Goal: Task Accomplishment & Management: Manage account settings

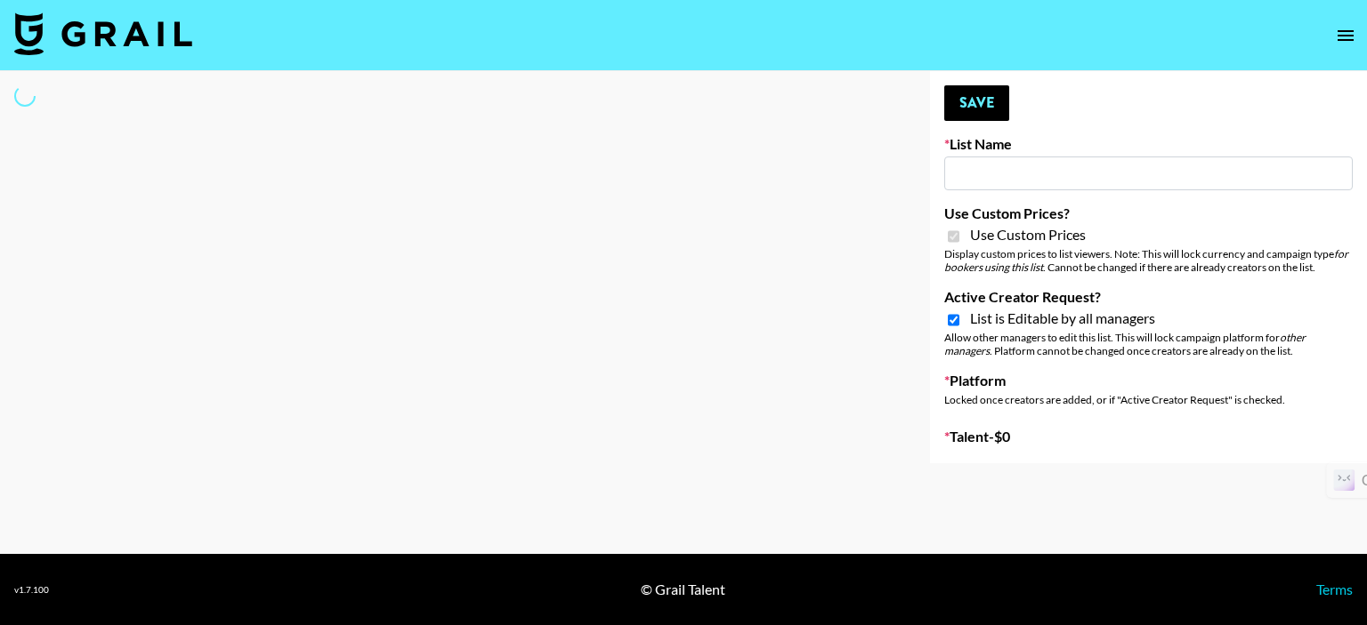
type input "Nippies"
checkbox input "true"
select select "Brand"
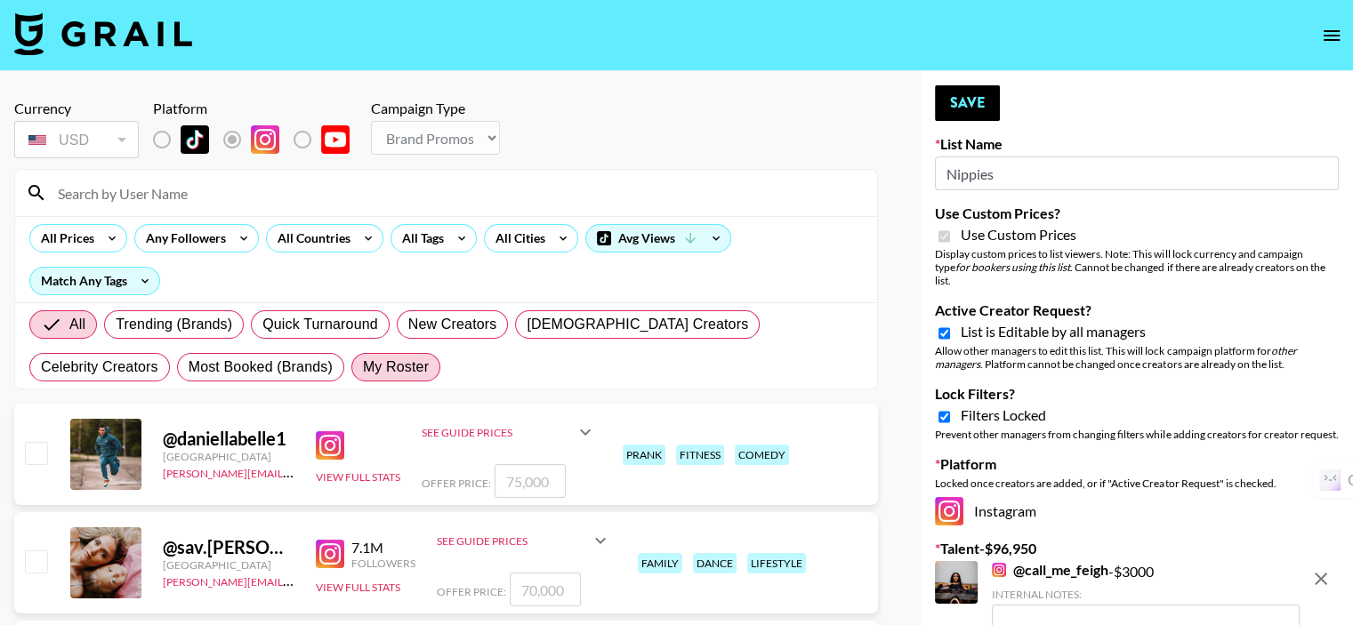
click at [363, 357] on span "My Roster" at bounding box center [396, 367] width 66 height 21
click at [363, 367] on input "My Roster" at bounding box center [363, 367] width 0 height 0
radio input "true"
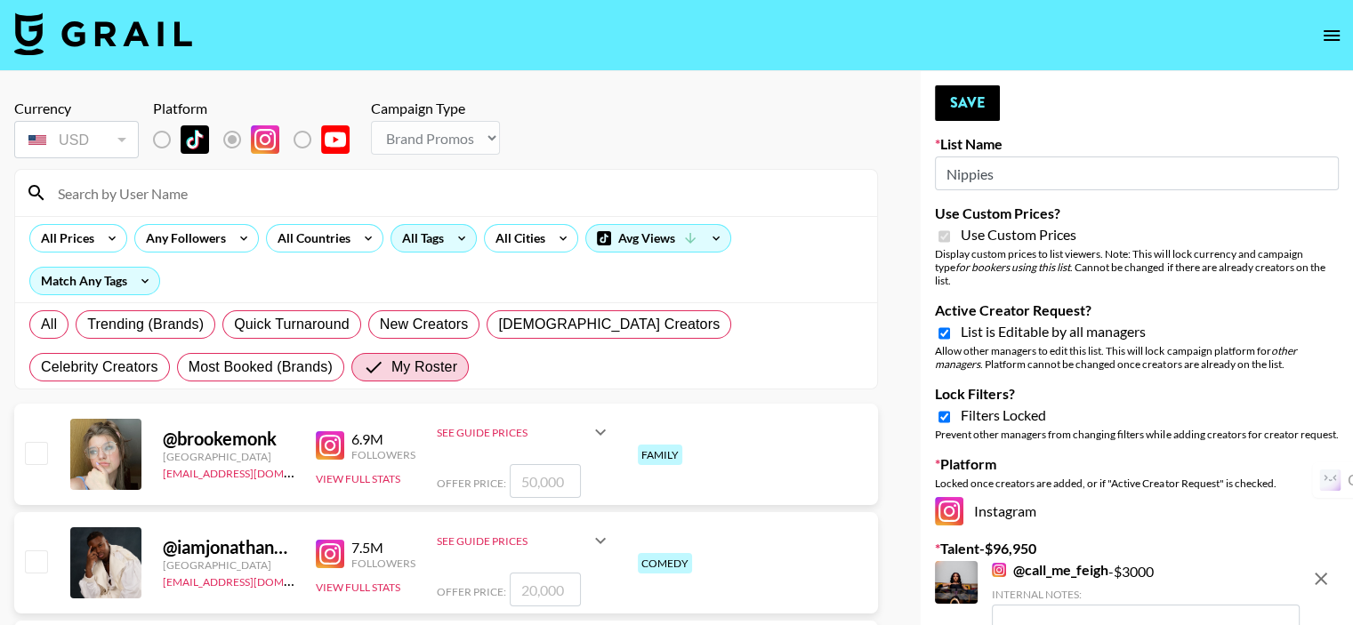
click at [409, 234] on div "All Tags" at bounding box center [419, 238] width 56 height 27
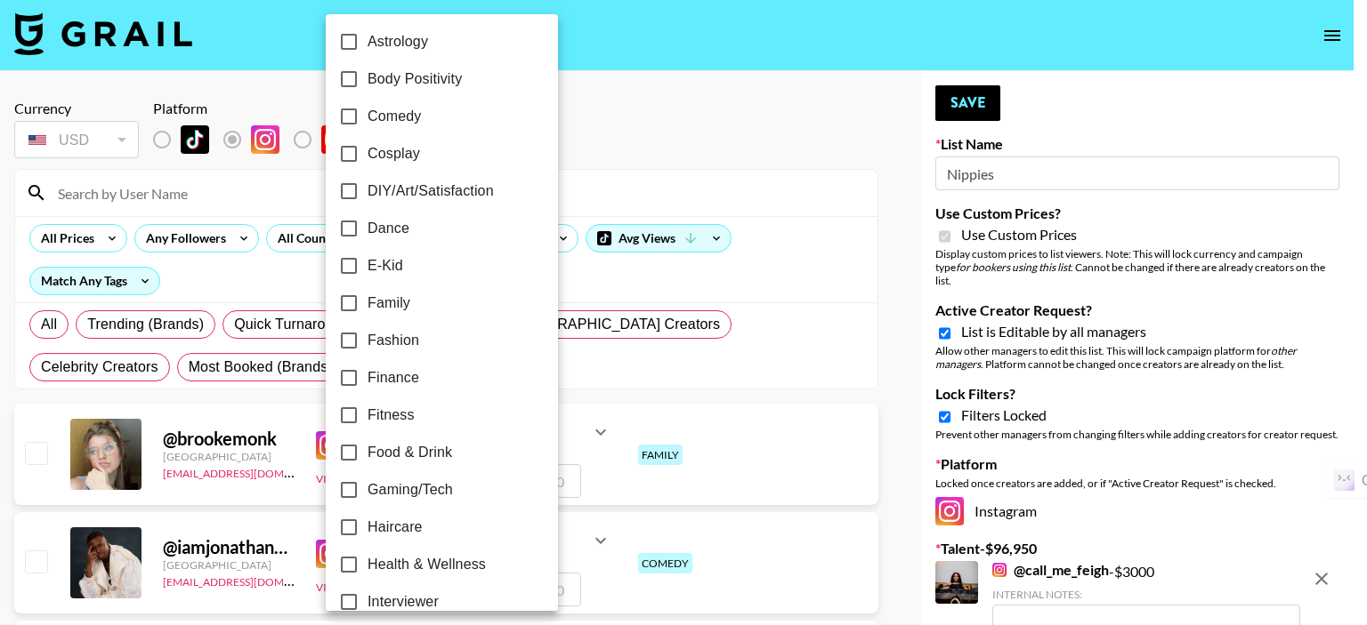
scroll to position [356, 0]
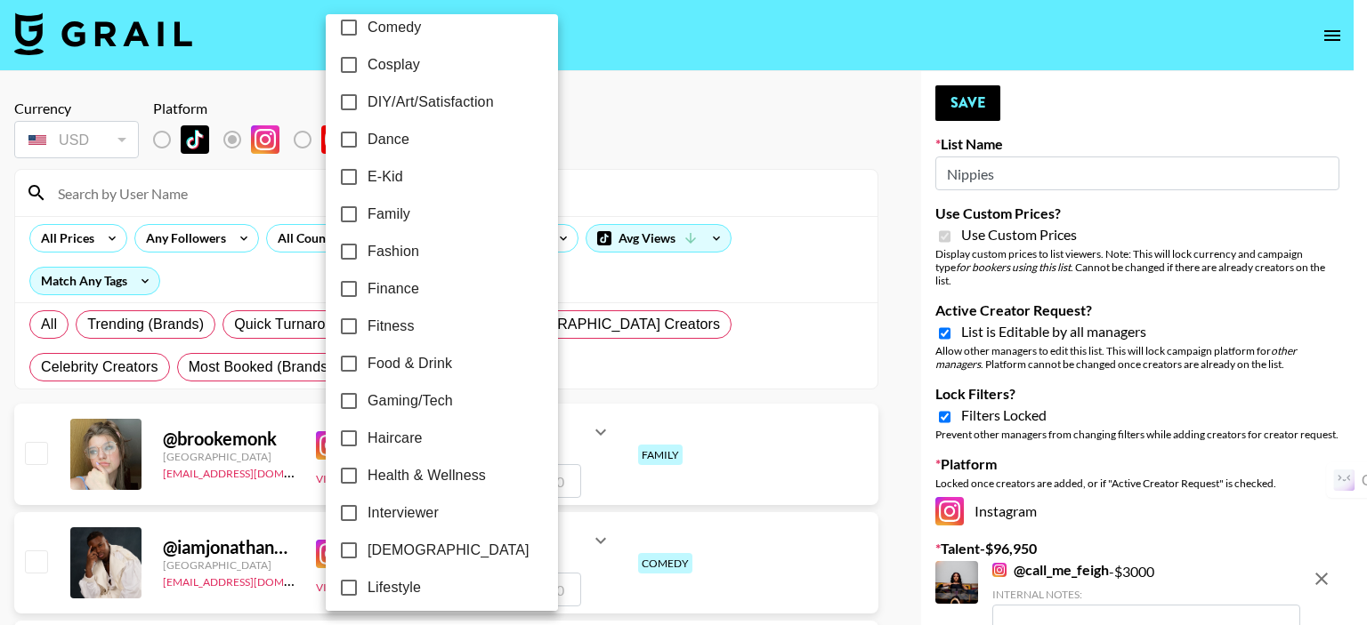
click at [343, 246] on input "Fashion" at bounding box center [348, 251] width 37 height 37
checkbox input "true"
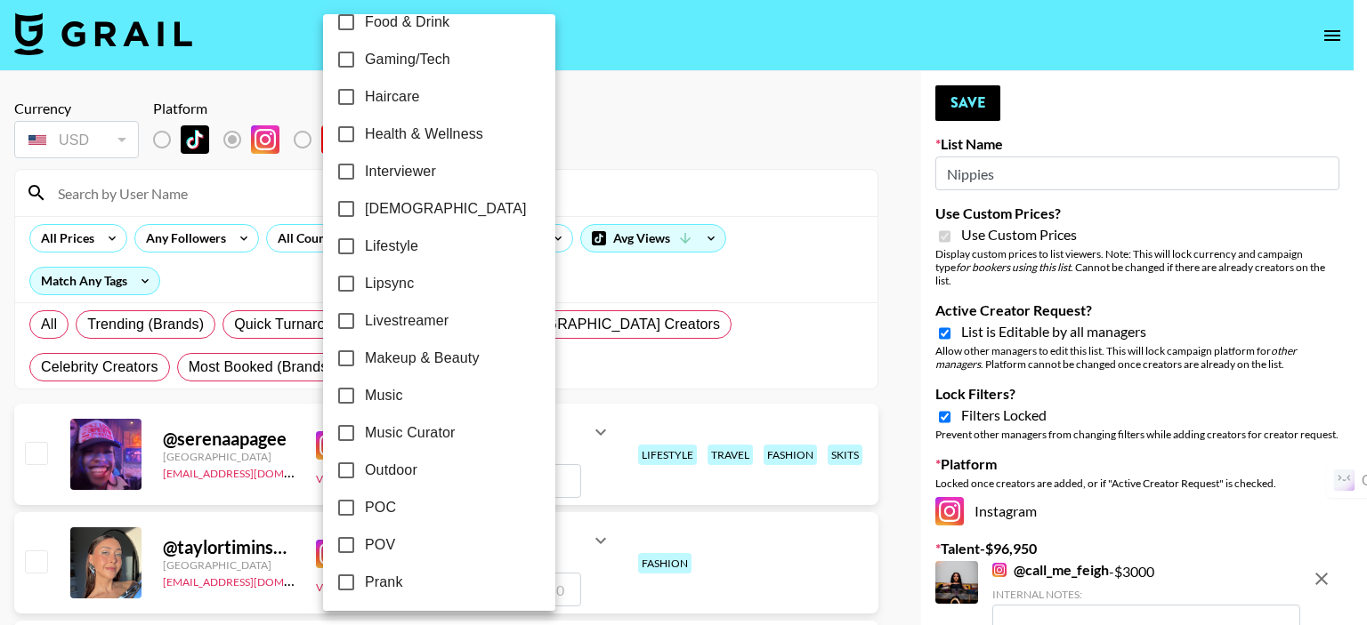
scroll to position [712, 0]
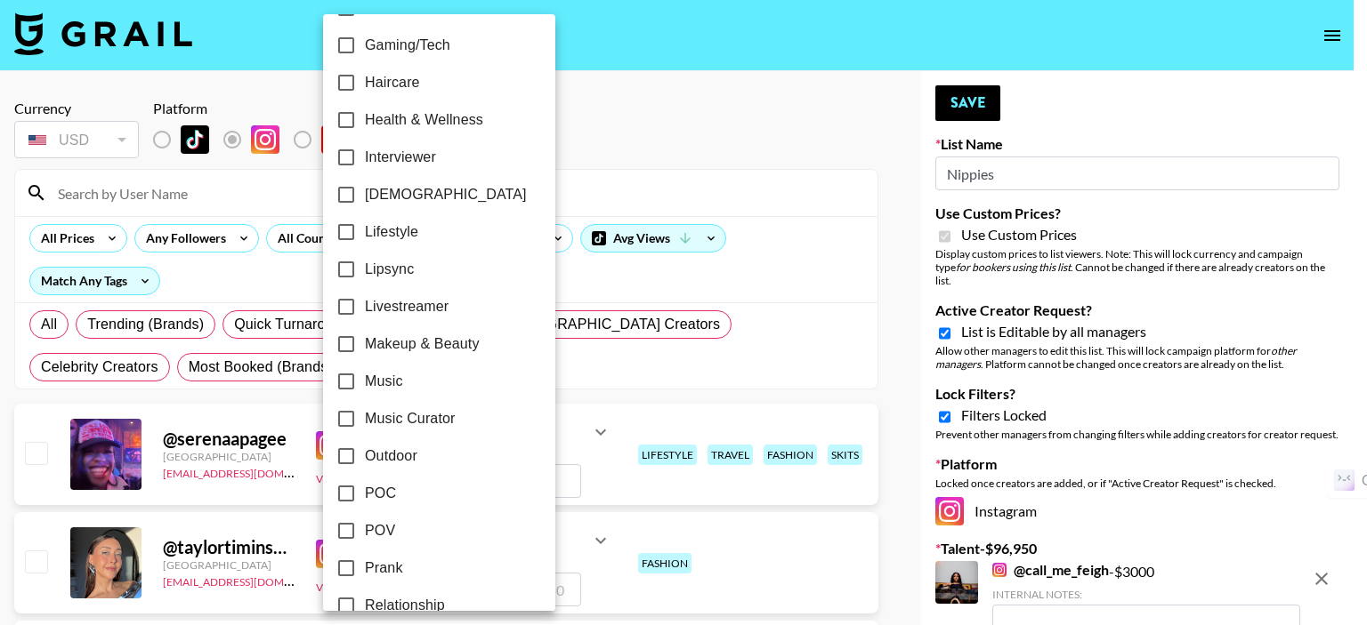
click at [347, 230] on input "Lifestyle" at bounding box center [345, 232] width 37 height 37
checkbox input "true"
click at [606, 177] on div at bounding box center [683, 312] width 1367 height 625
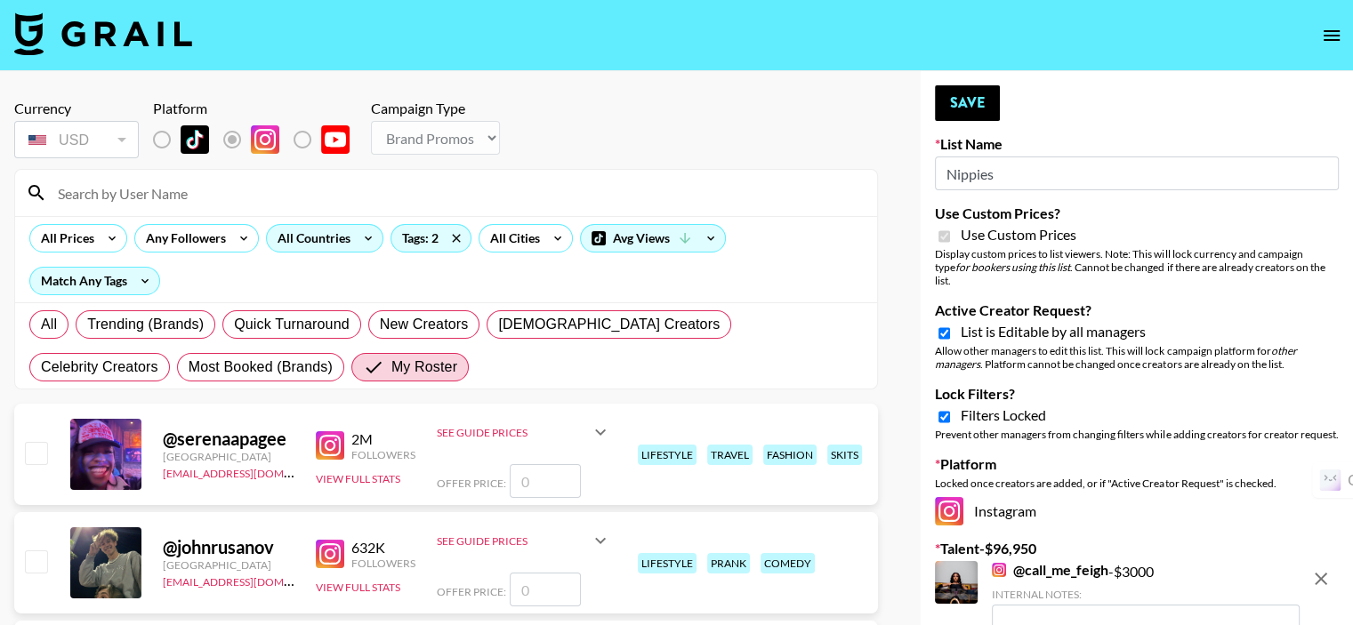
click at [329, 232] on div "All Countries" at bounding box center [310, 238] width 87 height 27
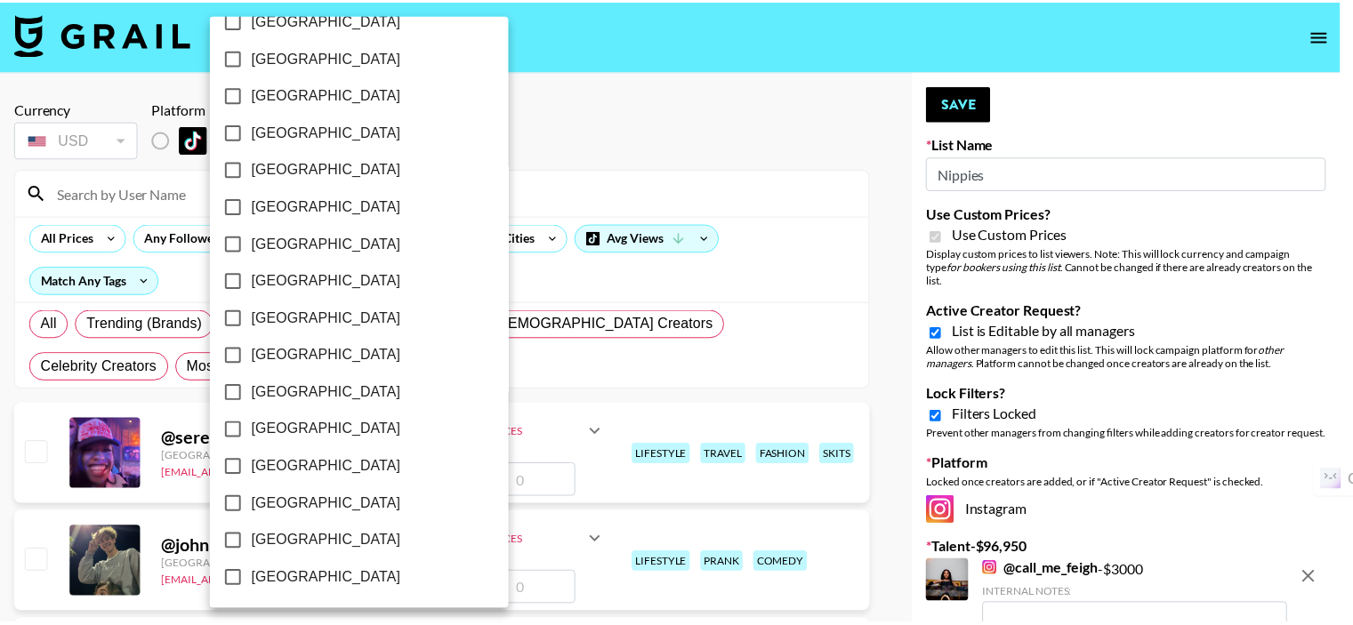
scroll to position [1448, 0]
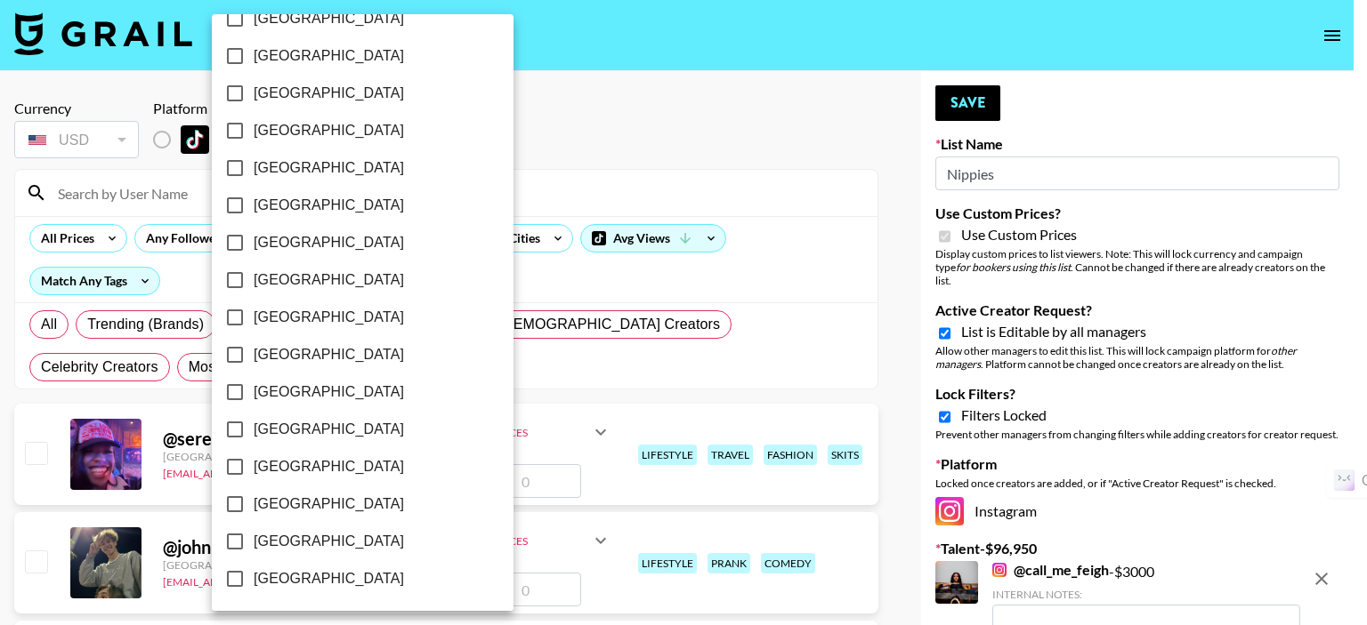
click at [232, 538] on input "[GEOGRAPHIC_DATA]" at bounding box center [234, 541] width 37 height 37
checkbox input "true"
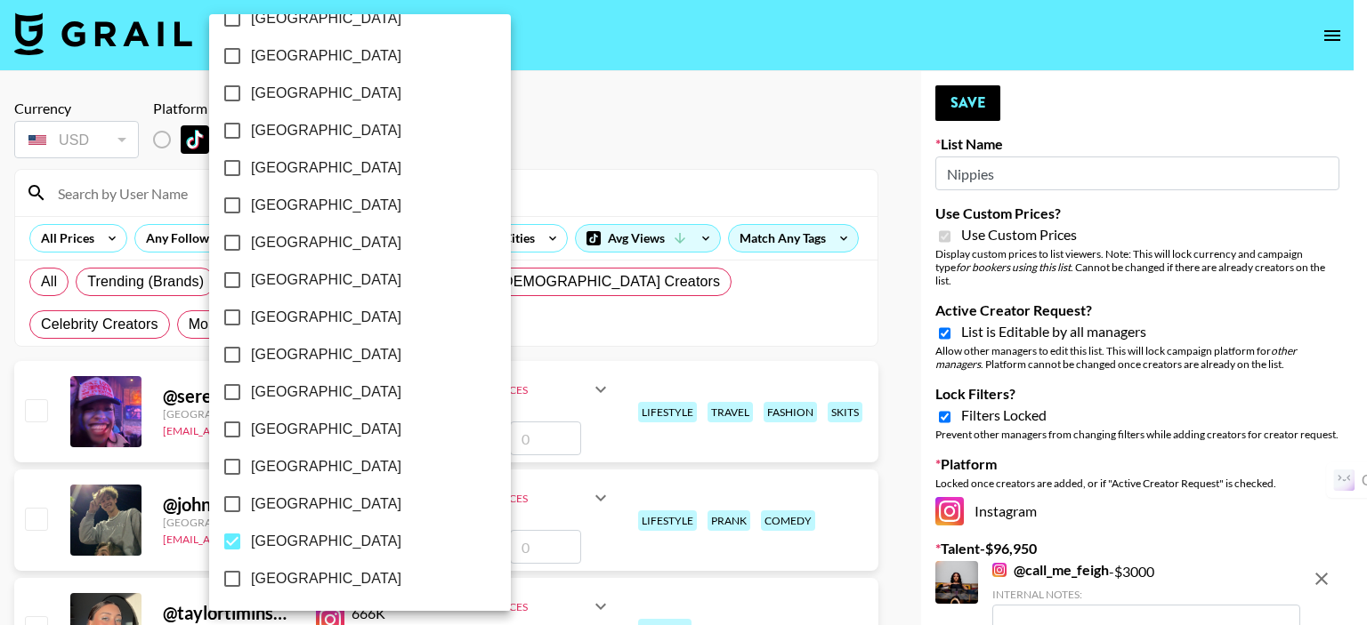
click at [592, 179] on div at bounding box center [683, 312] width 1367 height 625
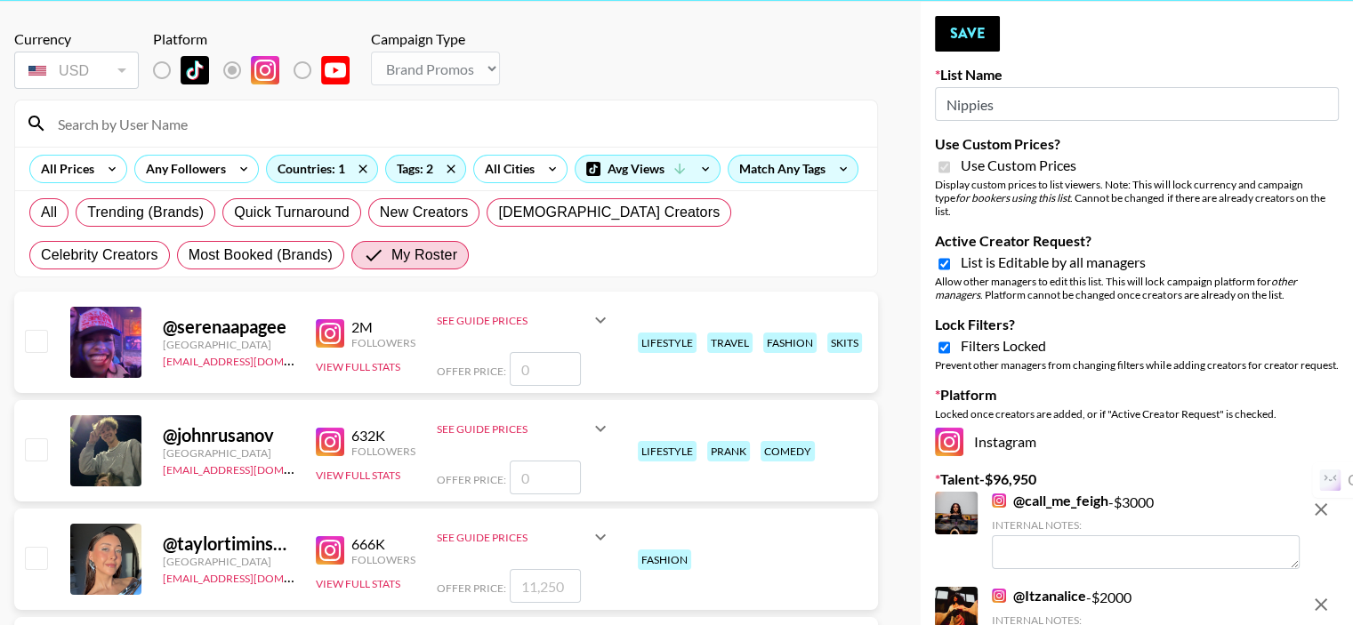
scroll to position [178, 0]
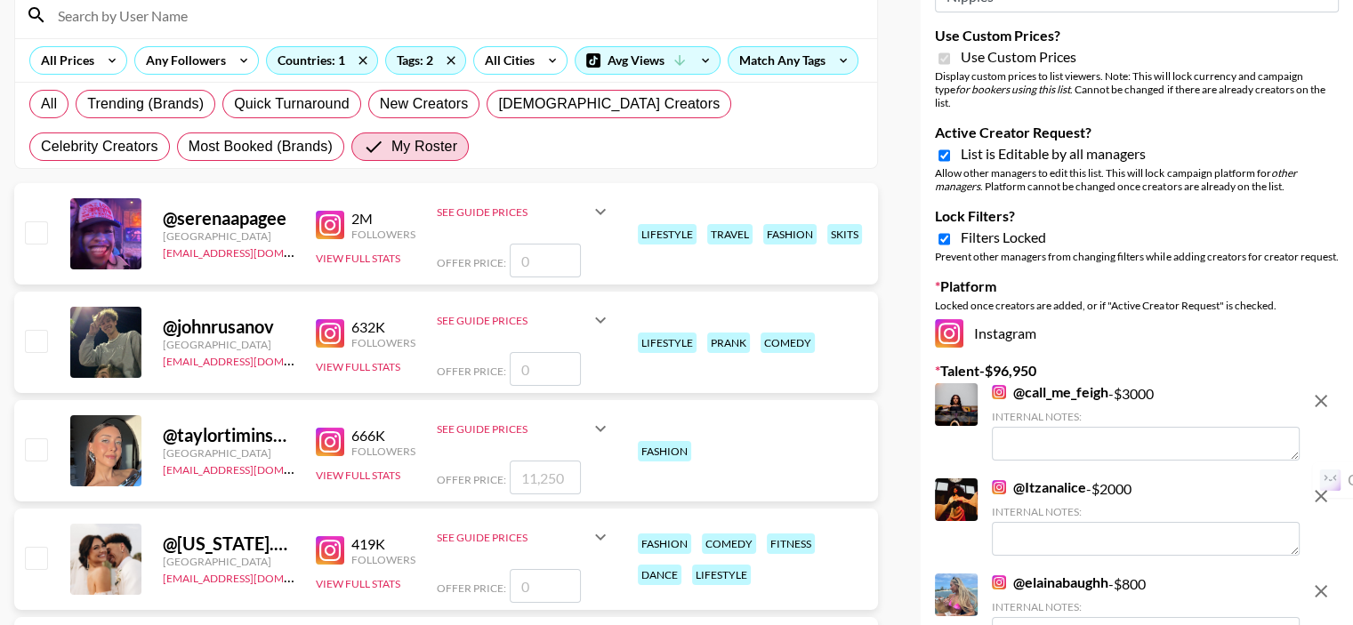
click at [32, 451] on input "checkbox" at bounding box center [35, 449] width 21 height 21
checkbox input "true"
type input "11250"
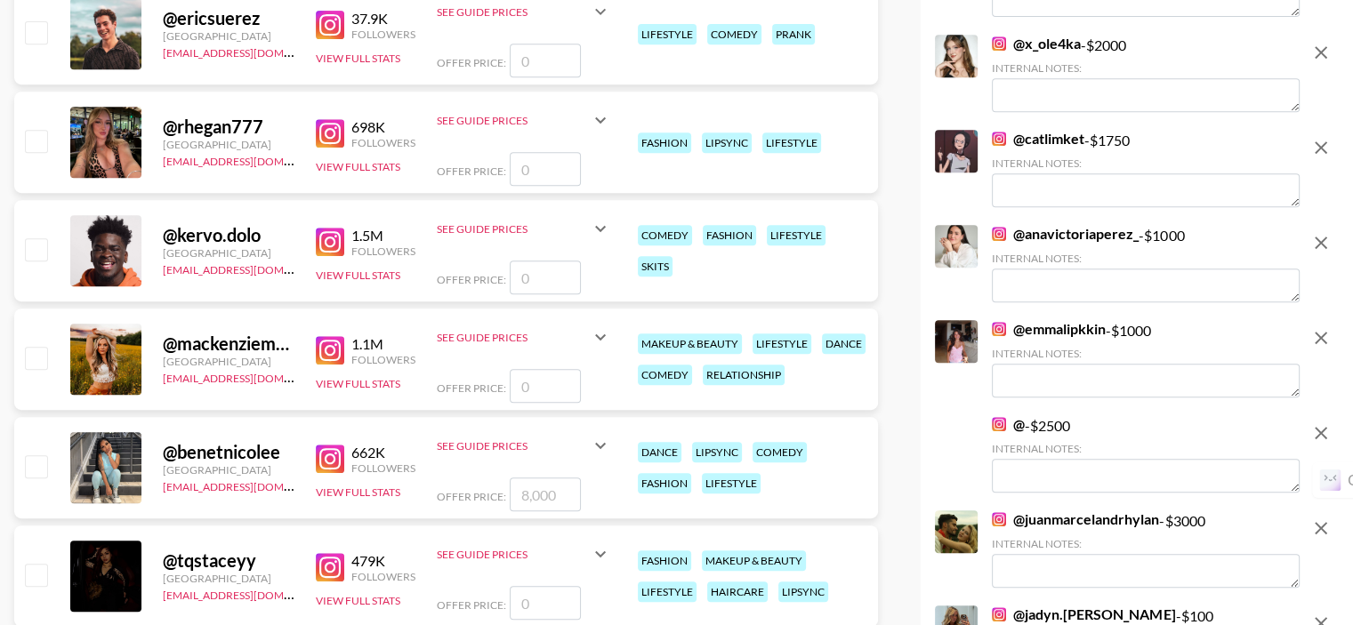
scroll to position [1068, 0]
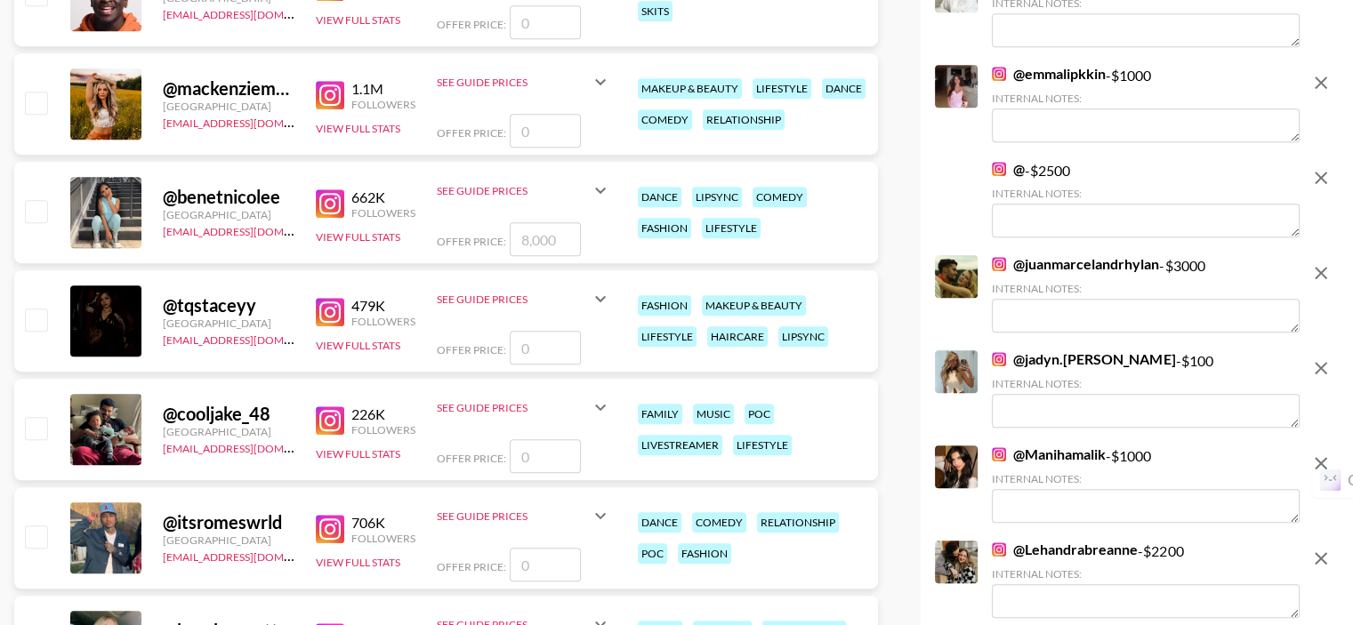
click at [36, 209] on input "checkbox" at bounding box center [35, 210] width 21 height 21
checkbox input "true"
type input "8000"
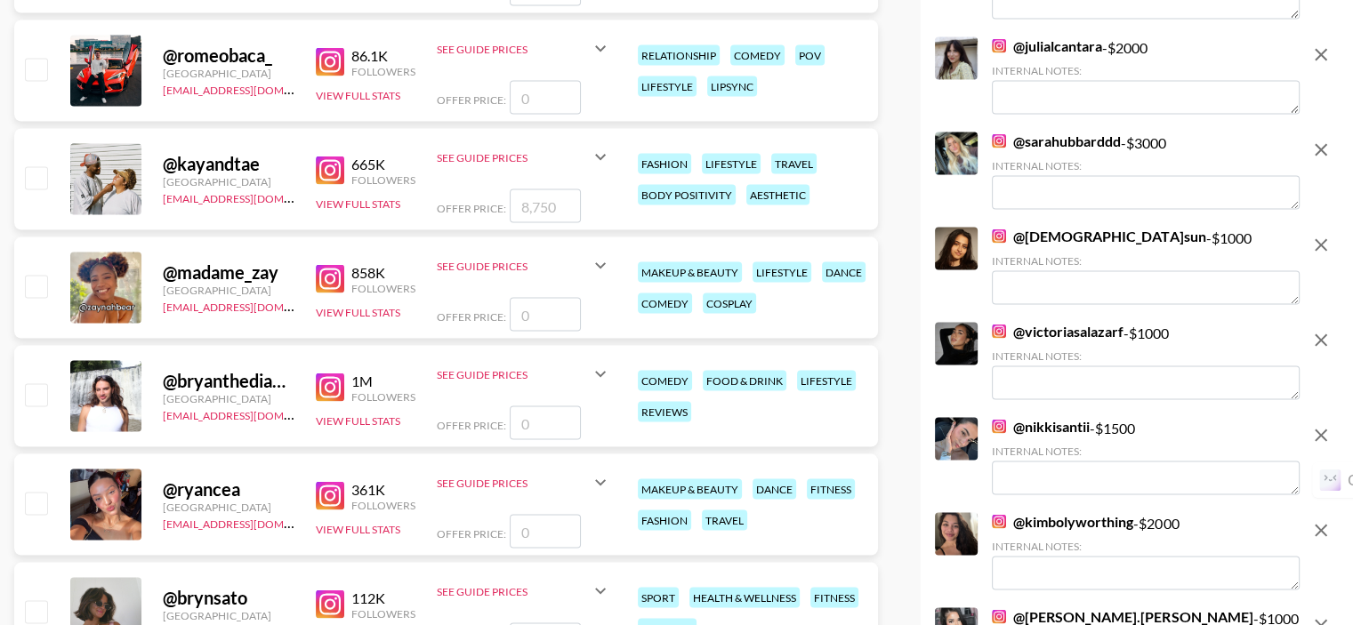
scroll to position [3826, 0]
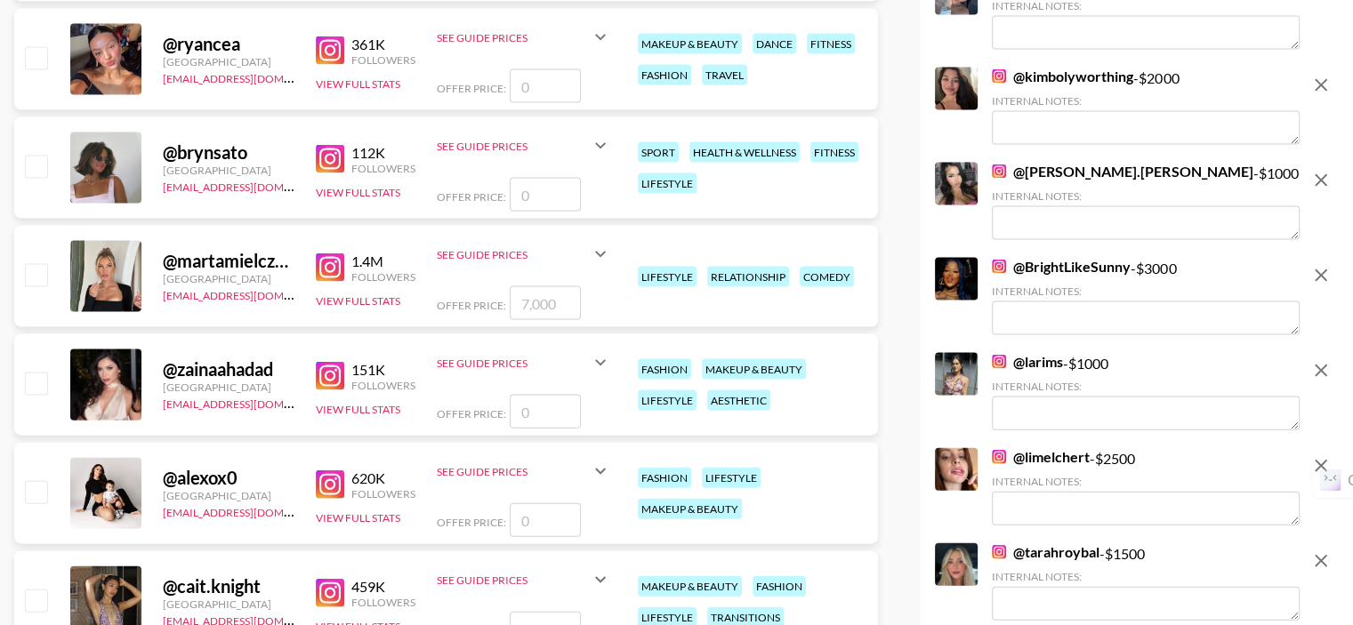
click at [30, 272] on input "checkbox" at bounding box center [35, 274] width 21 height 21
checkbox input "true"
type input "7000"
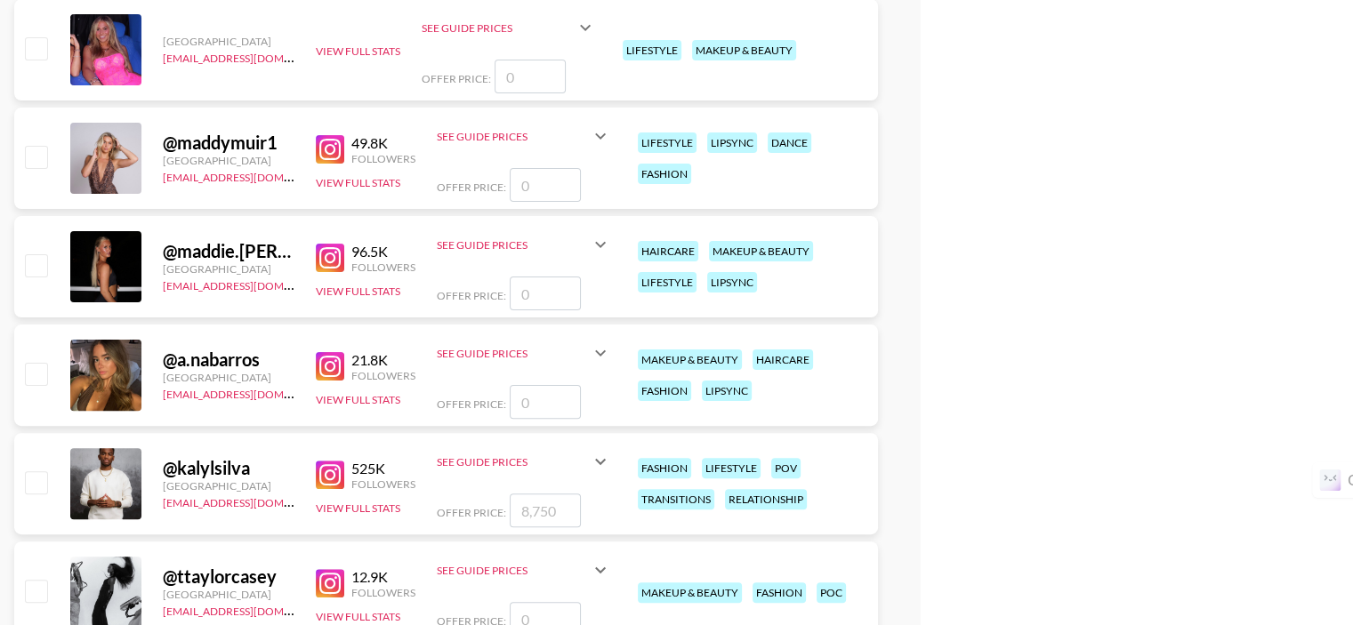
scroll to position [6939, 0]
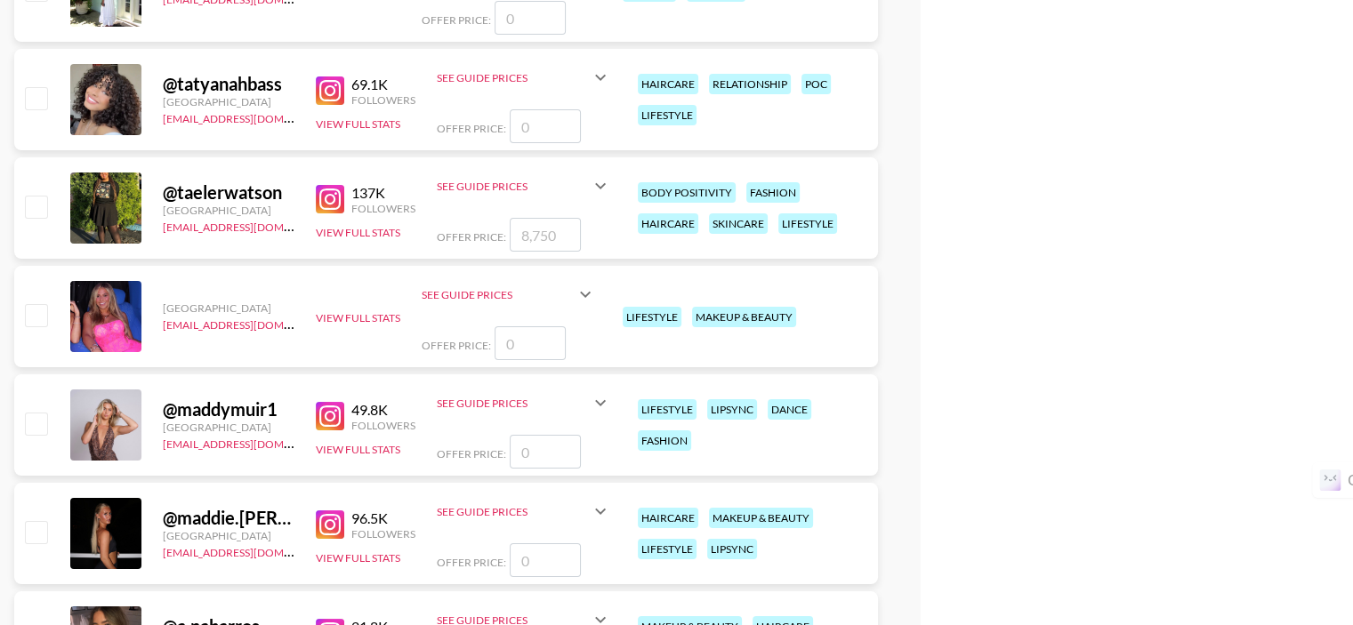
click at [45, 212] on input "checkbox" at bounding box center [35, 206] width 21 height 21
checkbox input "true"
type input "8750"
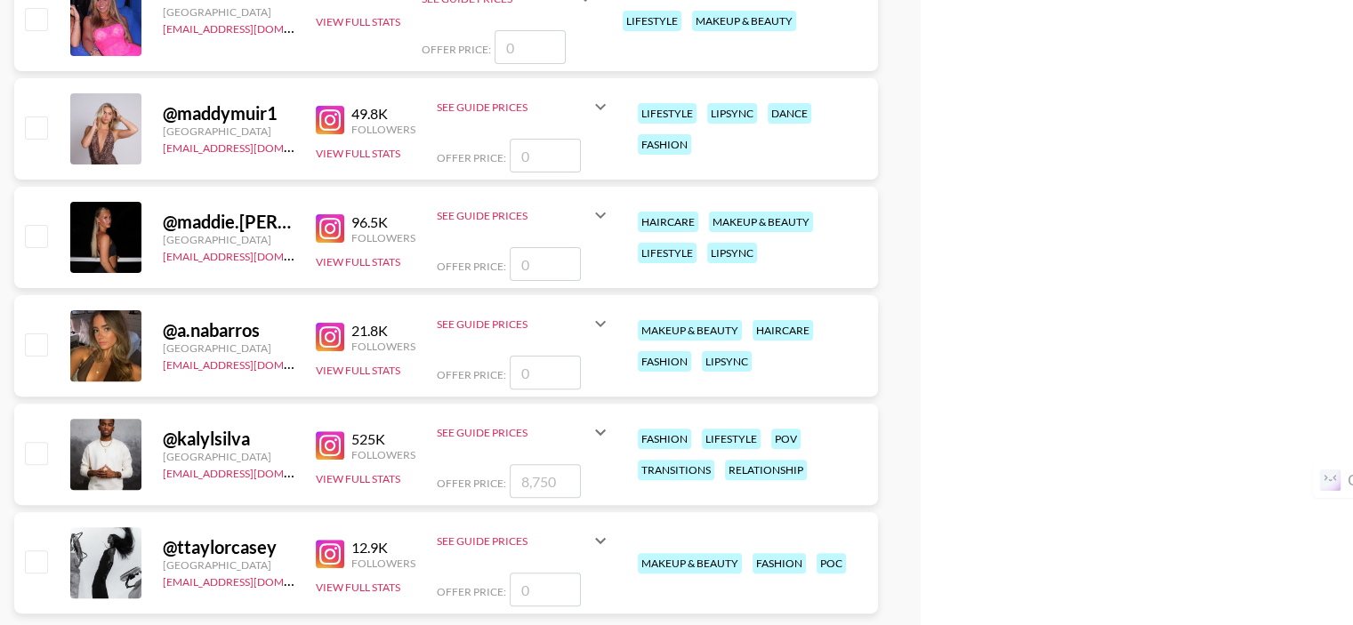
scroll to position [7028, 0]
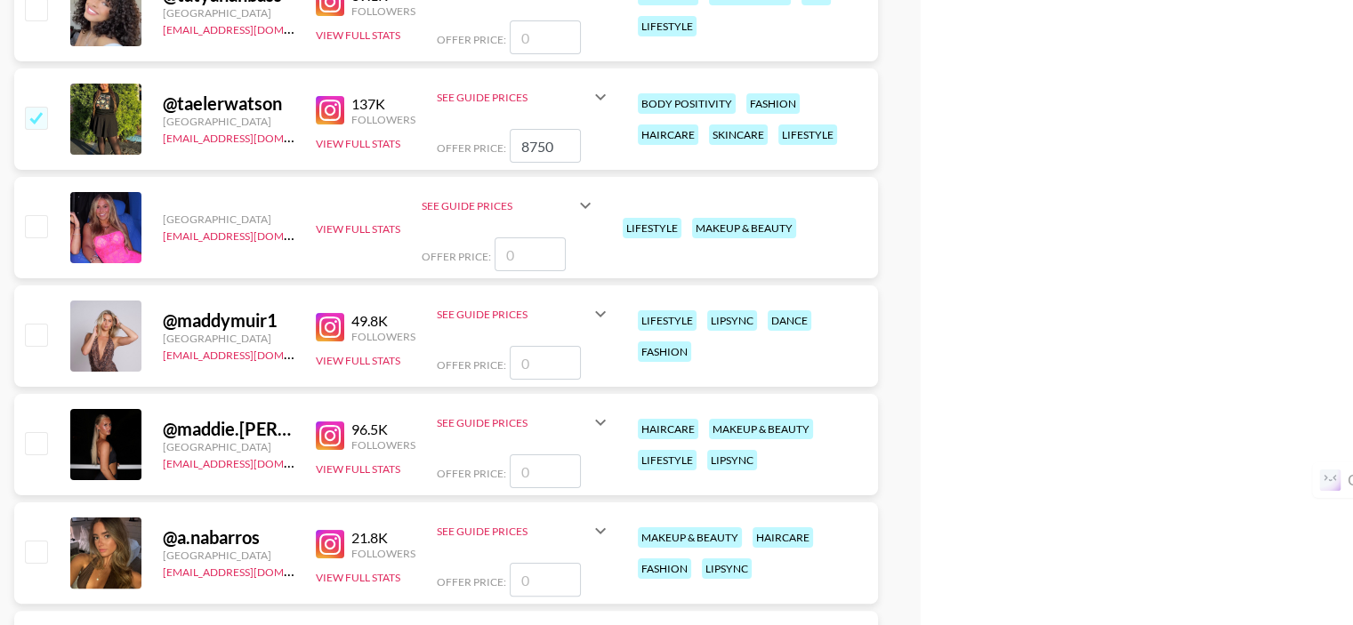
click at [34, 117] on input "checkbox" at bounding box center [35, 117] width 21 height 21
checkbox input "false"
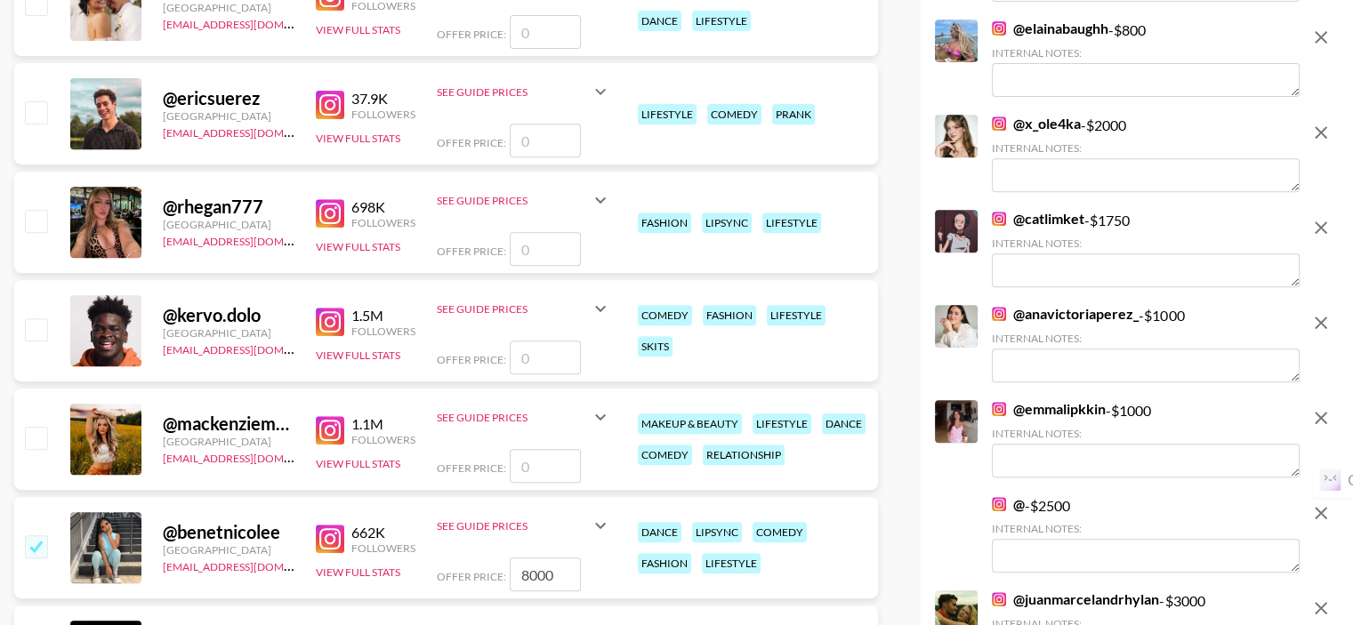
scroll to position [198, 0]
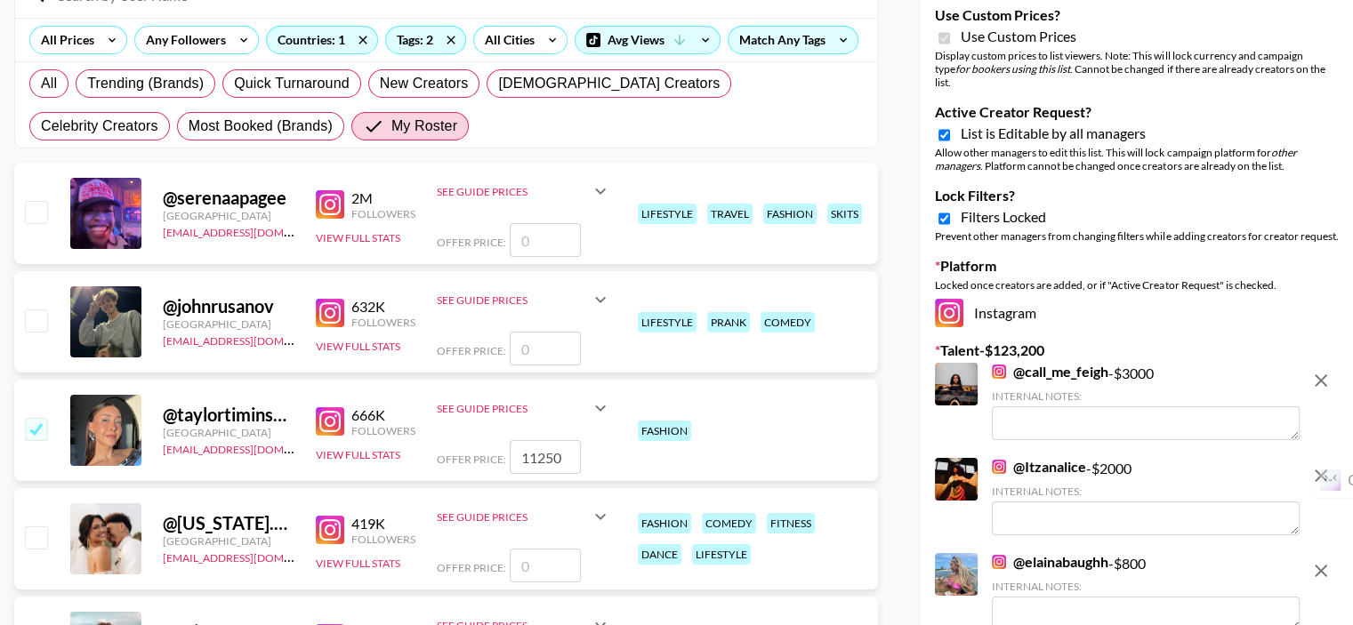
click at [544, 238] on input "number" at bounding box center [545, 240] width 71 height 34
type input "8"
checkbox input "true"
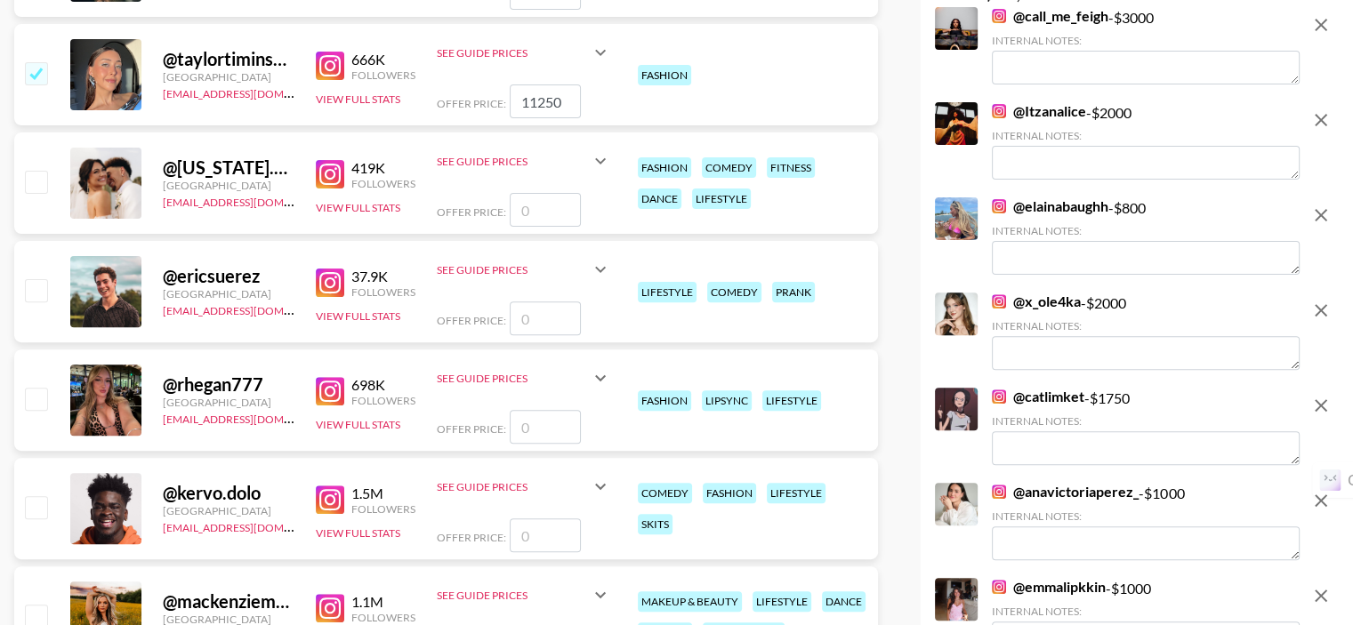
scroll to position [643, 0]
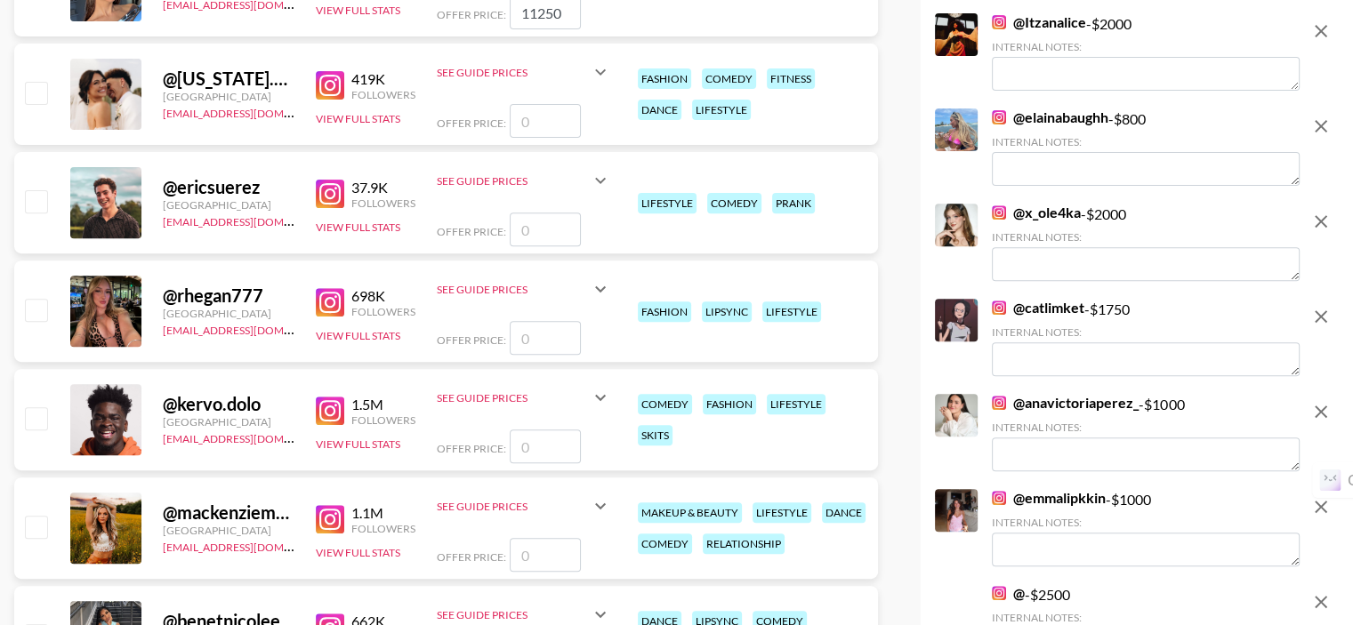
type input "8000"
click at [555, 335] on input "number" at bounding box center [545, 338] width 71 height 34
type input "6"
checkbox input "true"
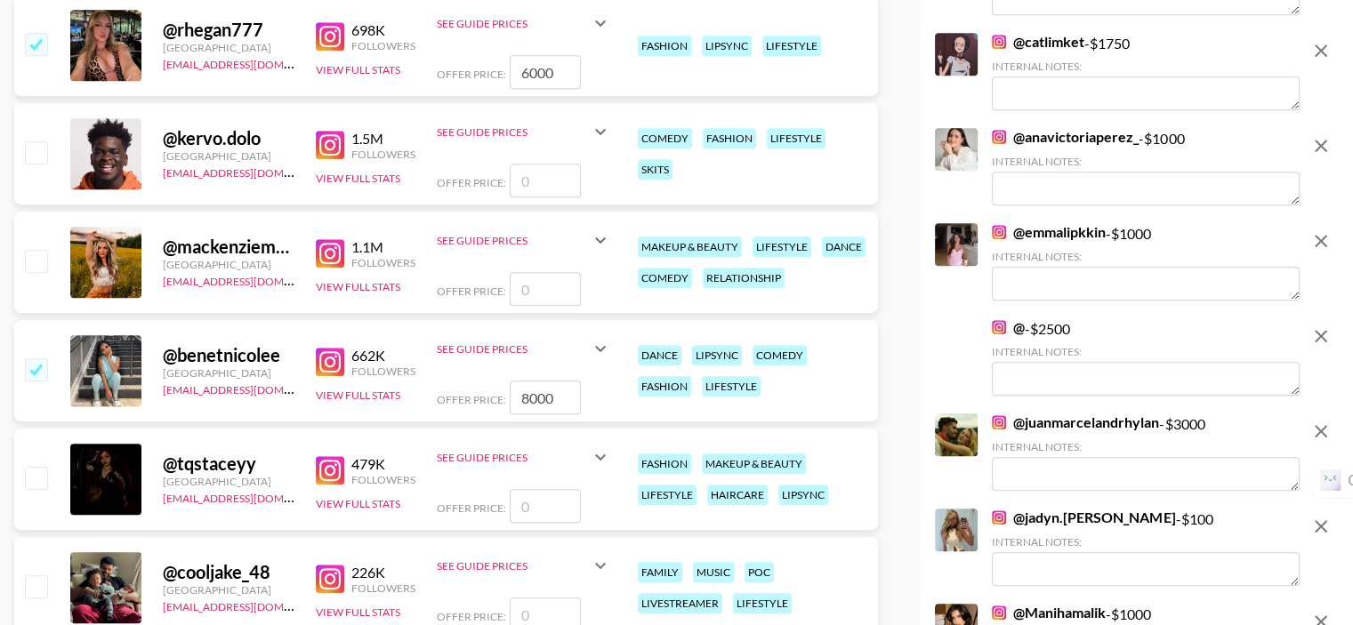
scroll to position [910, 0]
type input "6000"
click at [547, 286] on input "number" at bounding box center [545, 288] width 71 height 34
type input "6"
checkbox input "true"
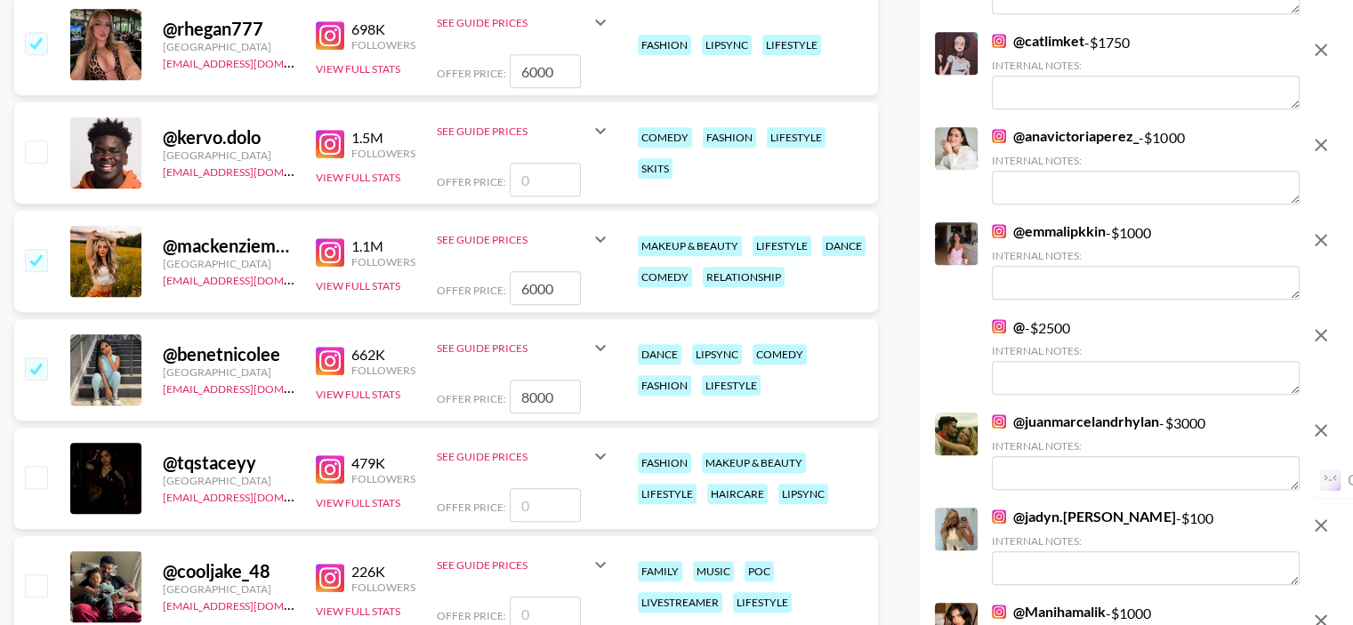
scroll to position [1088, 0]
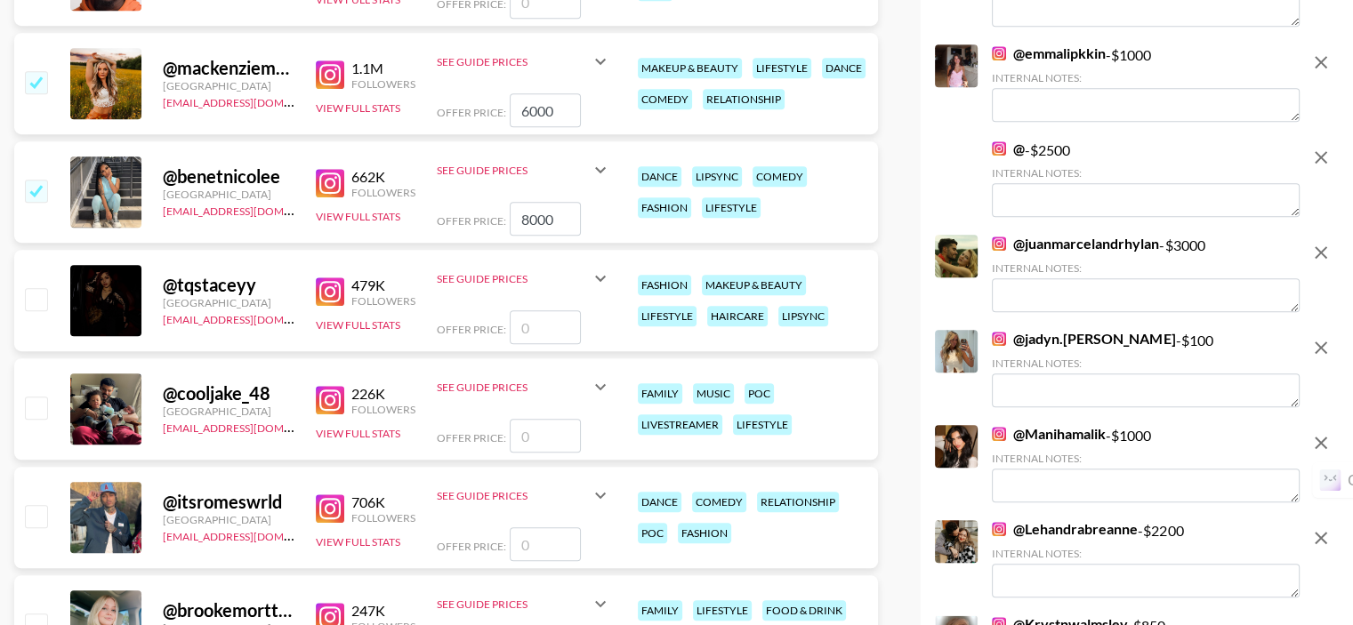
type input "6000"
click at [551, 316] on input "number" at bounding box center [545, 327] width 71 height 34
type input "4"
checkbox input "true"
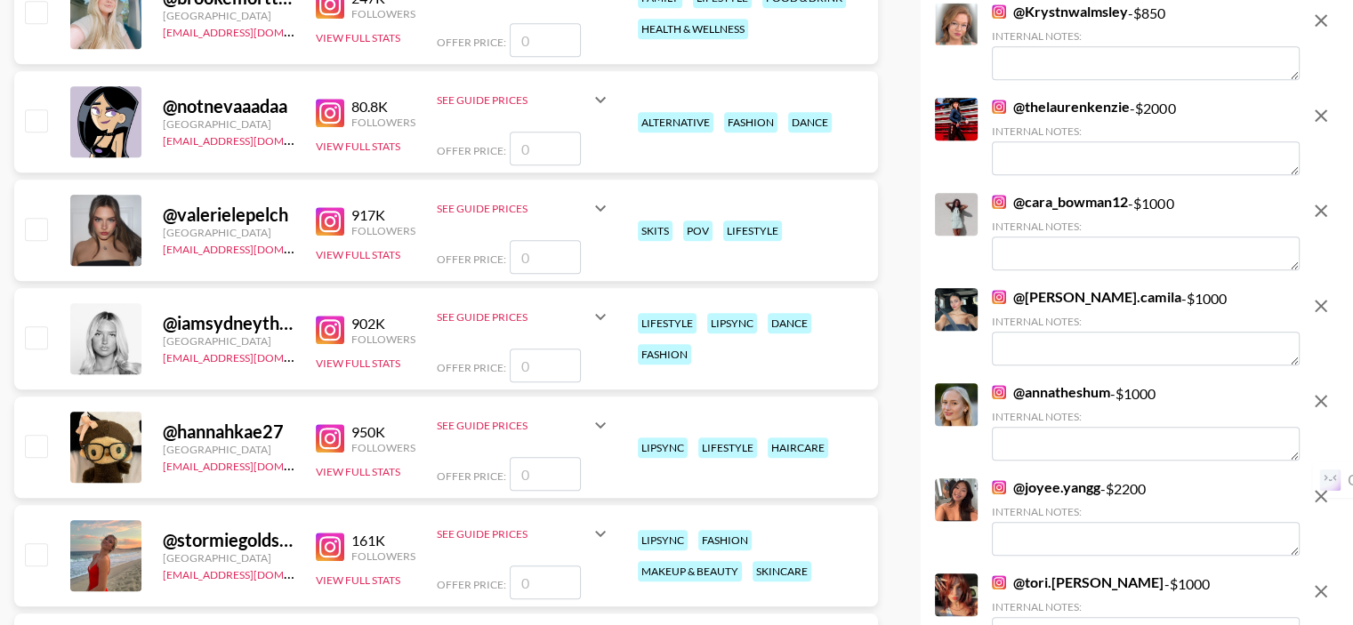
scroll to position [1711, 0]
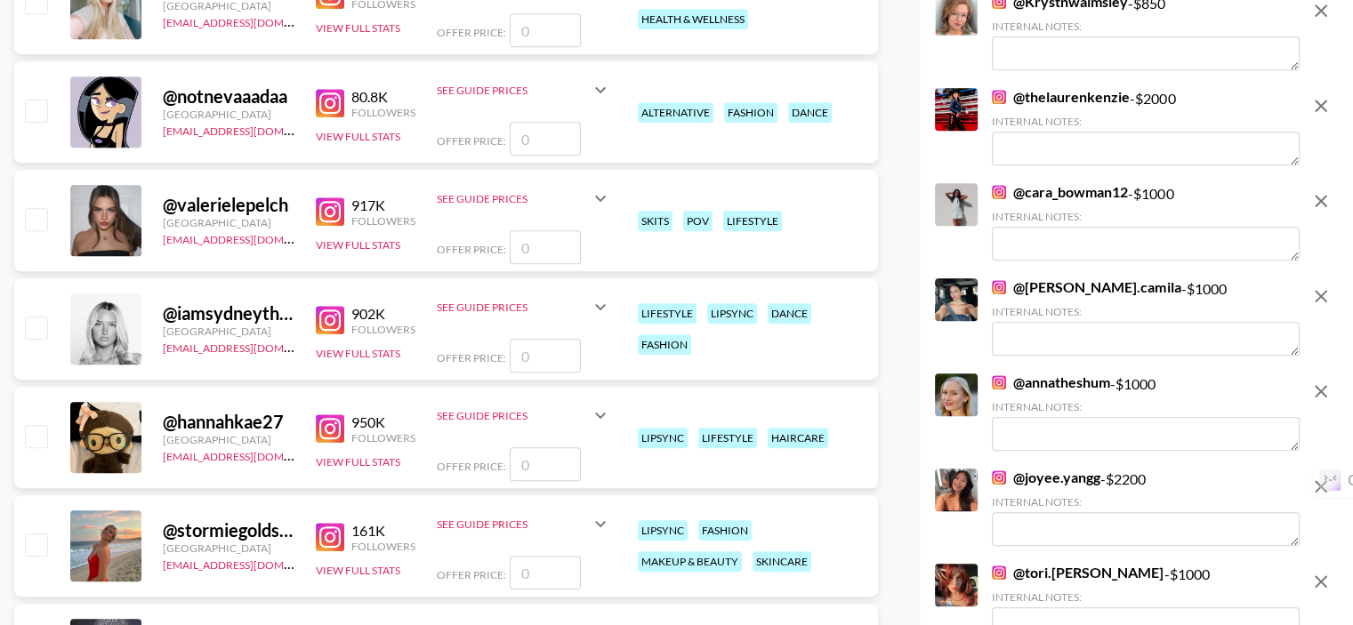
type input "4000"
click at [538, 346] on input "number" at bounding box center [545, 356] width 71 height 34
type input "4"
checkbox input "true"
click at [536, 357] on input "4000" at bounding box center [545, 356] width 71 height 34
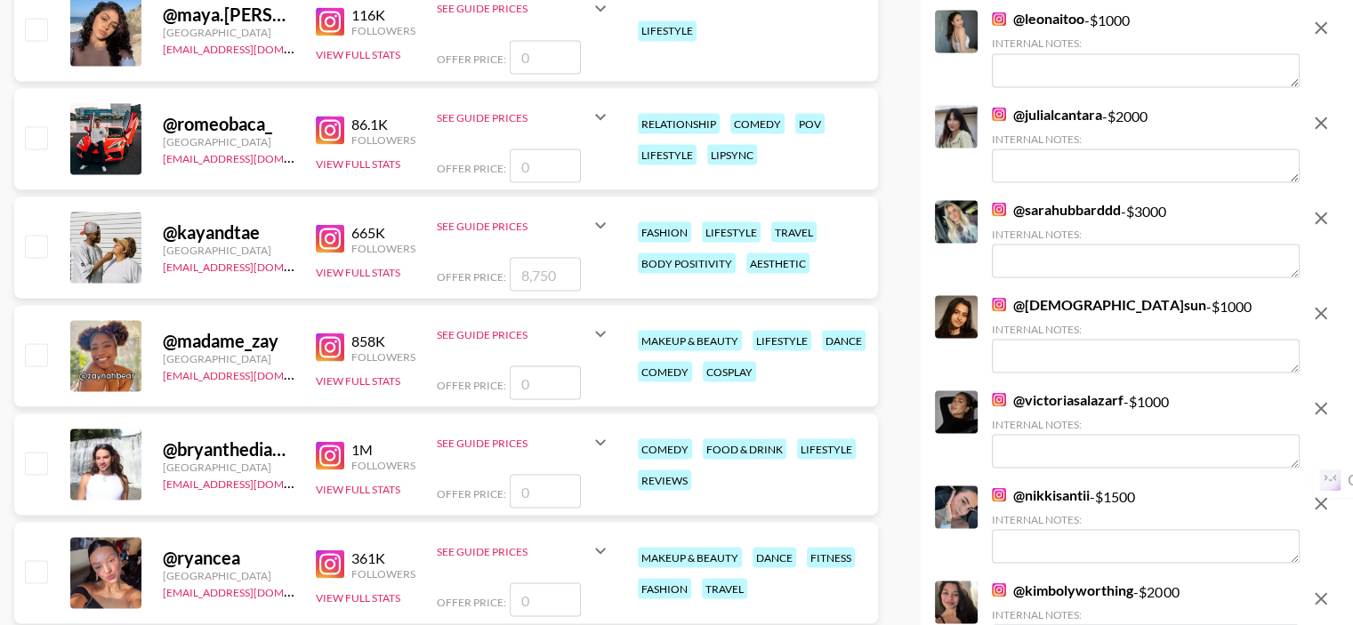
scroll to position [3490, 0]
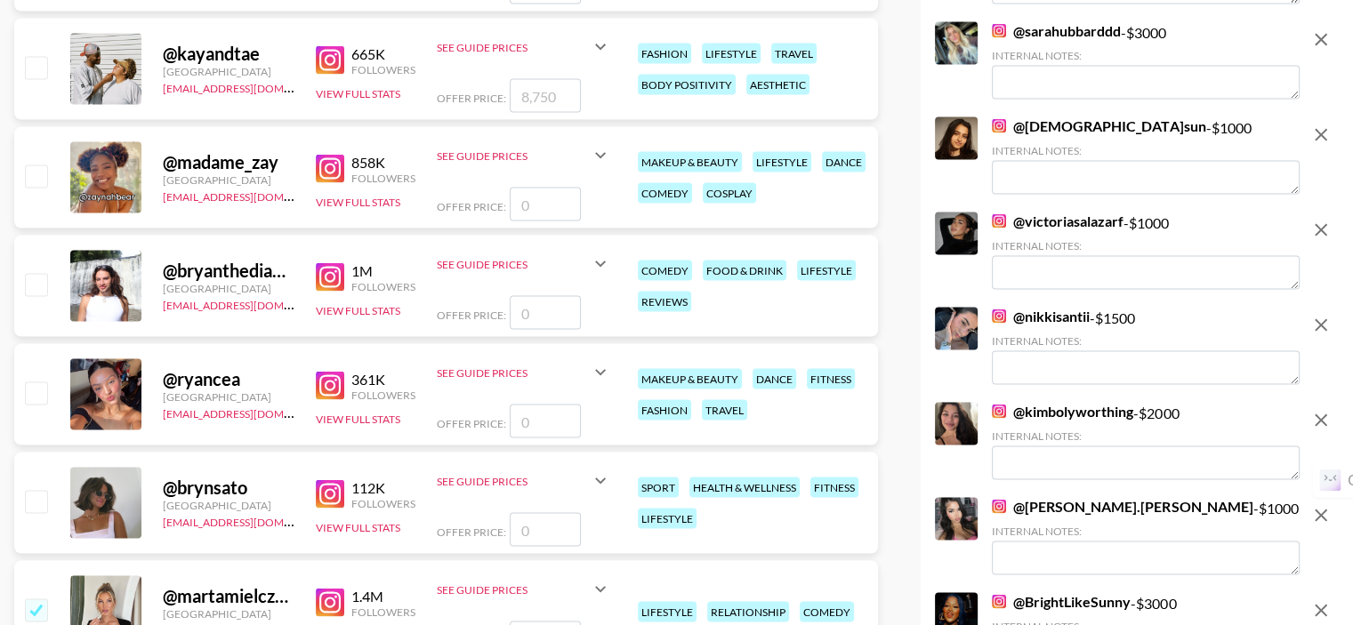
type input "4500"
click at [550, 206] on input "number" at bounding box center [545, 205] width 71 height 34
type input "5"
checkbox input "true"
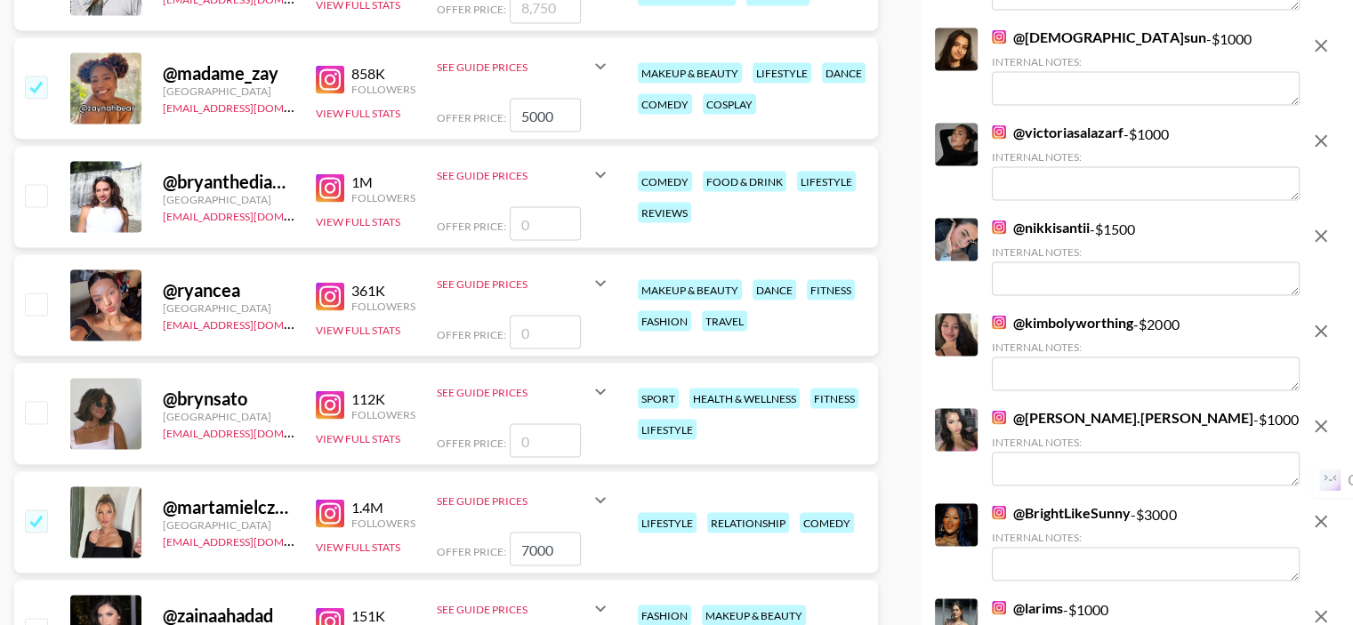
type input "5000"
click at [536, 341] on input "number" at bounding box center [545, 333] width 71 height 34
type input "3"
checkbox input "true"
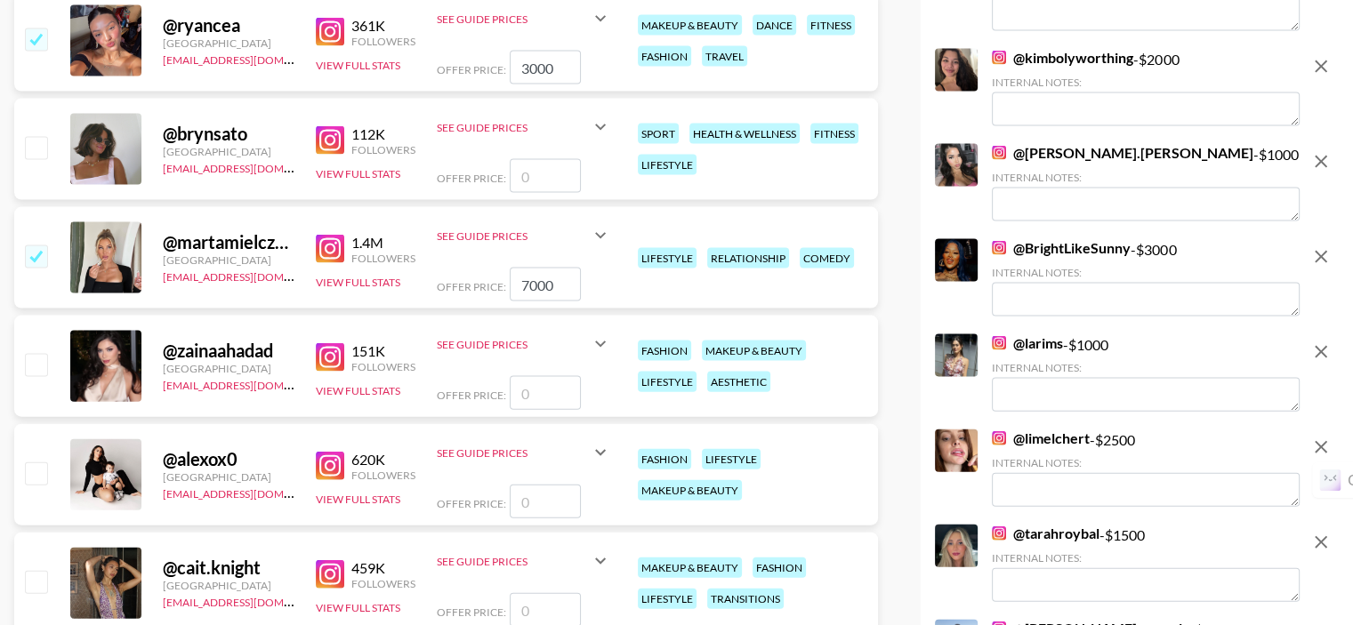
scroll to position [3846, 0]
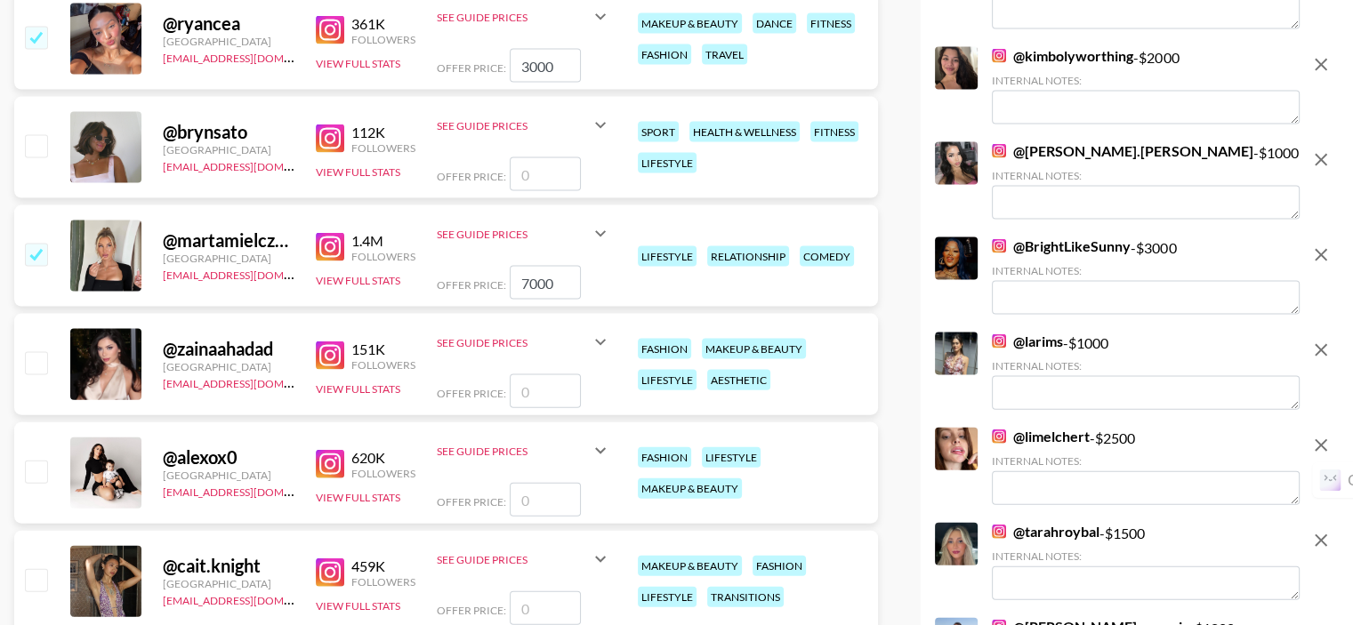
type input "3000"
click at [544, 391] on input "number" at bounding box center [545, 392] width 71 height 34
type input "4"
checkbox input "true"
checkbox input "false"
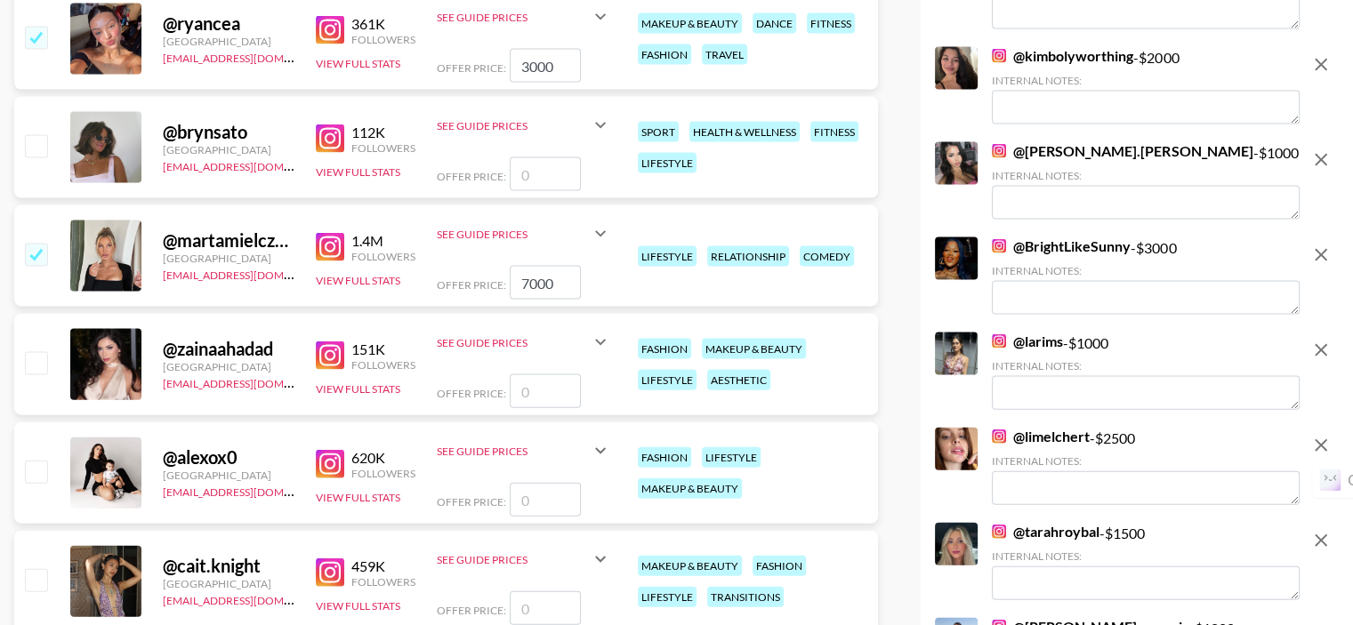
type input "5"
checkbox input "true"
type input "5000"
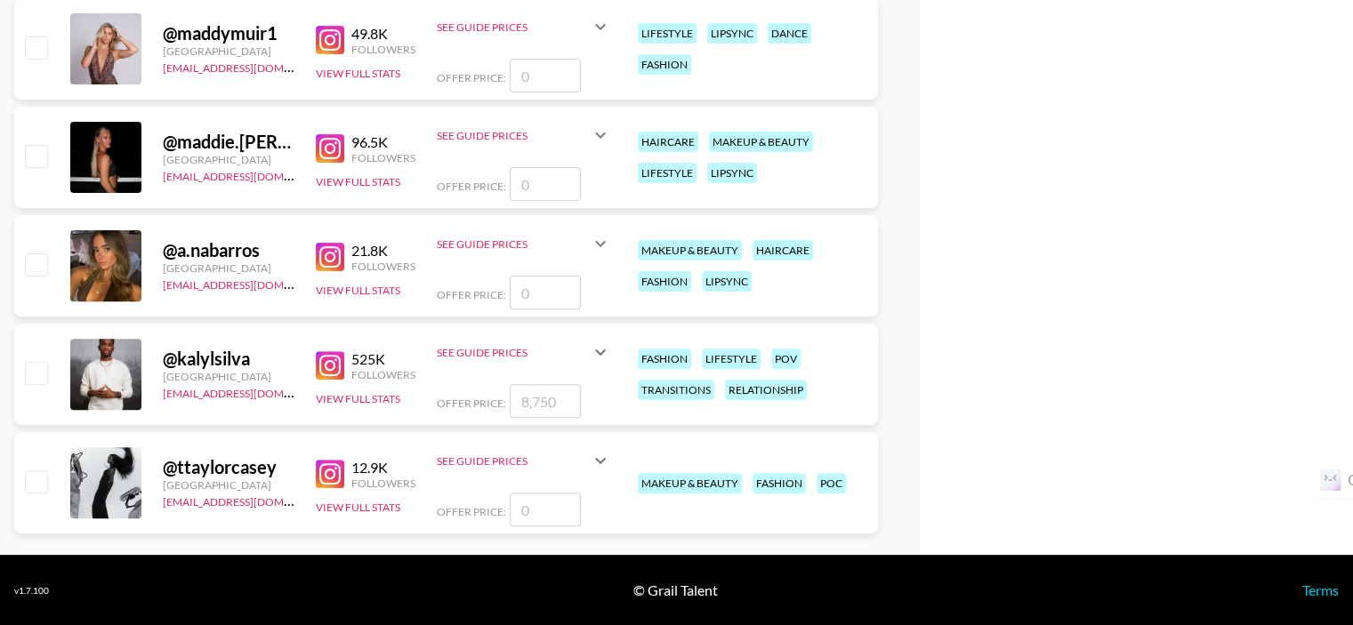
scroll to position [6584, 0]
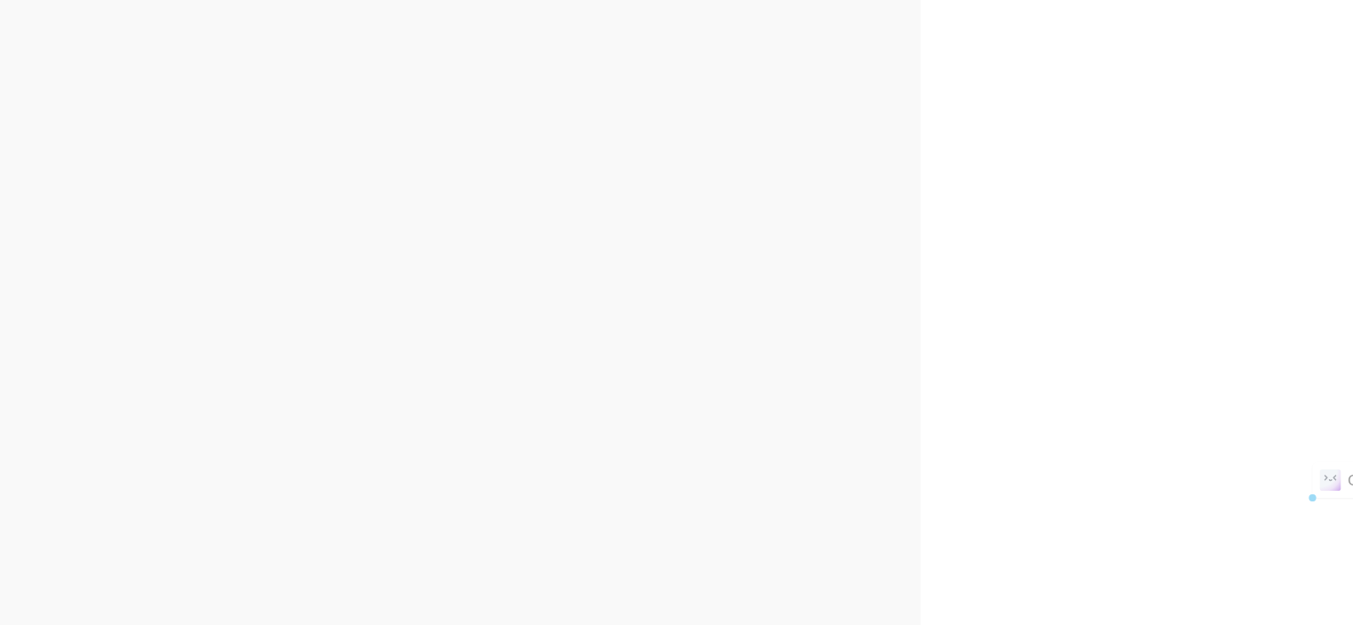
scroll to position [2301, 0]
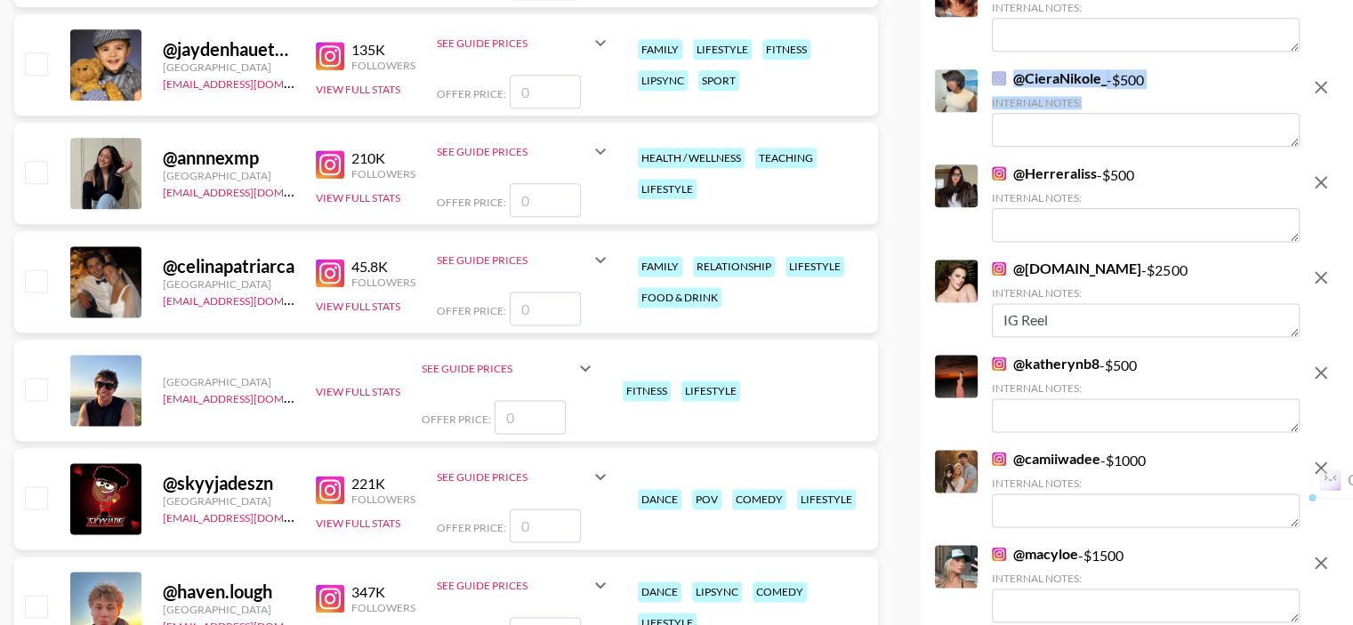
drag, startPoint x: 1337, startPoint y: 33, endPoint x: 1352, endPoint y: 19, distance: 20.8
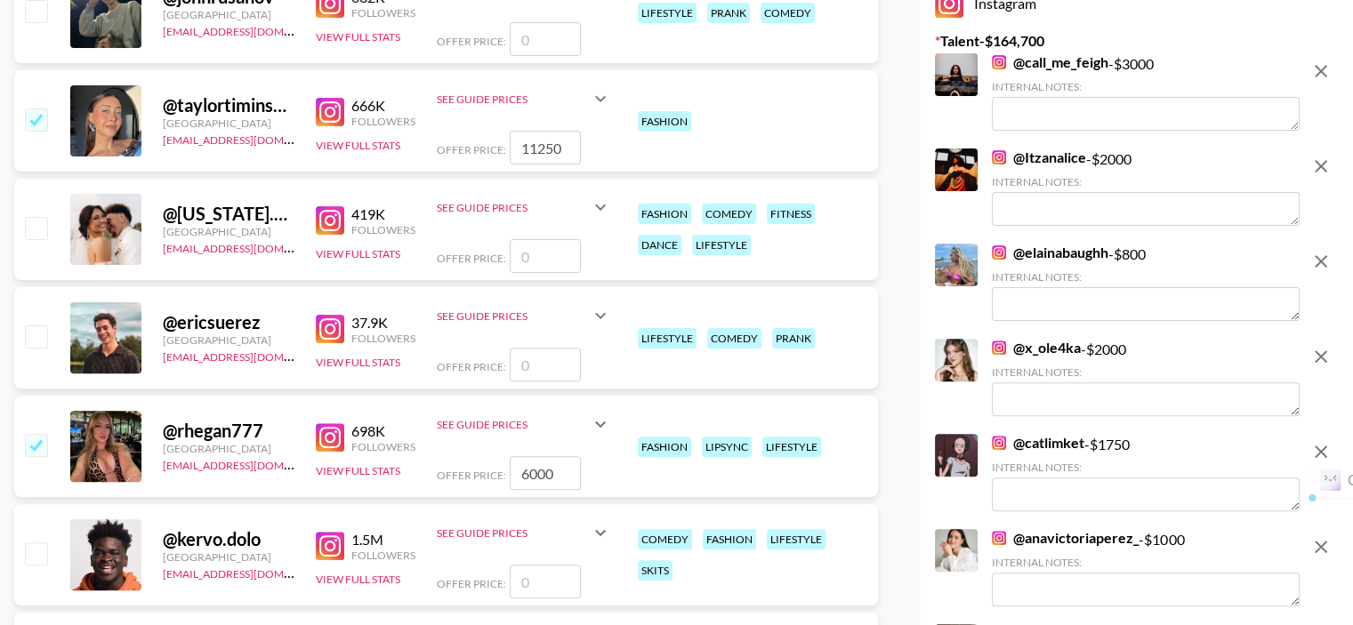
scroll to position [0, 0]
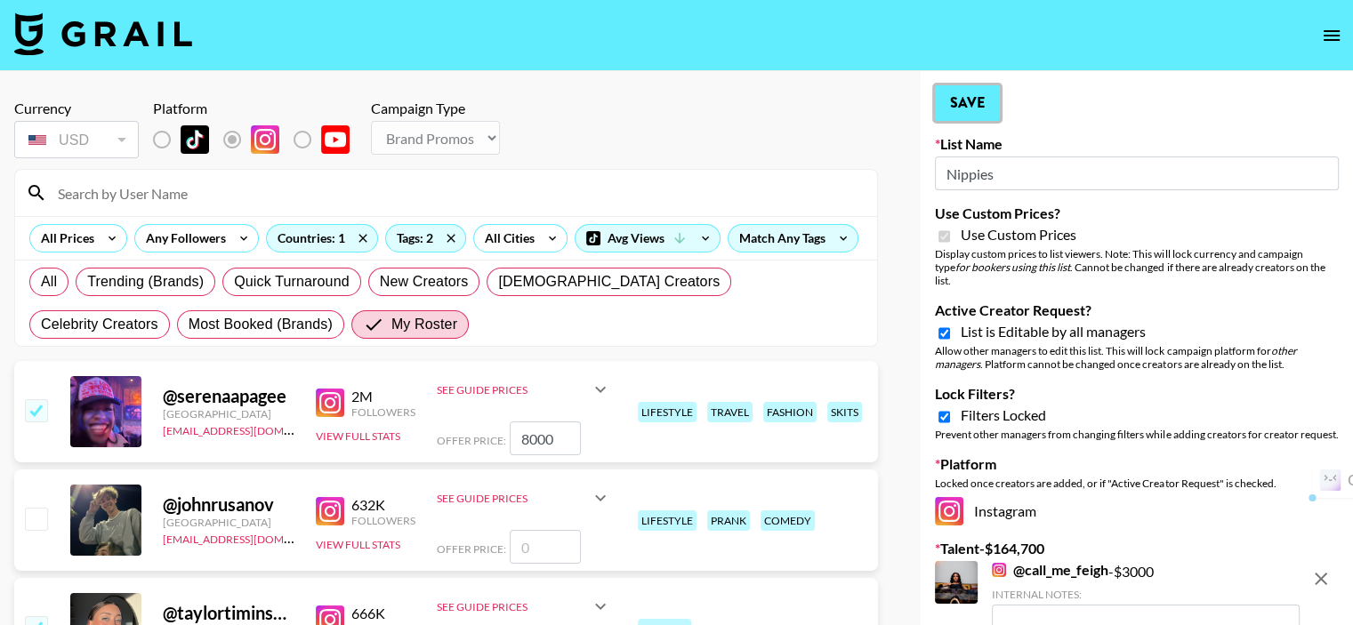
click at [978, 109] on button "Save" at bounding box center [967, 103] width 65 height 36
radio input "true"
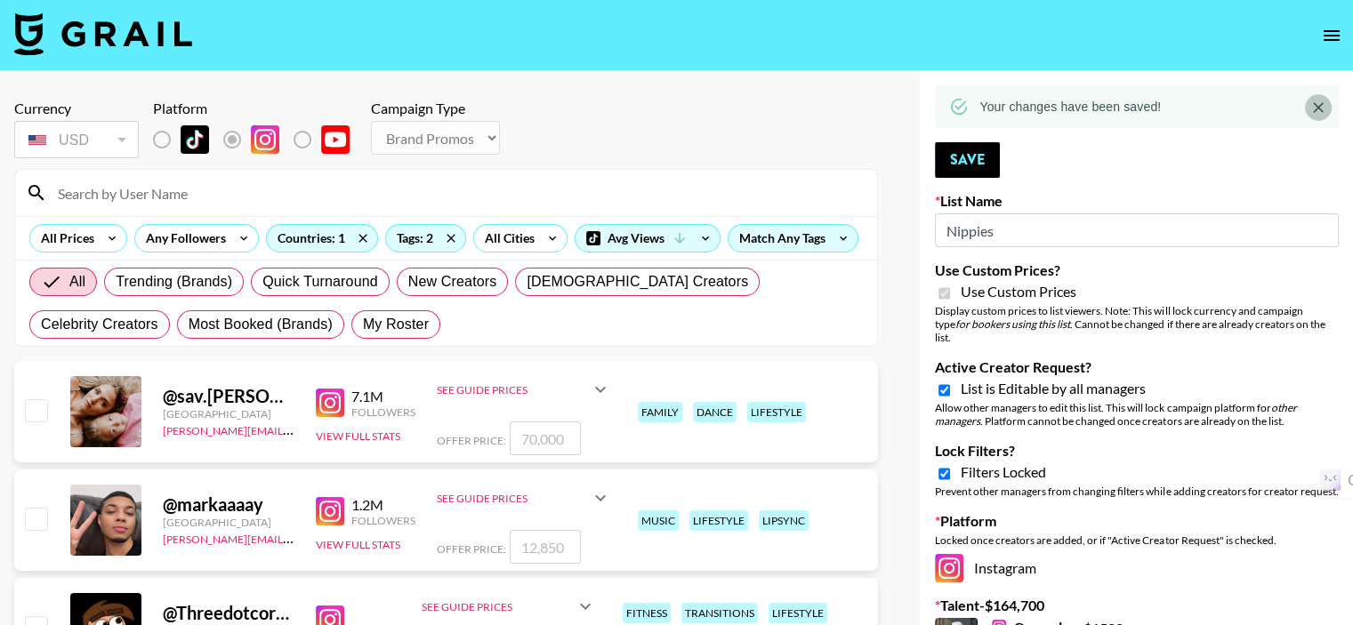
click at [1319, 109] on icon "Close" at bounding box center [1319, 108] width 18 height 18
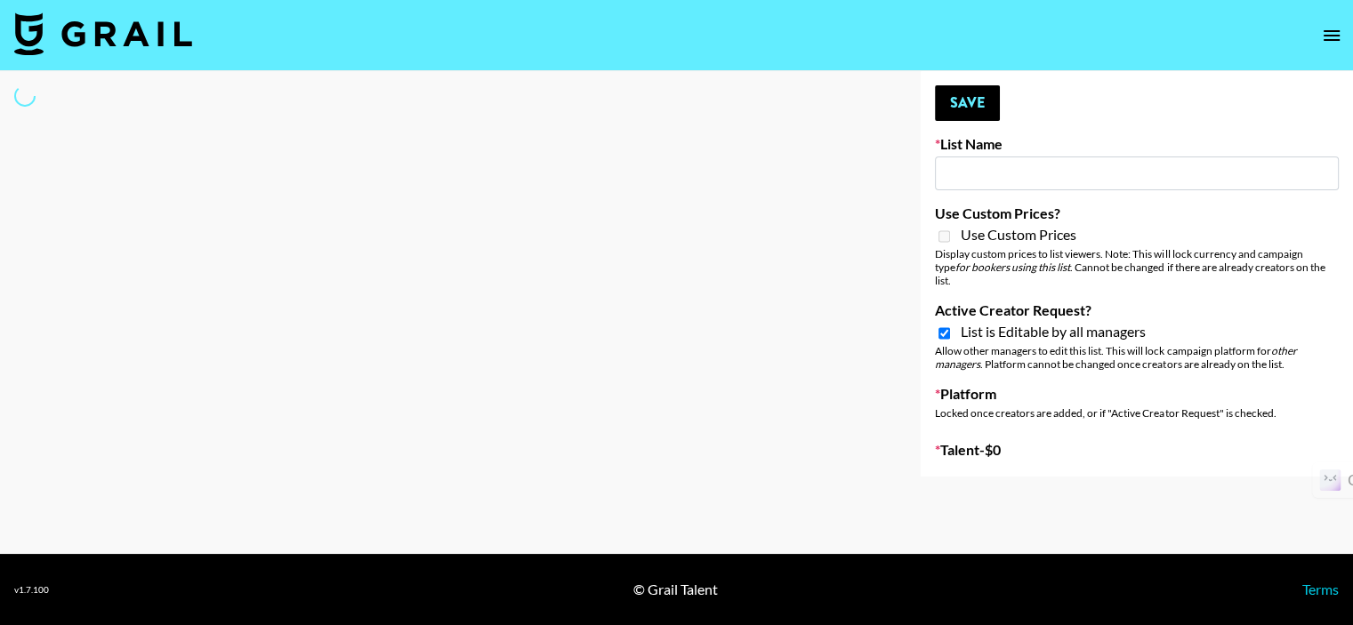
type input "[PERSON_NAME] Promo"
checkbox input "true"
select select "Song"
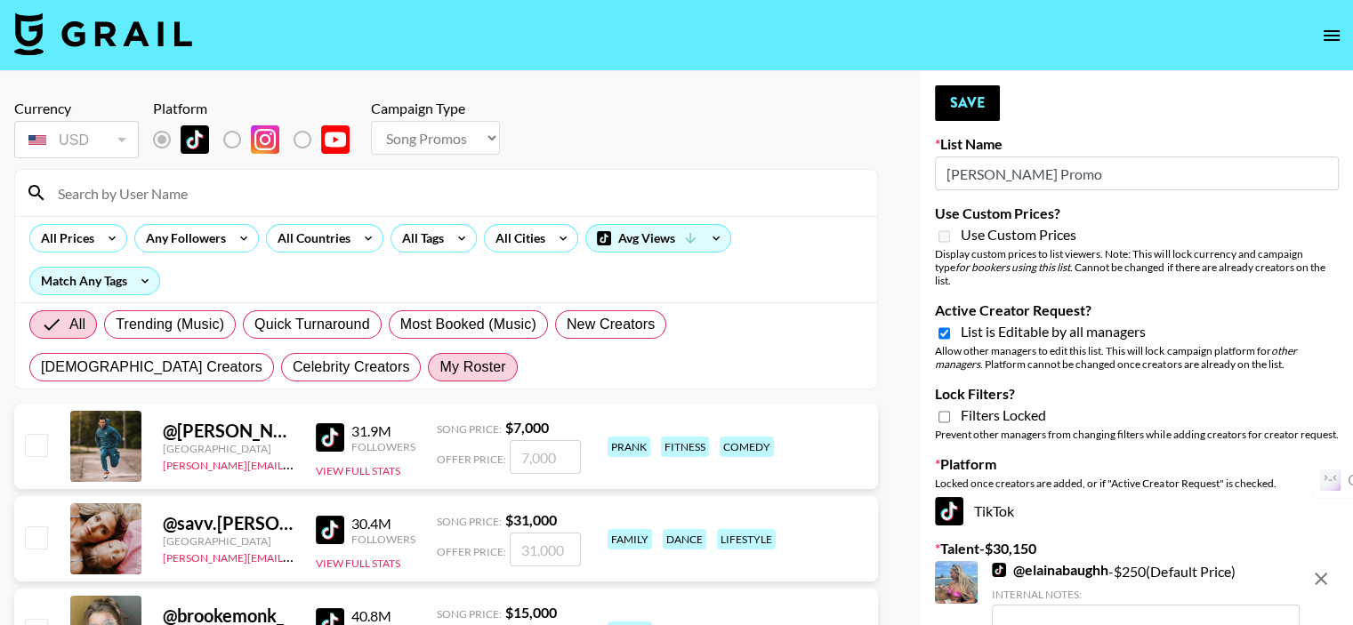
click at [440, 371] on span "My Roster" at bounding box center [473, 367] width 66 height 21
click at [440, 367] on input "My Roster" at bounding box center [440, 367] width 0 height 0
radio input "true"
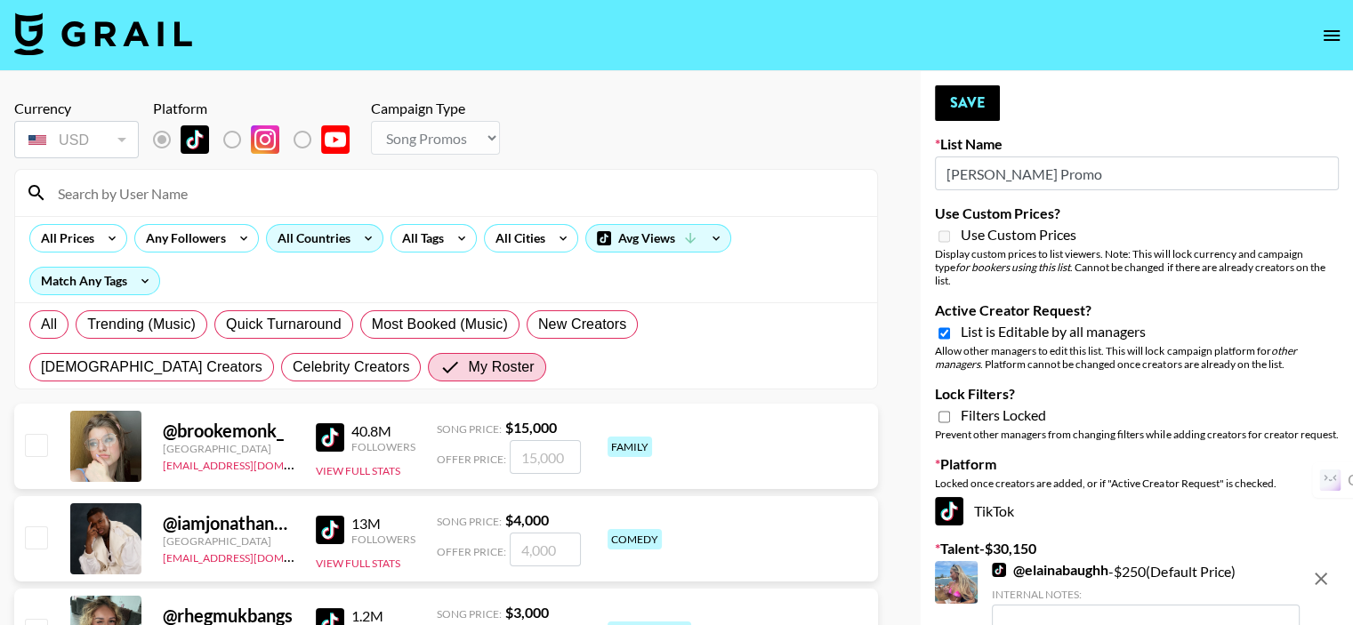
click at [288, 238] on div "All Countries" at bounding box center [310, 238] width 87 height 27
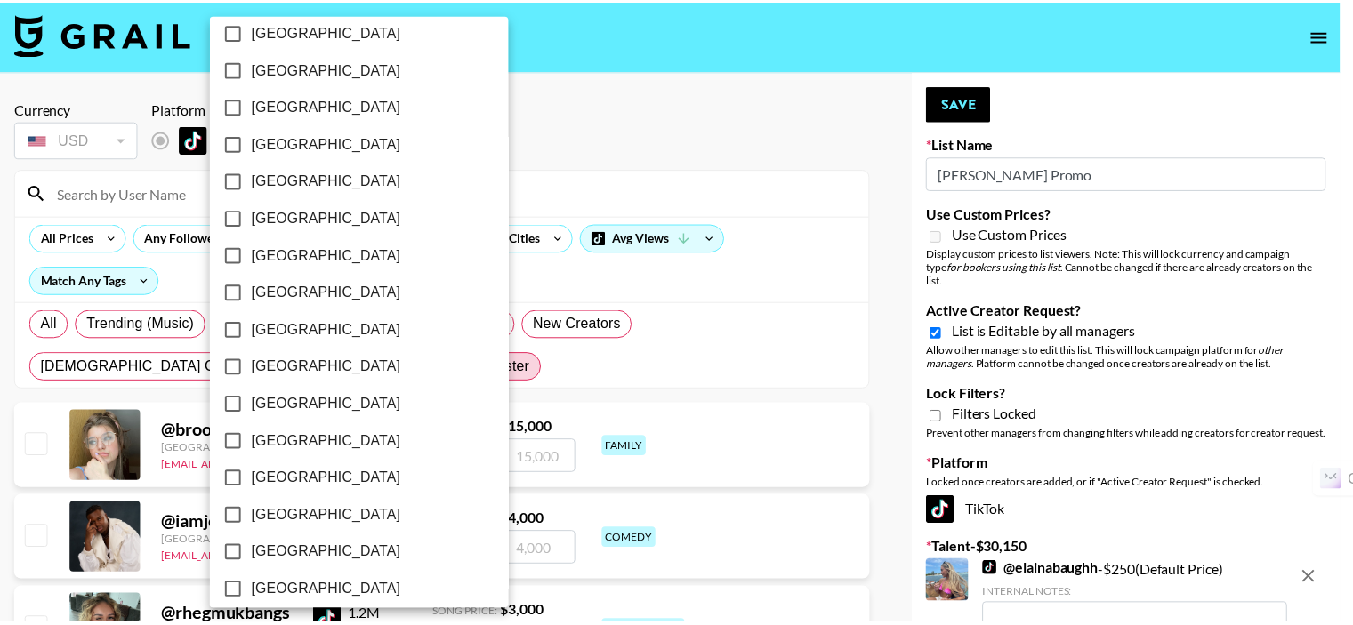
scroll to position [1448, 0]
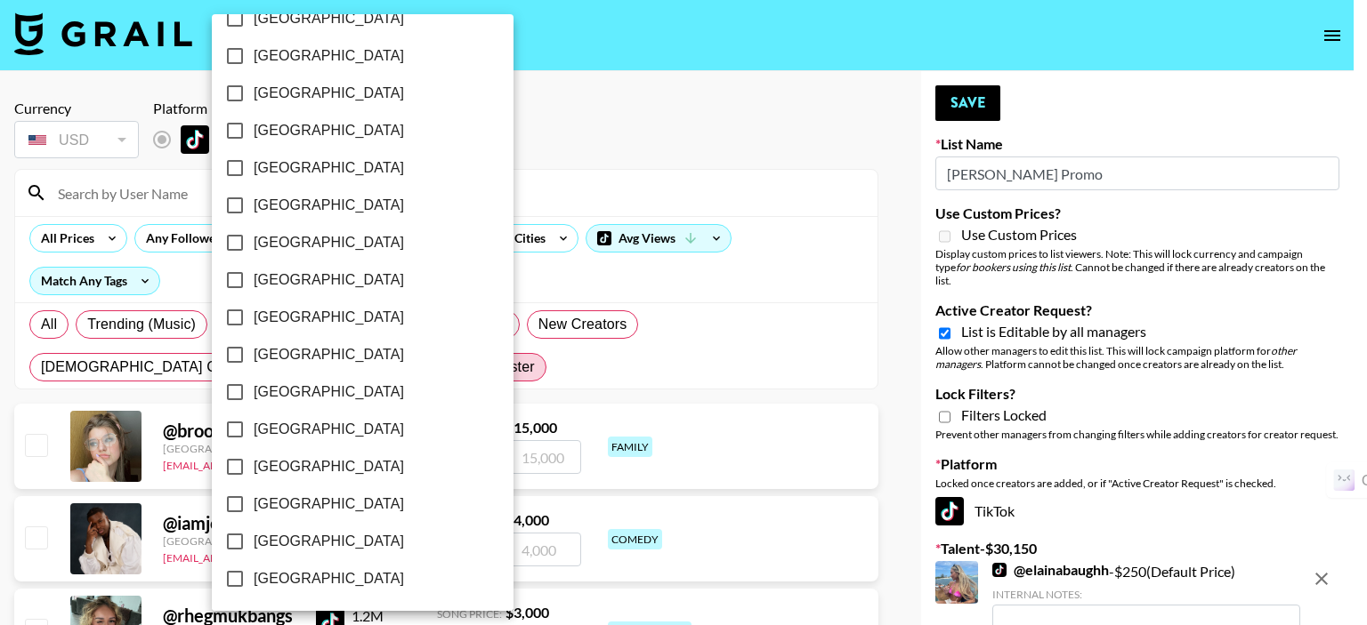
click at [279, 537] on span "[GEOGRAPHIC_DATA]" at bounding box center [329, 541] width 150 height 21
click at [254, 537] on input "[GEOGRAPHIC_DATA]" at bounding box center [234, 541] width 37 height 37
checkbox input "true"
click at [513, 327] on div at bounding box center [683, 312] width 1367 height 625
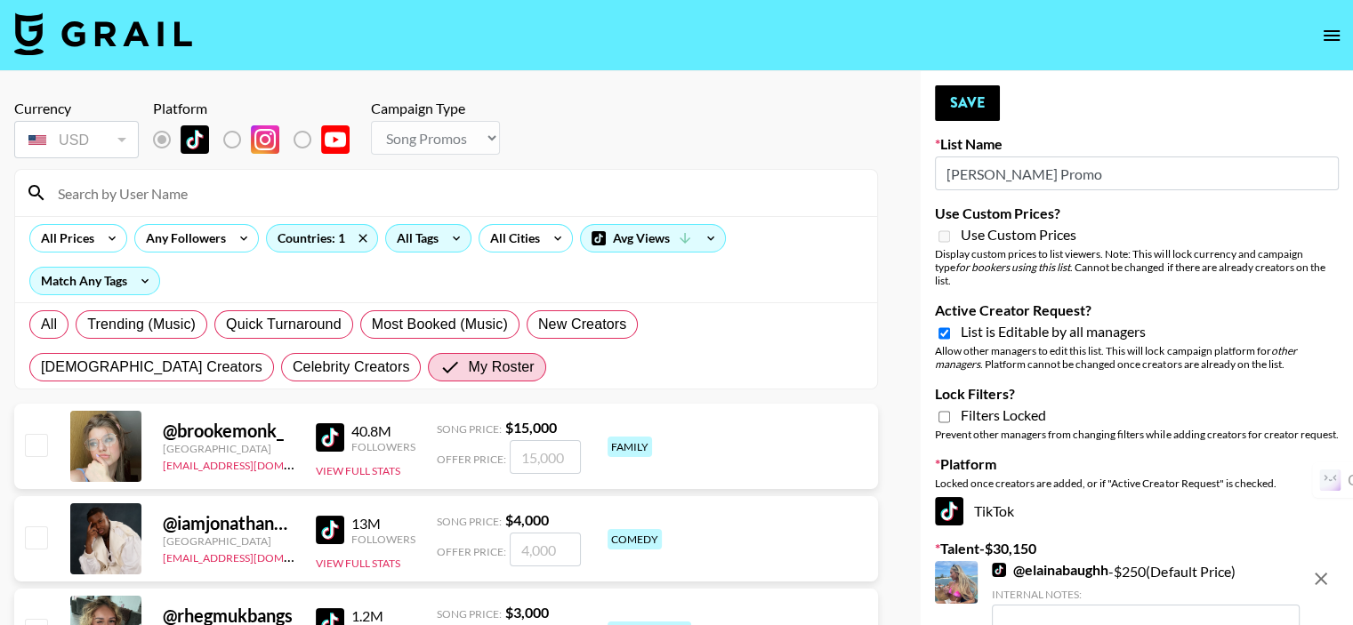
click at [409, 241] on div "All Tags" at bounding box center [414, 238] width 56 height 27
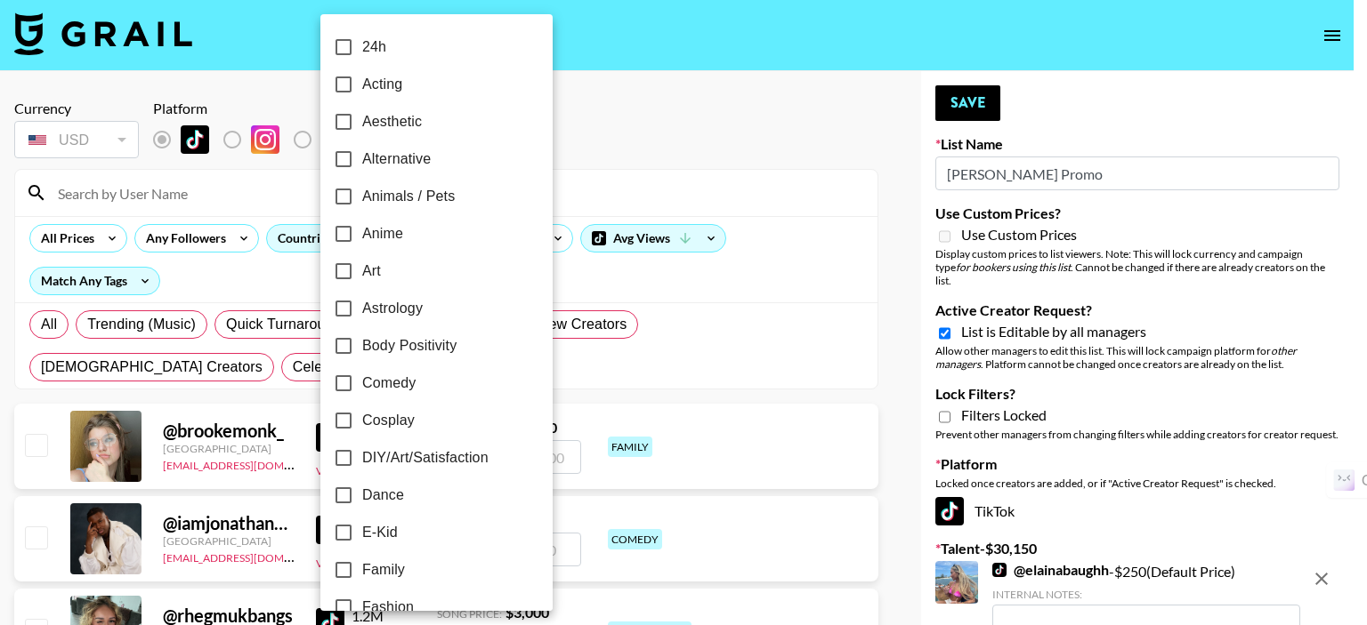
click at [384, 490] on span "Dance" at bounding box center [383, 495] width 42 height 21
click at [362, 490] on input "Dance" at bounding box center [343, 495] width 37 height 37
checkbox input "true"
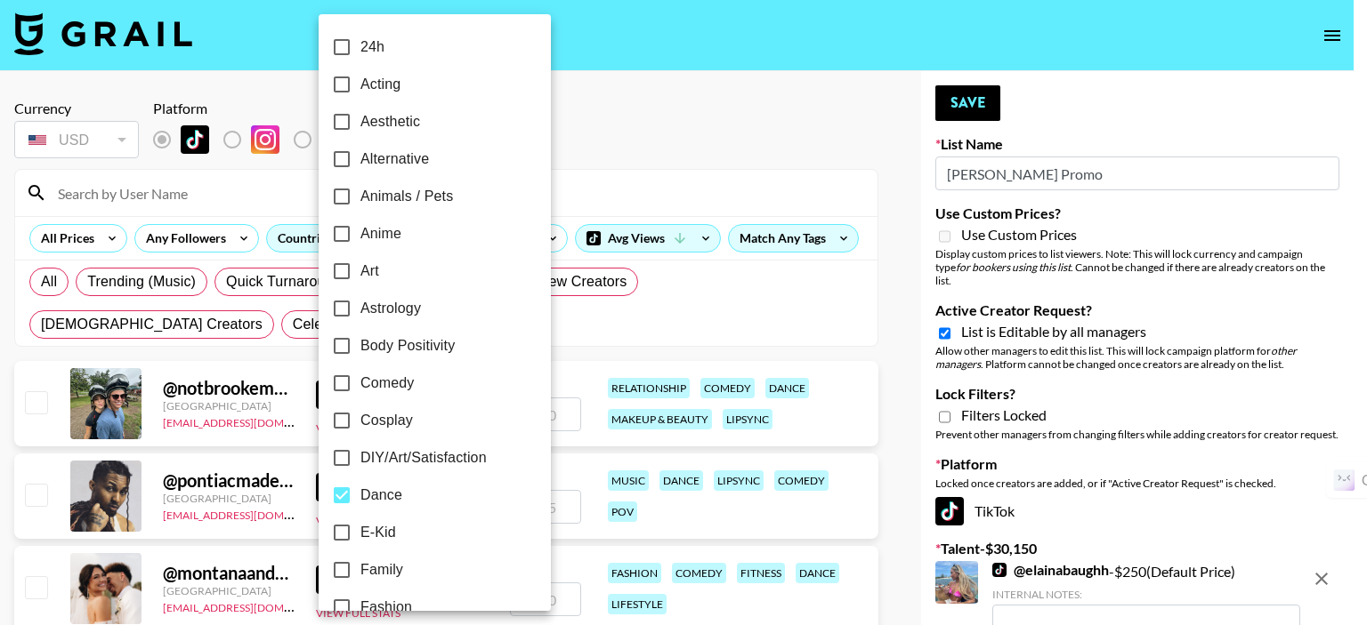
click at [609, 173] on div at bounding box center [683, 312] width 1367 height 625
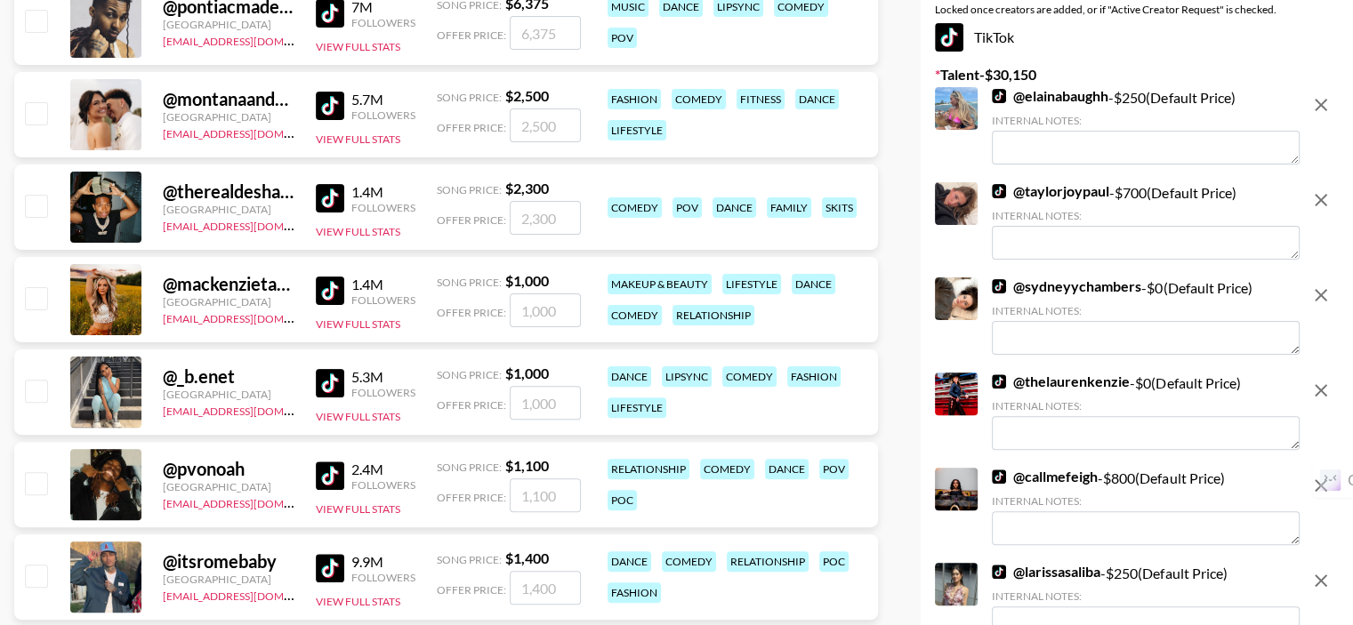
scroll to position [534, 0]
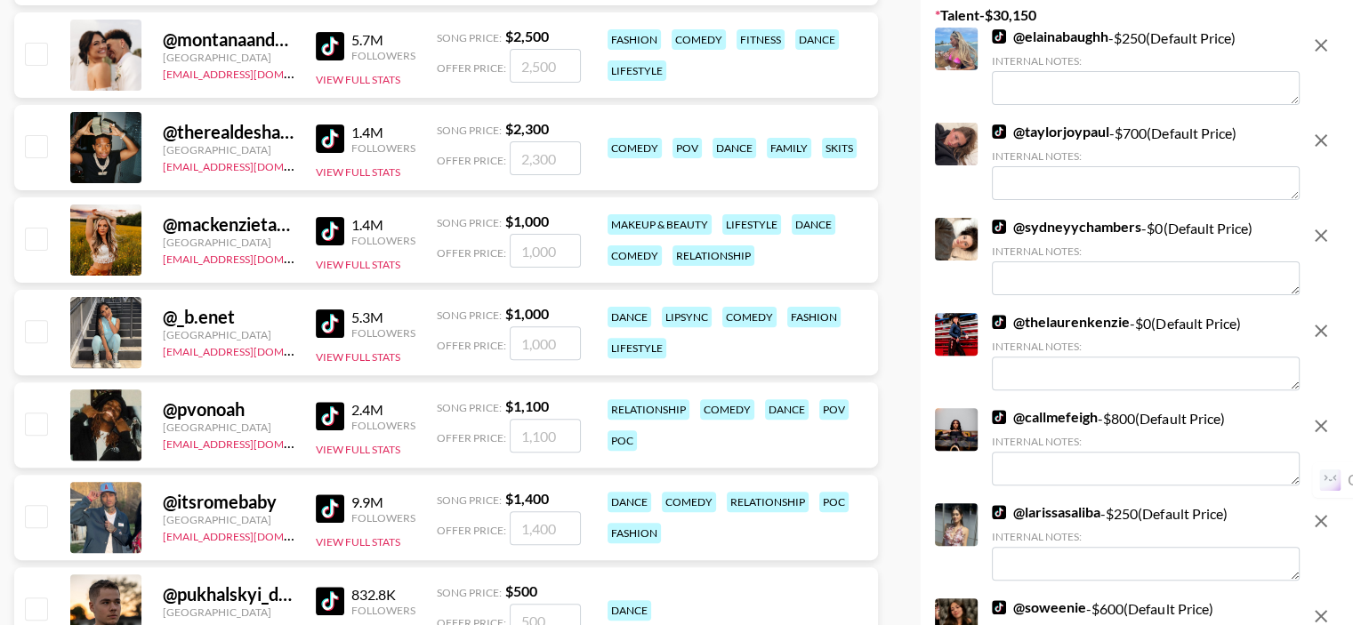
click at [42, 327] on input "checkbox" at bounding box center [35, 330] width 21 height 21
checkbox input "true"
type input "1000"
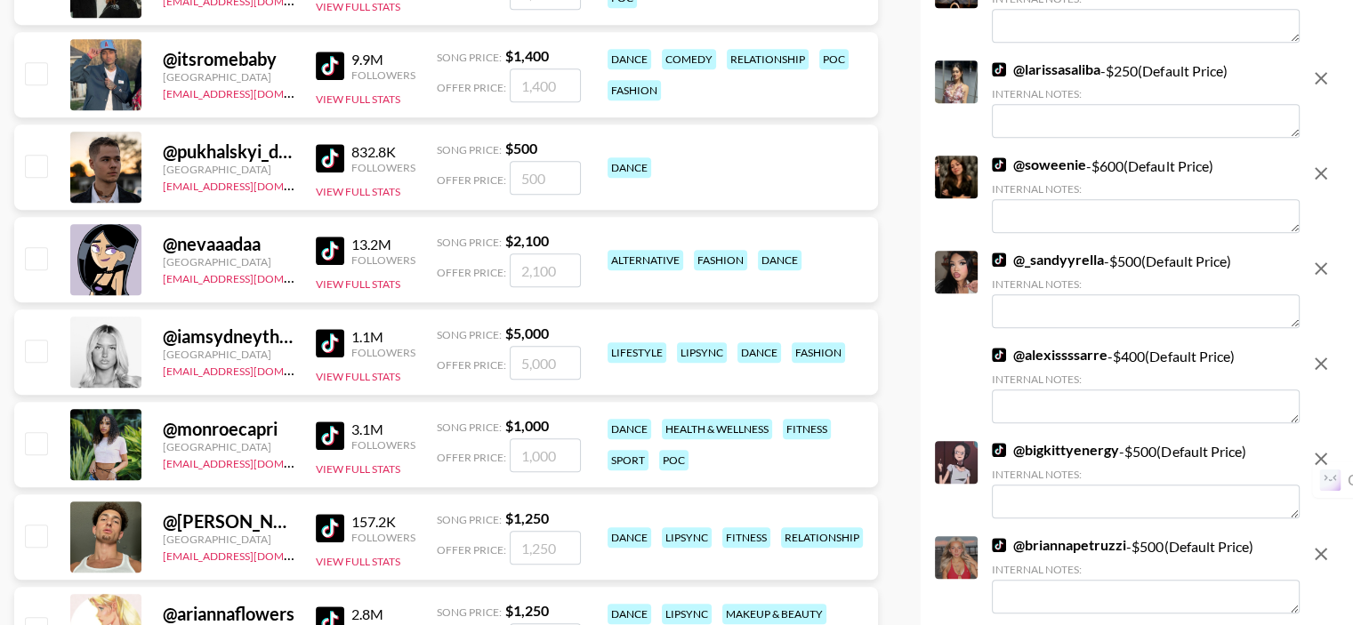
scroll to position [979, 0]
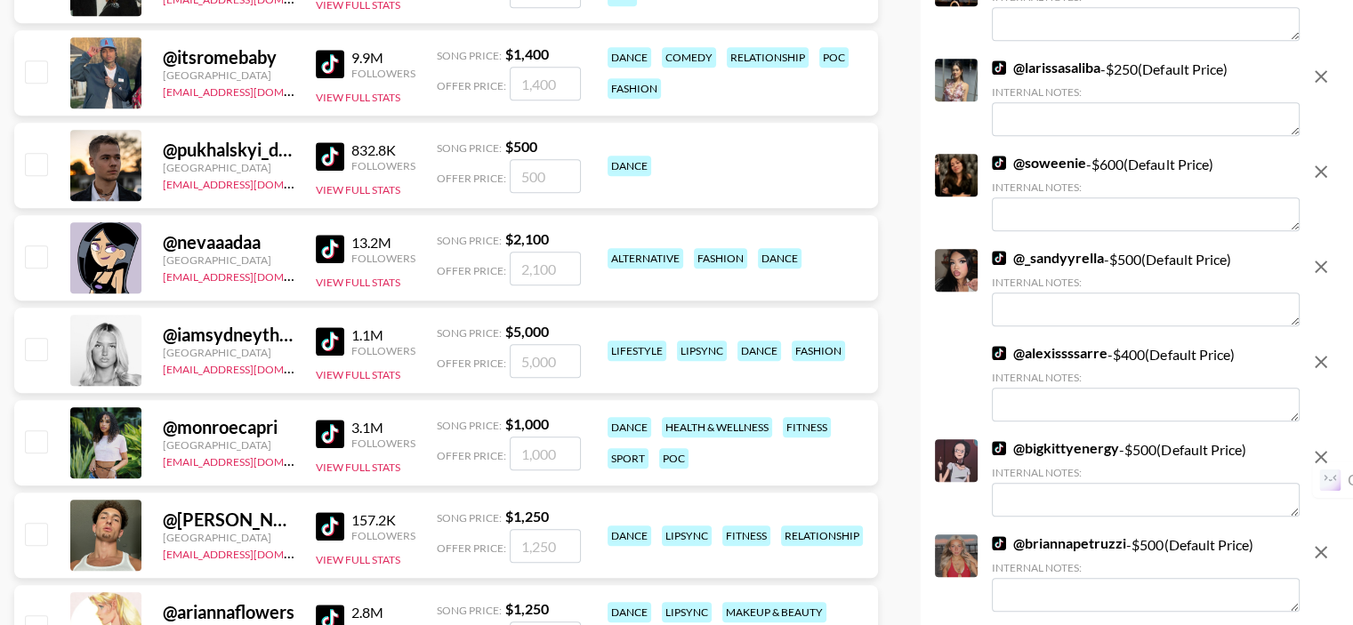
click at [36, 350] on input "checkbox" at bounding box center [35, 348] width 21 height 21
checkbox input "true"
type input "5000"
click at [42, 449] on input "checkbox" at bounding box center [35, 441] width 21 height 21
checkbox input "true"
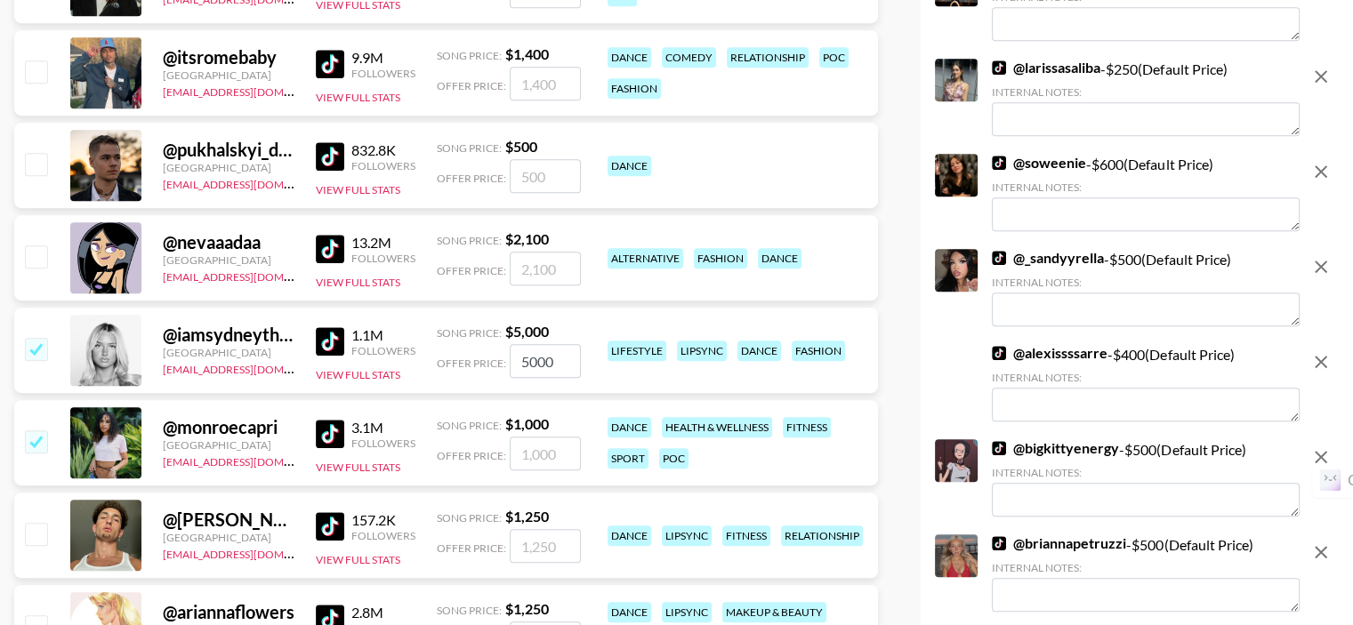
type input "1000"
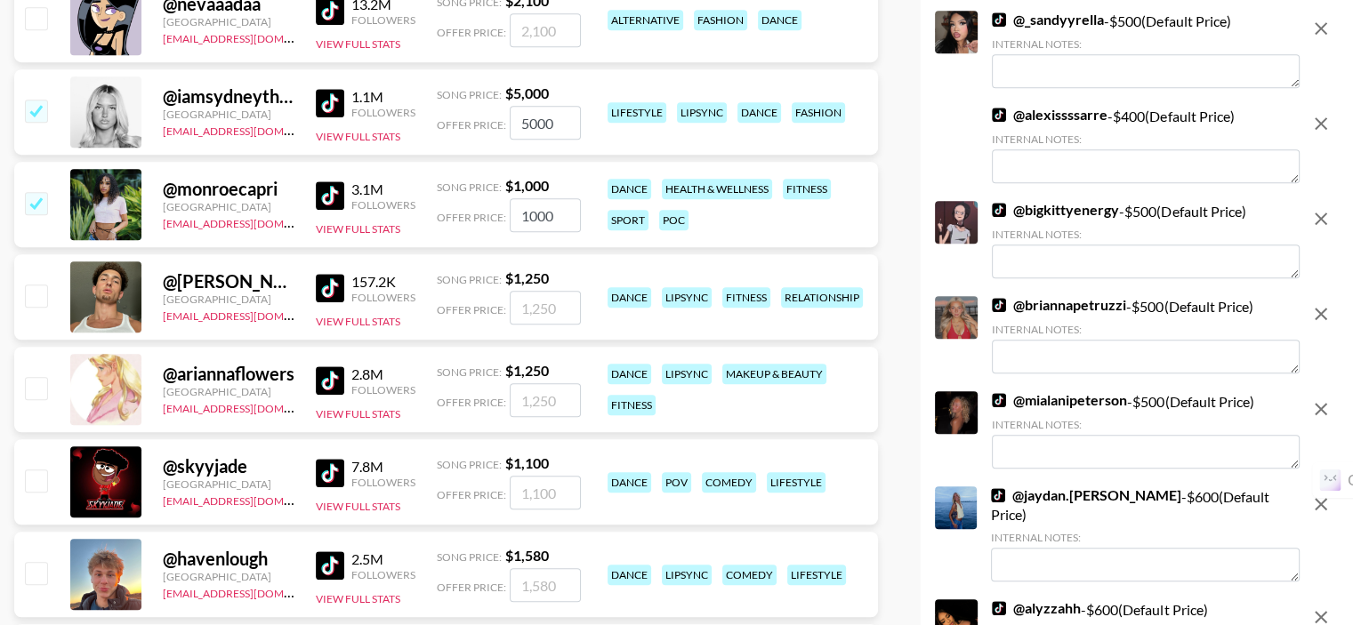
scroll to position [1246, 0]
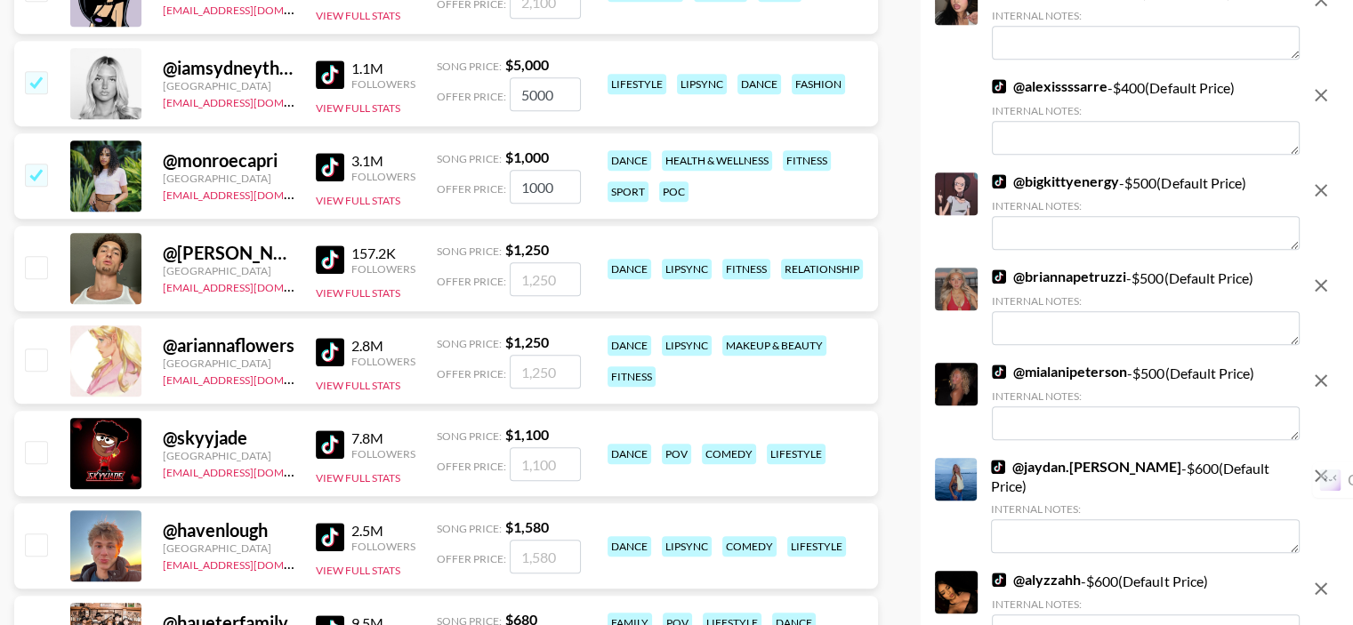
click at [38, 361] on input "checkbox" at bounding box center [35, 359] width 21 height 21
checkbox input "true"
type input "1250"
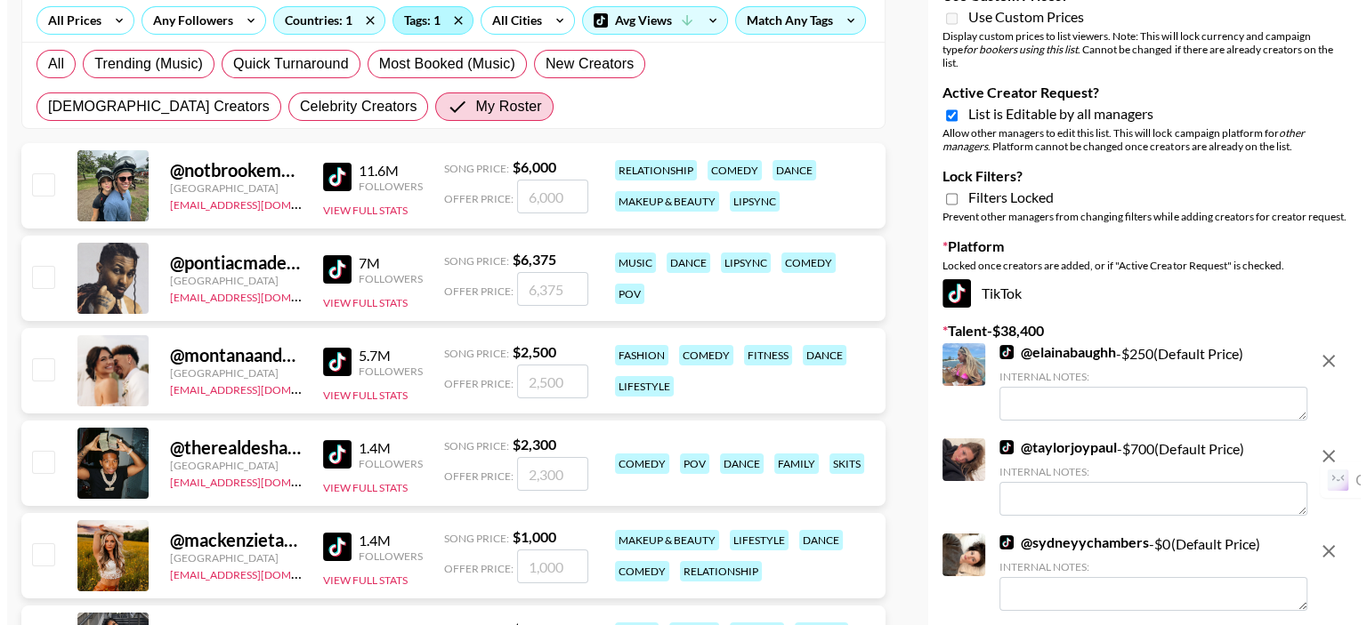
scroll to position [0, 0]
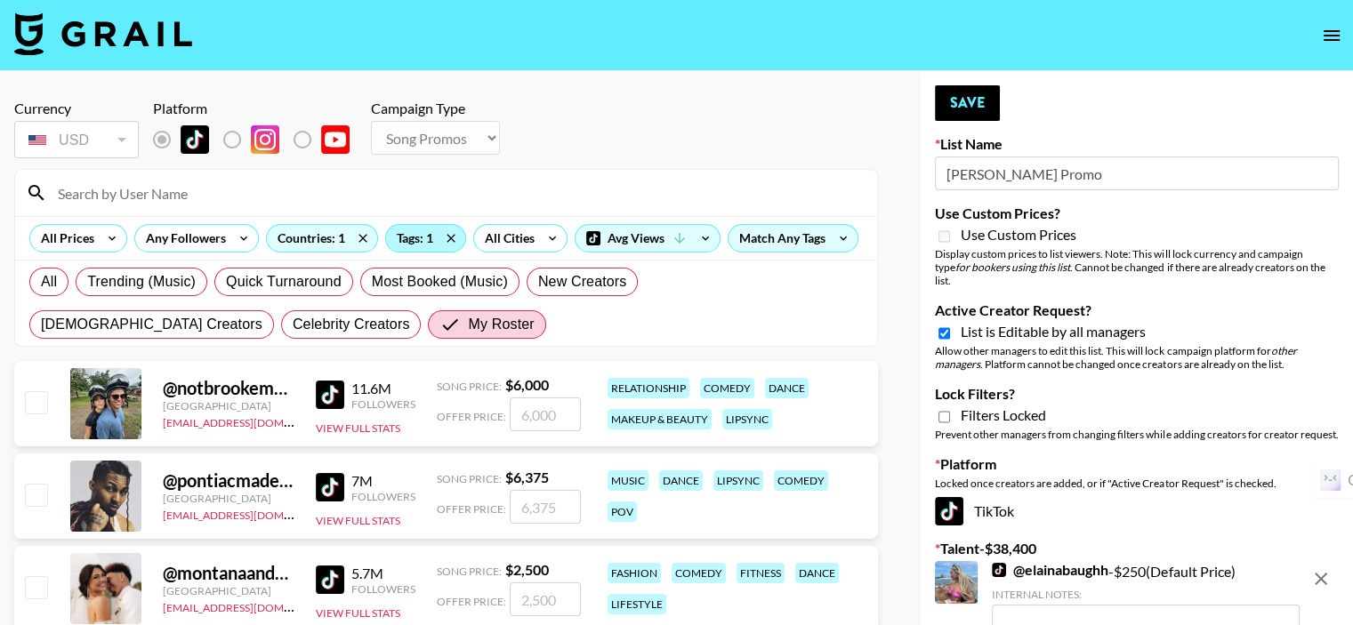
click at [409, 245] on div "Tags: 1" at bounding box center [425, 238] width 79 height 27
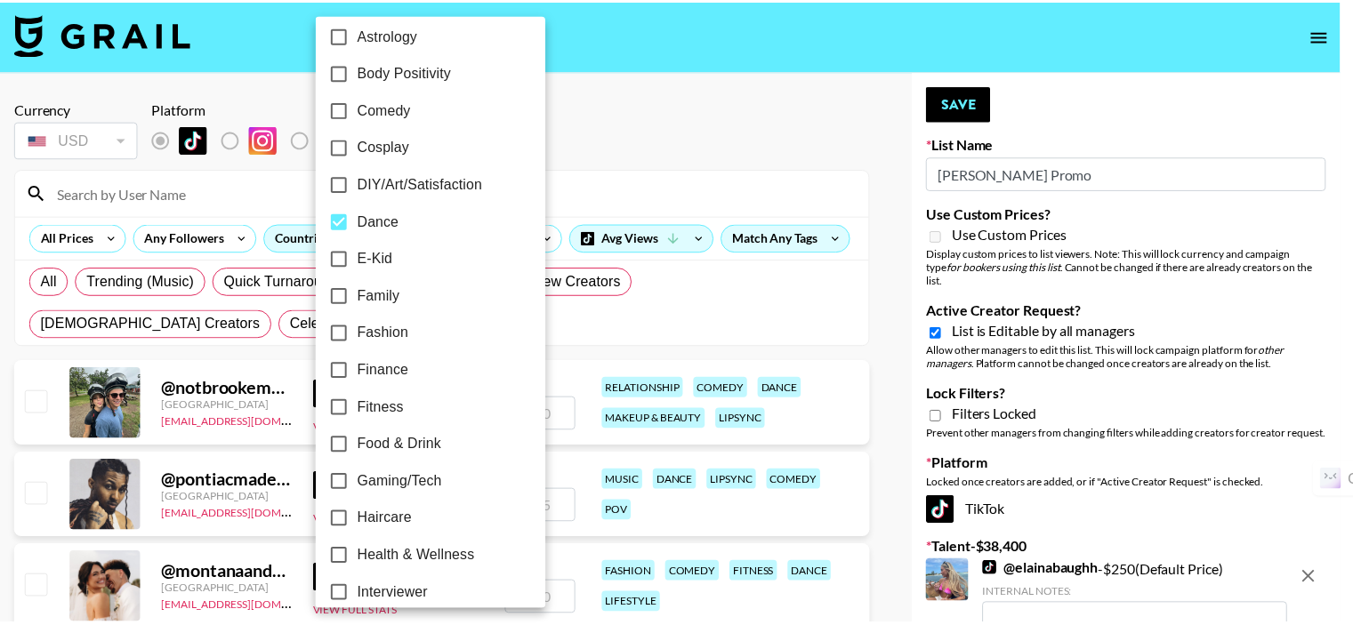
scroll to position [356, 0]
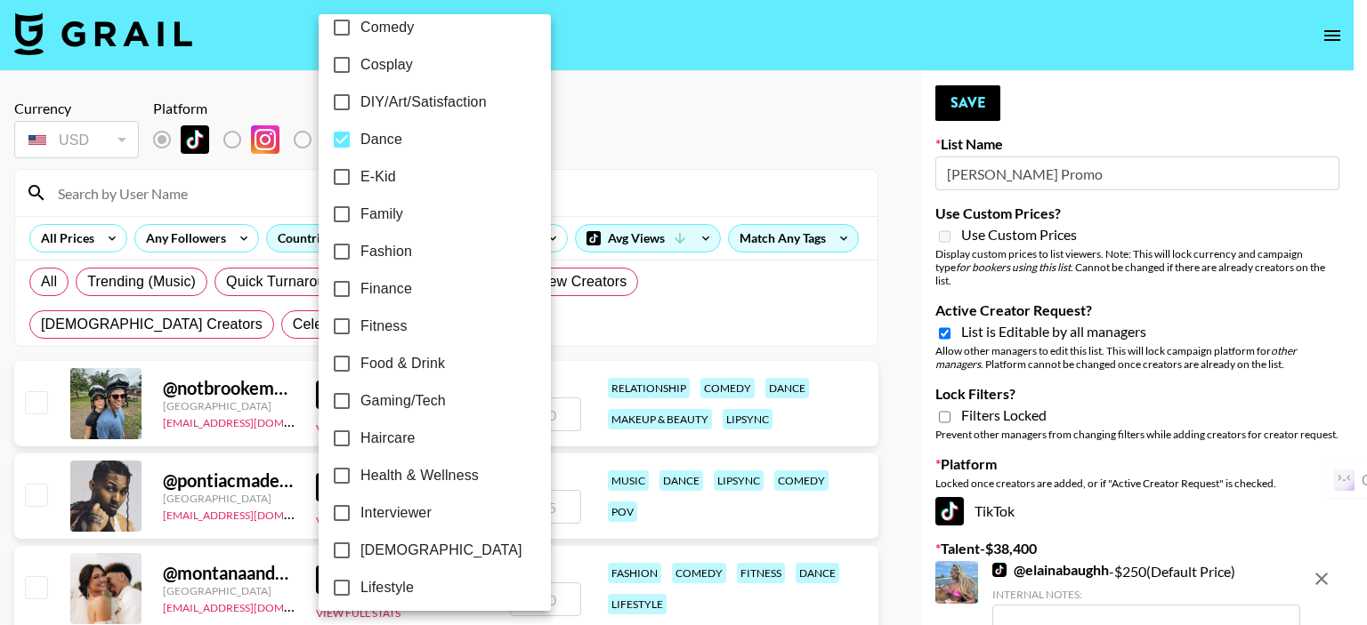
click at [344, 588] on input "Lifestyle" at bounding box center [341, 587] width 37 height 37
checkbox input "true"
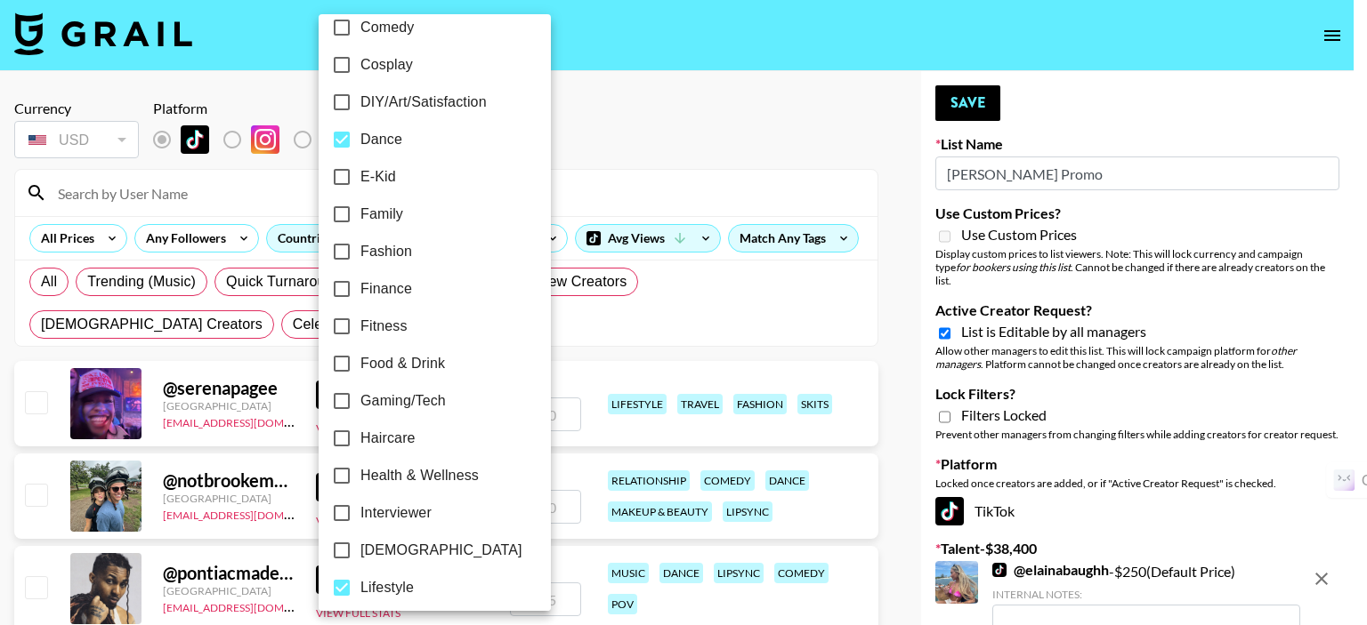
click at [580, 323] on div at bounding box center [683, 312] width 1367 height 625
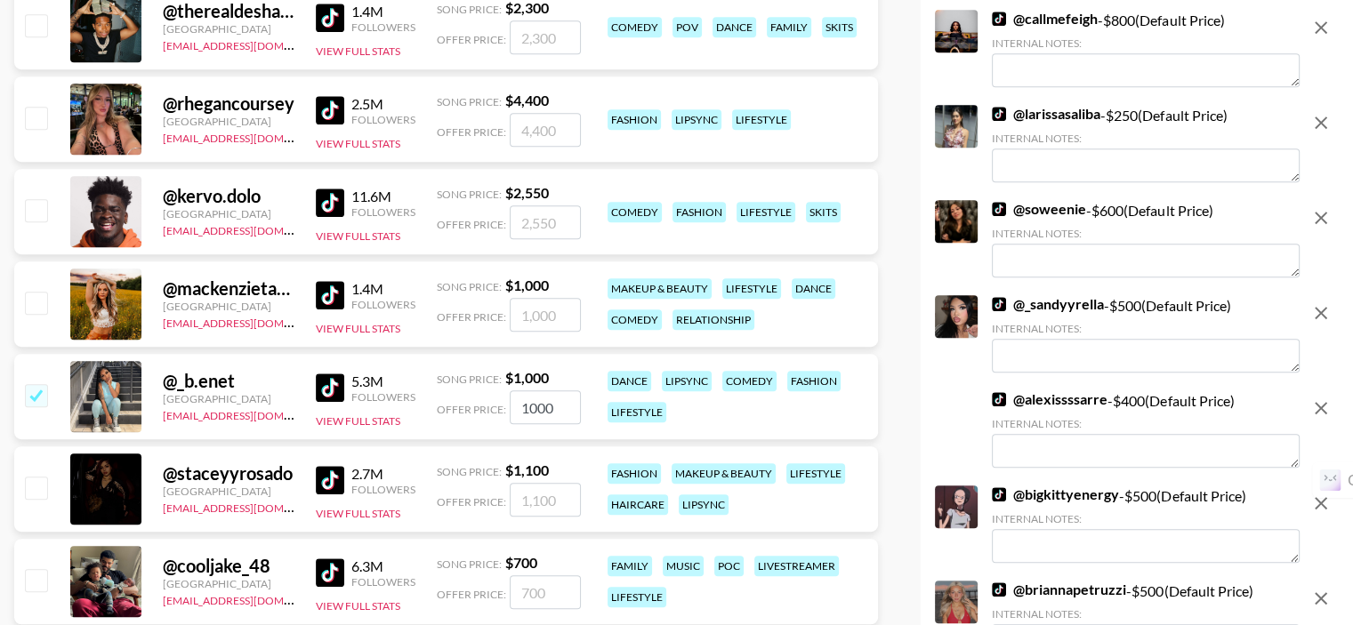
scroll to position [979, 0]
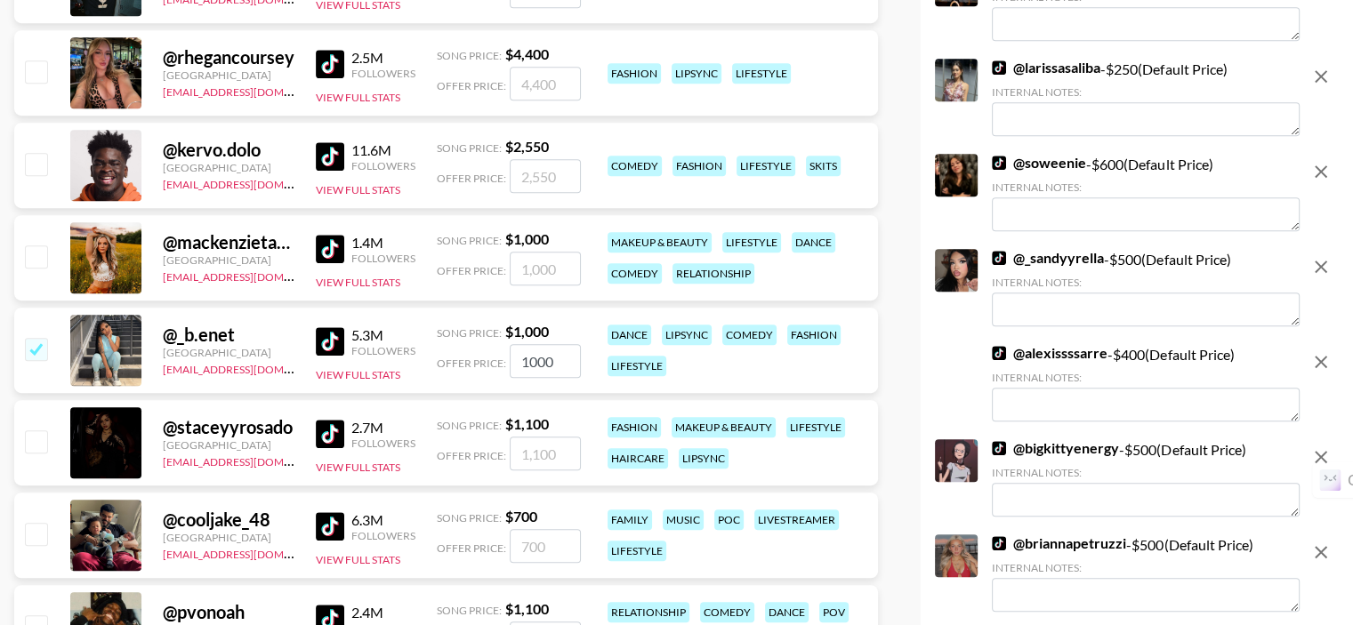
click at [32, 259] on input "checkbox" at bounding box center [35, 256] width 21 height 21
checkbox input "true"
type input "1000"
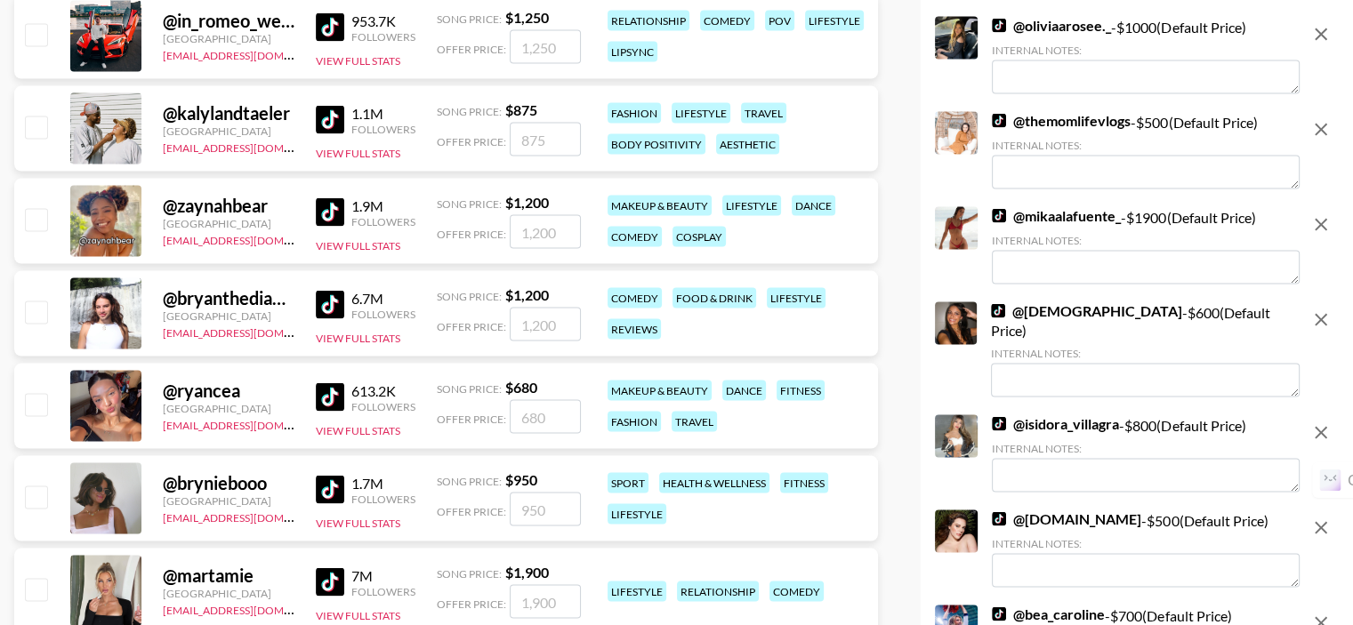
scroll to position [3559, 0]
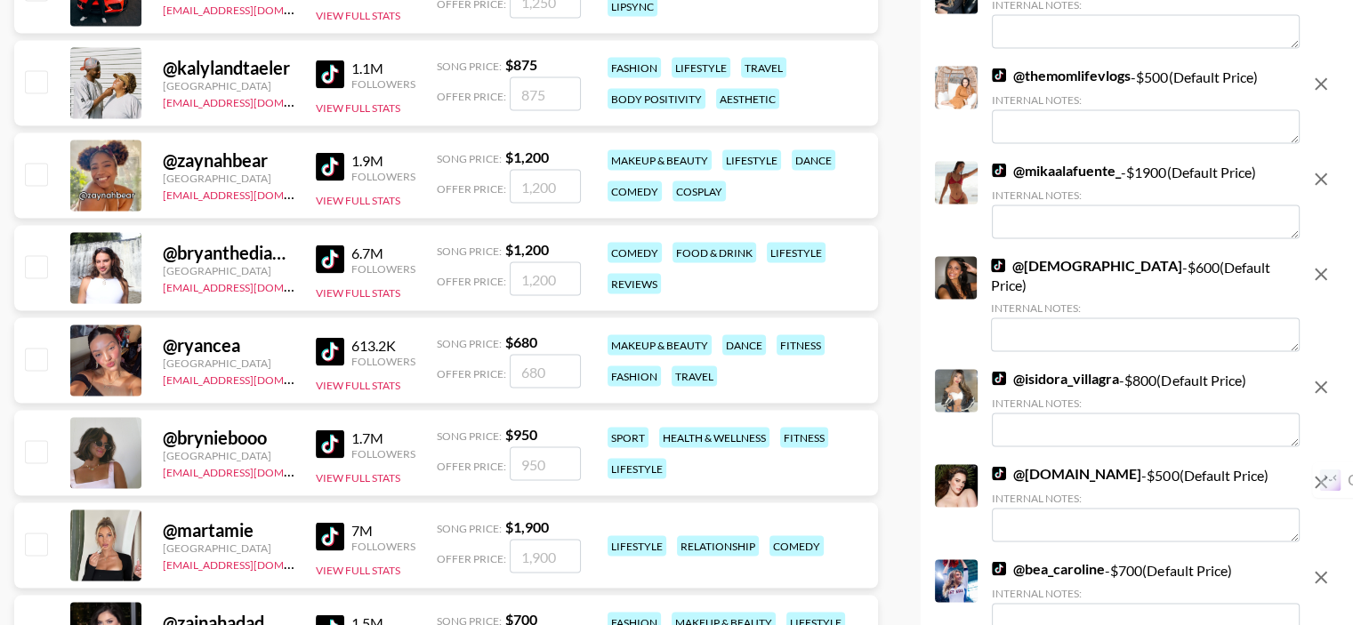
click at [44, 177] on input "checkbox" at bounding box center [35, 174] width 21 height 21
checkbox input "true"
type input "1200"
click at [42, 359] on input "checkbox" at bounding box center [35, 359] width 21 height 21
checkbox input "true"
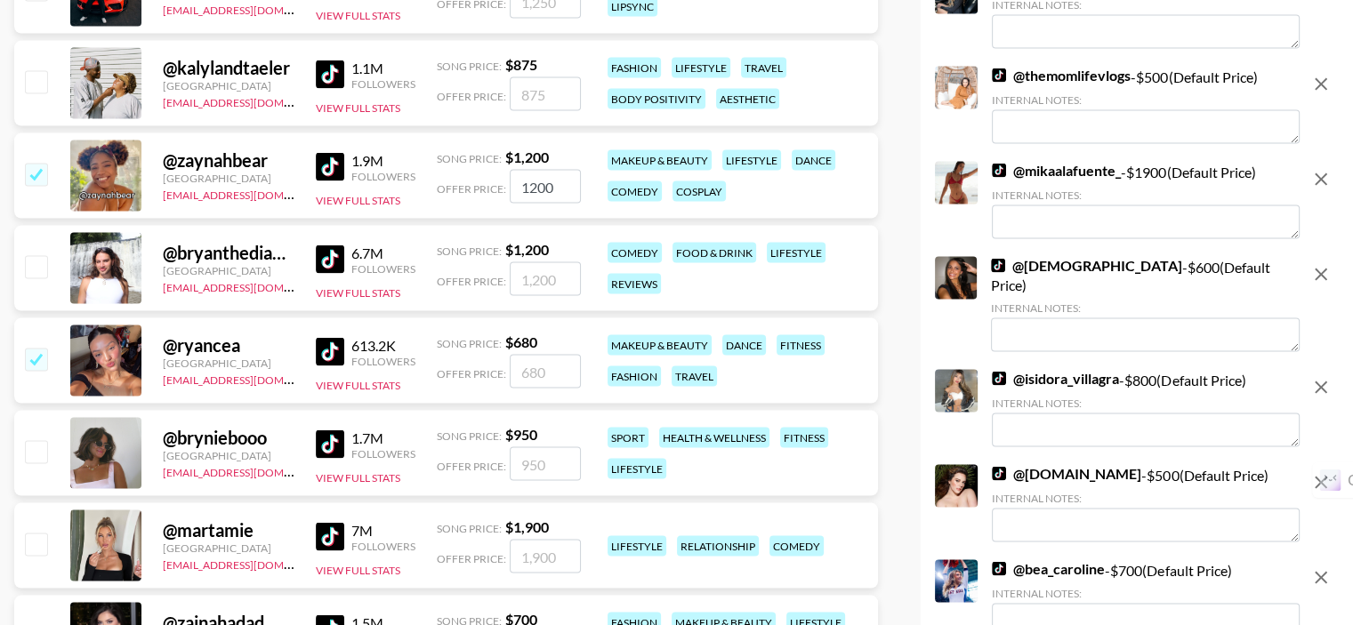
type input "680"
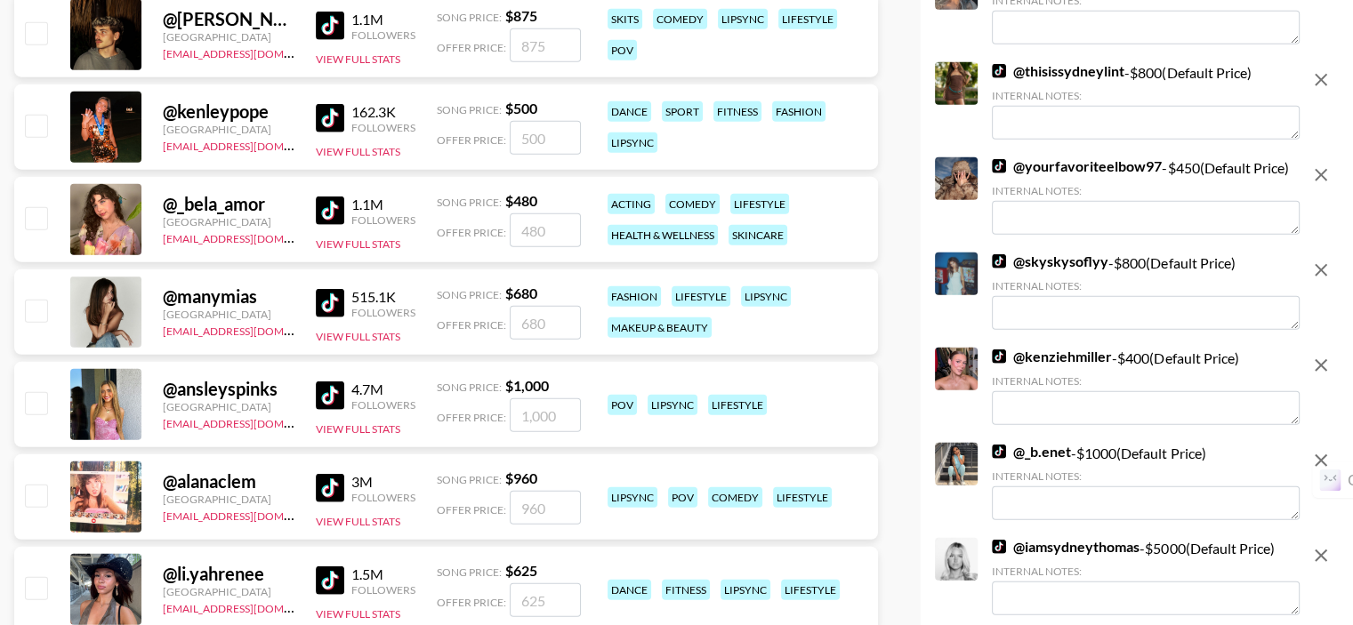
scroll to position [4537, 0]
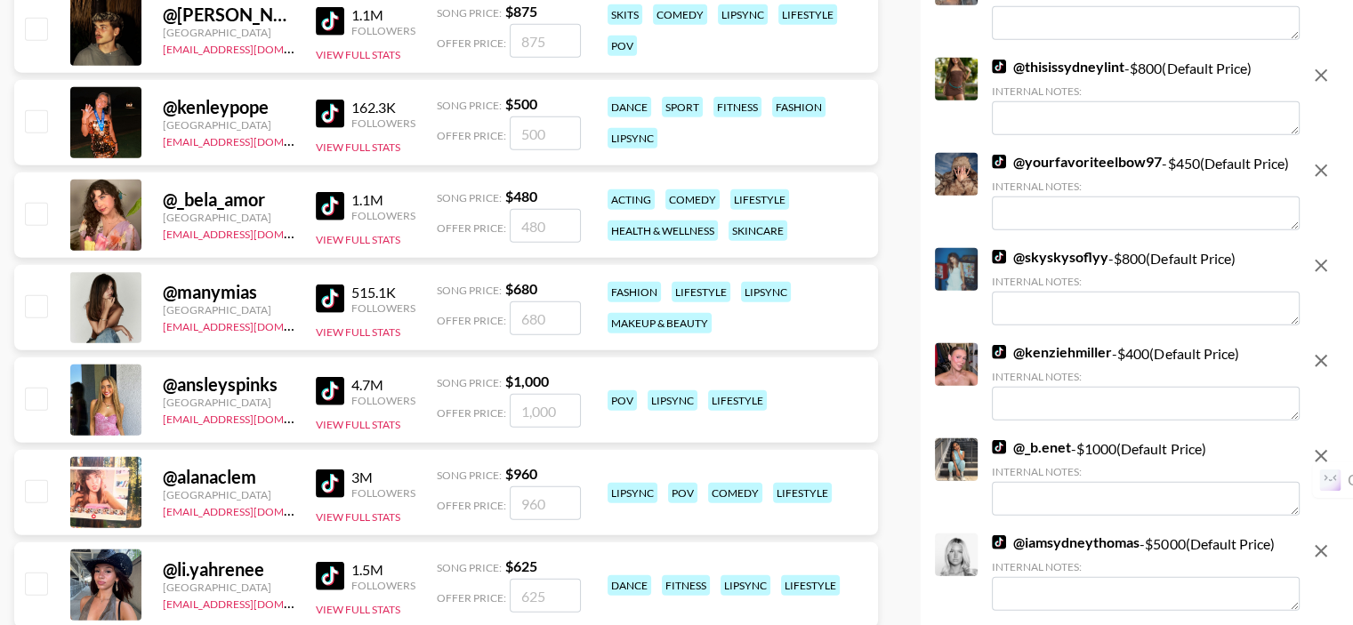
click at [43, 126] on input "checkbox" at bounding box center [35, 120] width 21 height 21
checkbox input "true"
type input "500"
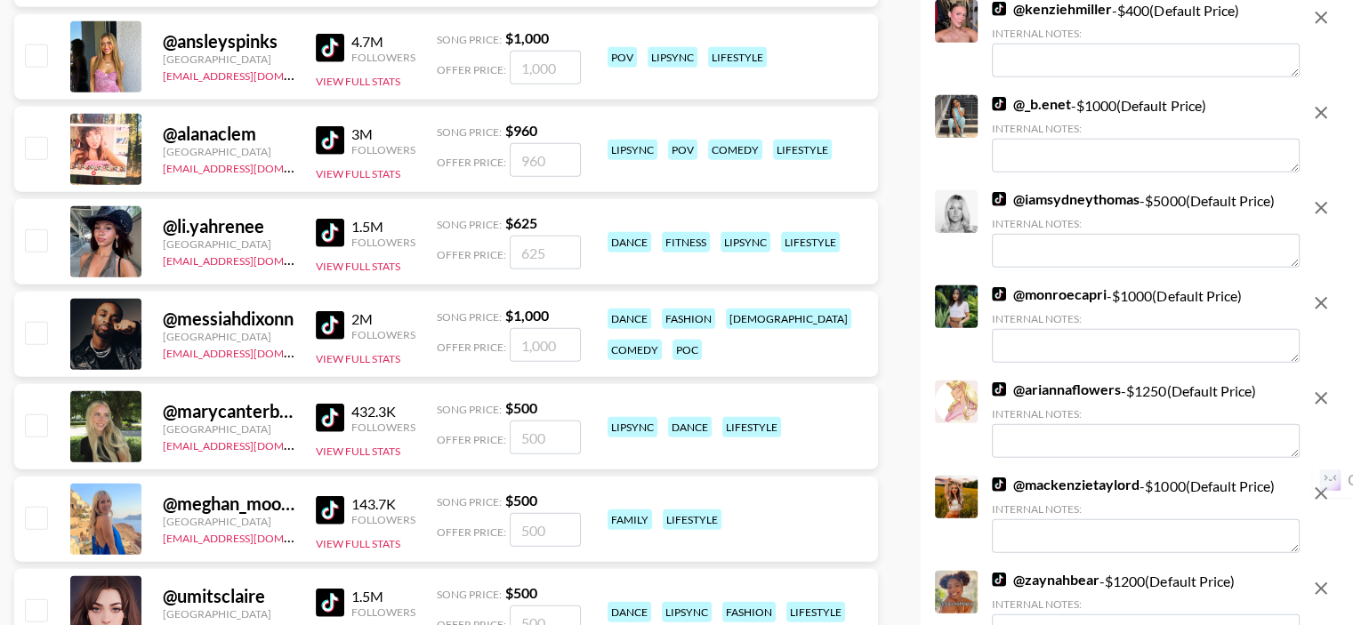
scroll to position [4893, 0]
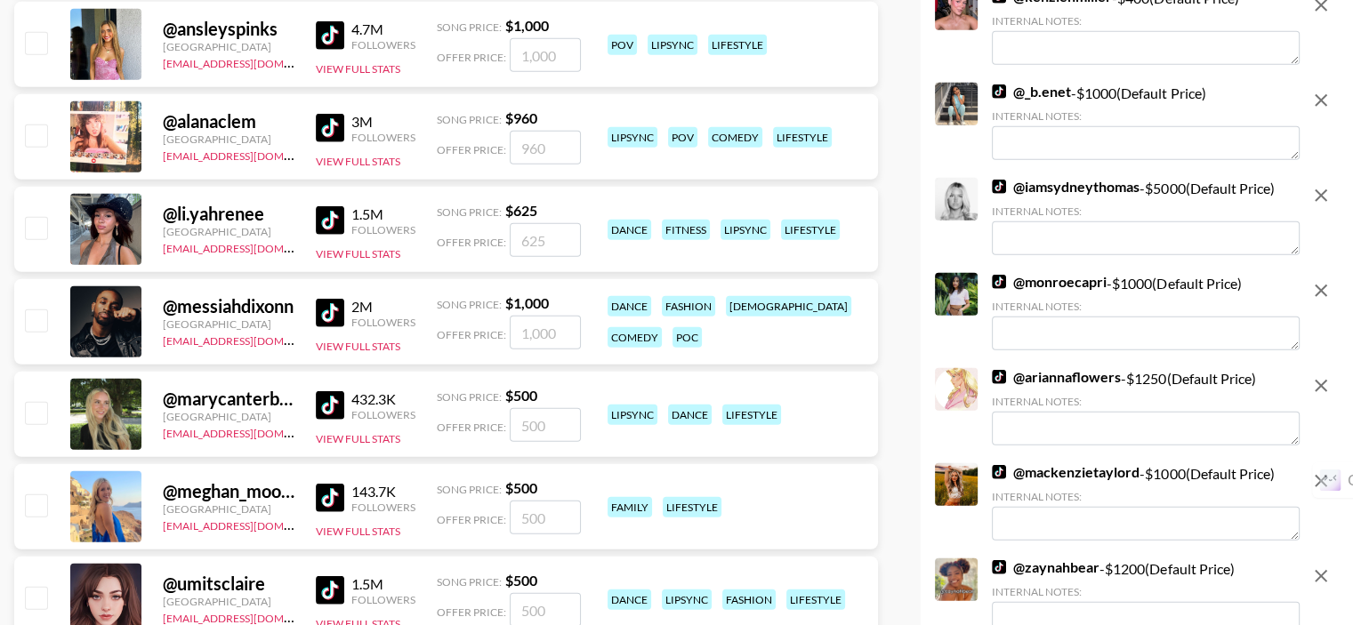
click at [36, 230] on input "checkbox" at bounding box center [35, 227] width 21 height 21
checkbox input "true"
type input "625"
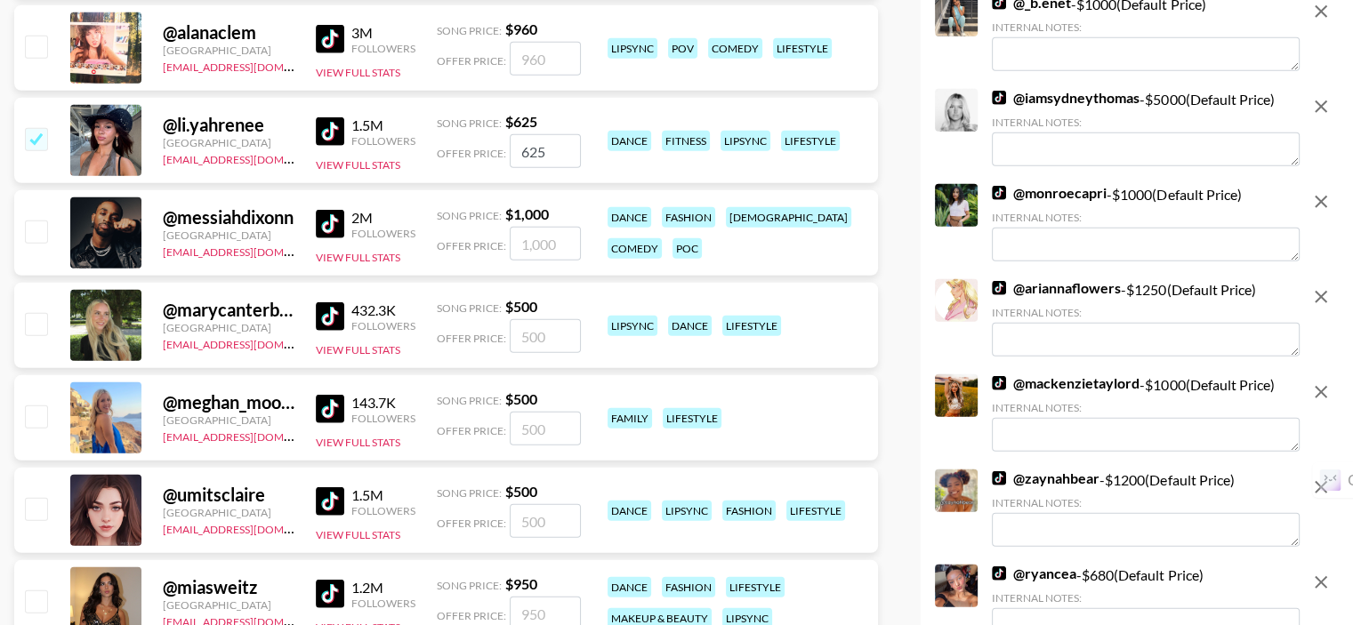
click at [34, 319] on input "checkbox" at bounding box center [35, 323] width 21 height 21
checkbox input "true"
type input "500"
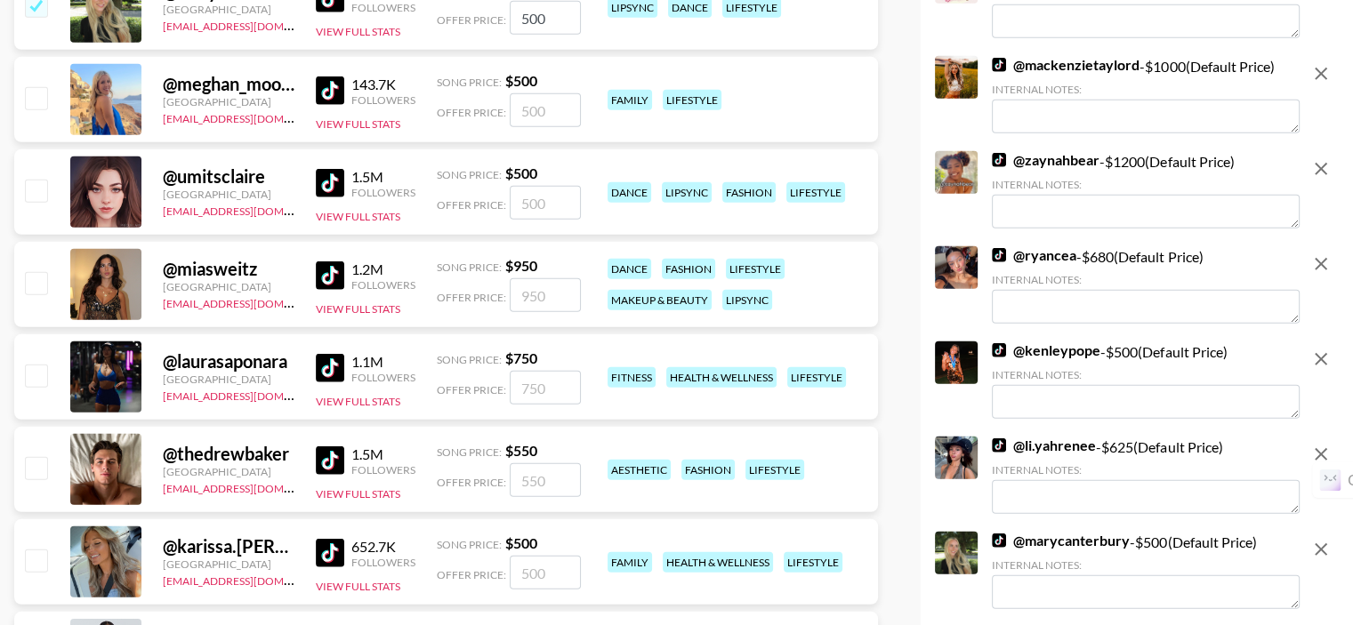
scroll to position [5338, 0]
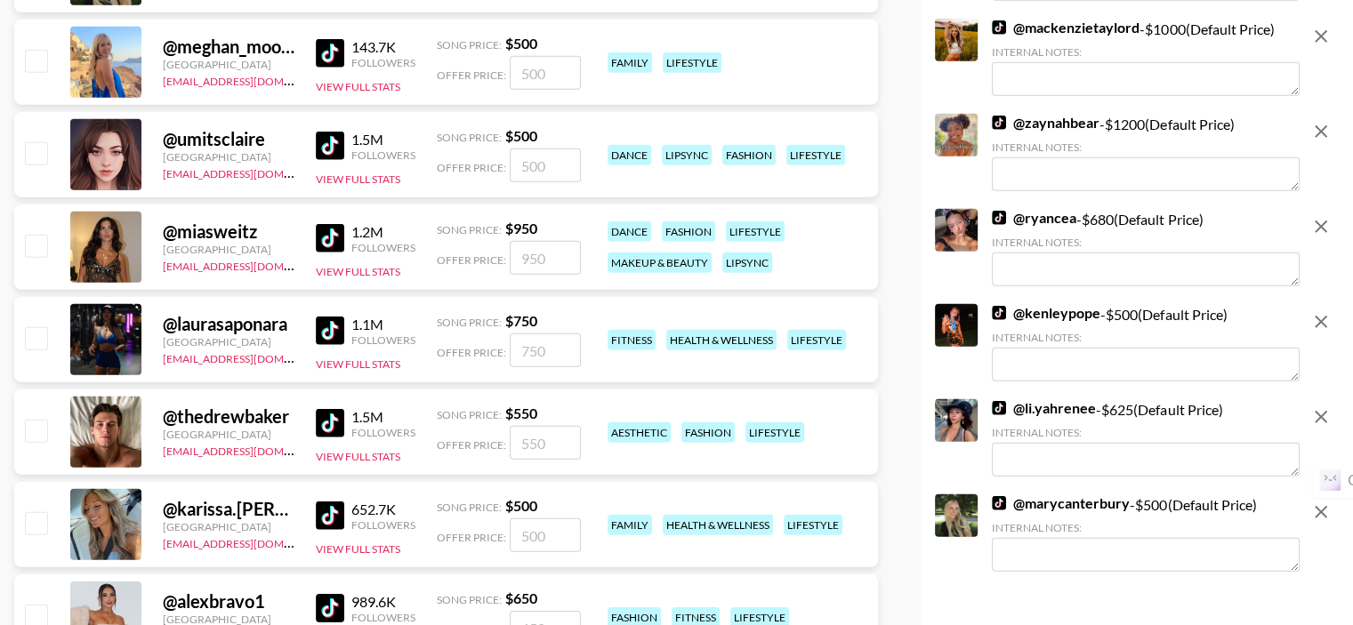
click at [39, 155] on input "checkbox" at bounding box center [35, 152] width 21 height 21
checkbox input "true"
type input "500"
click at [36, 251] on input "checkbox" at bounding box center [35, 245] width 21 height 21
checkbox input "true"
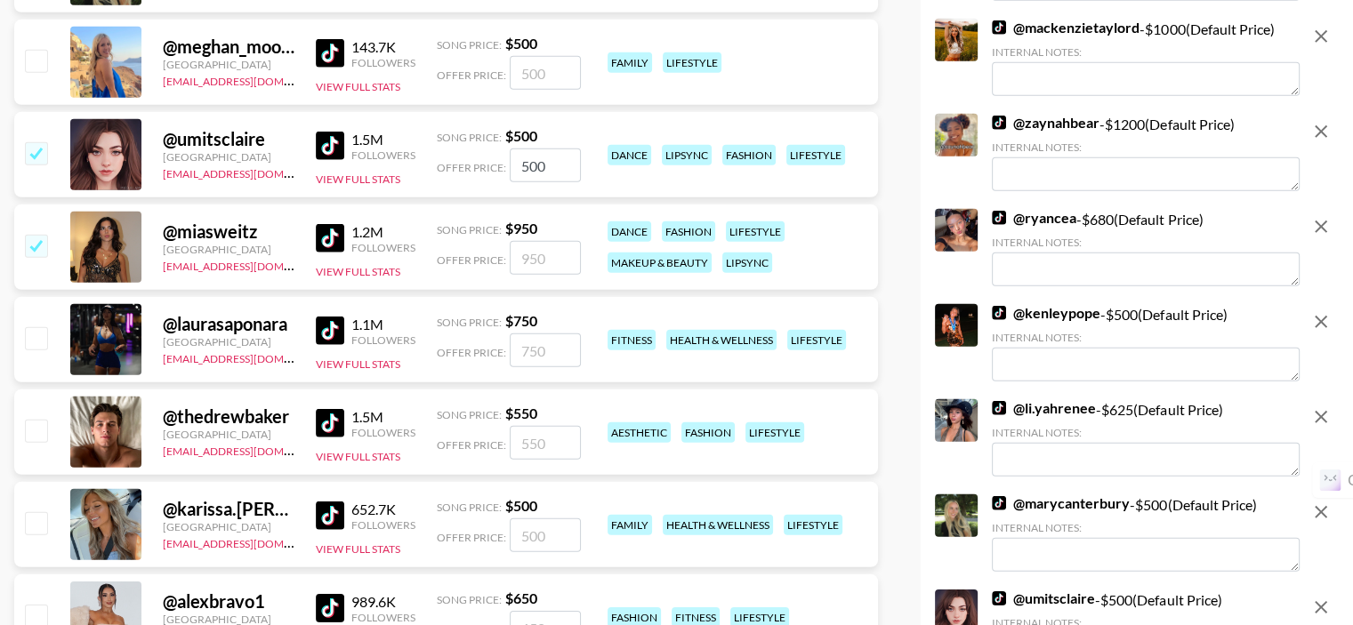
type input "950"
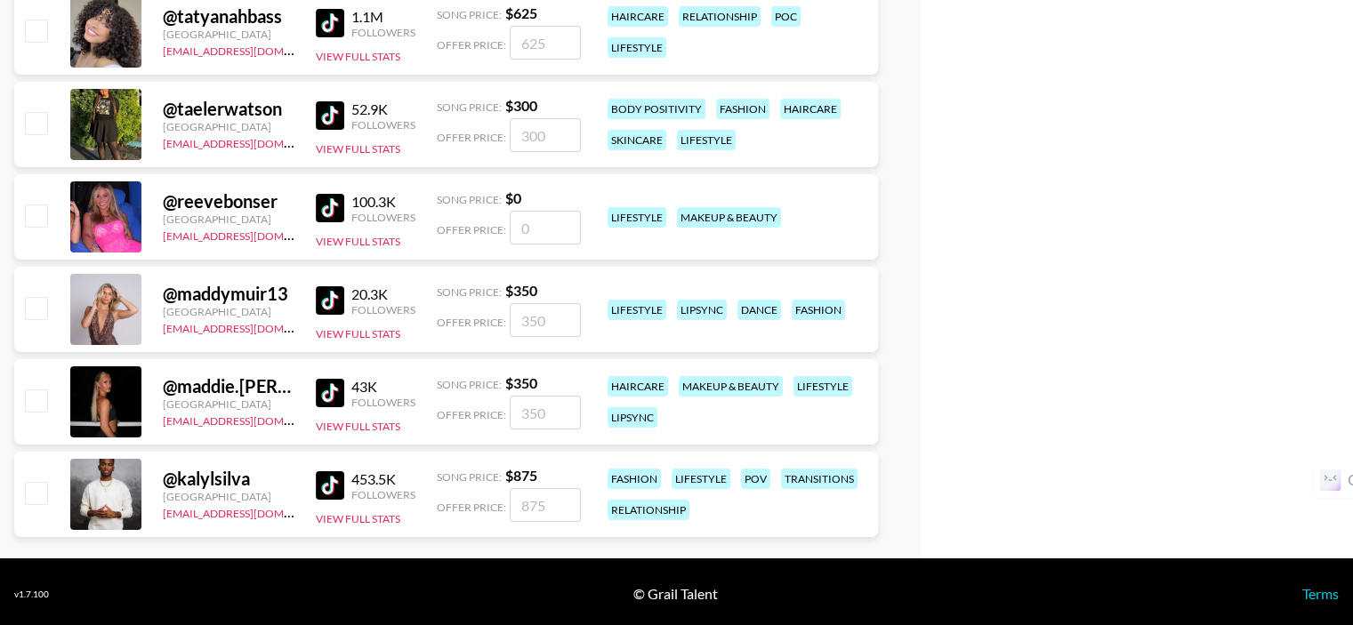
scroll to position [6317, 0]
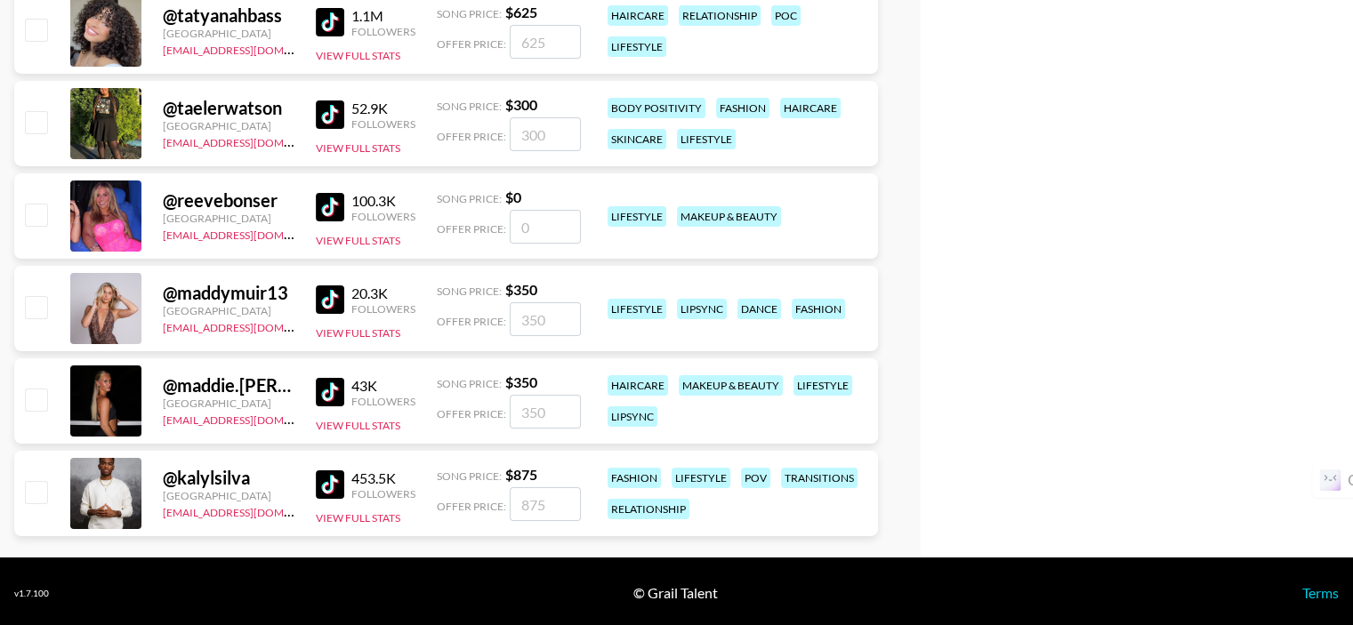
click at [39, 309] on input "checkbox" at bounding box center [35, 306] width 21 height 21
checkbox input "true"
type input "350"
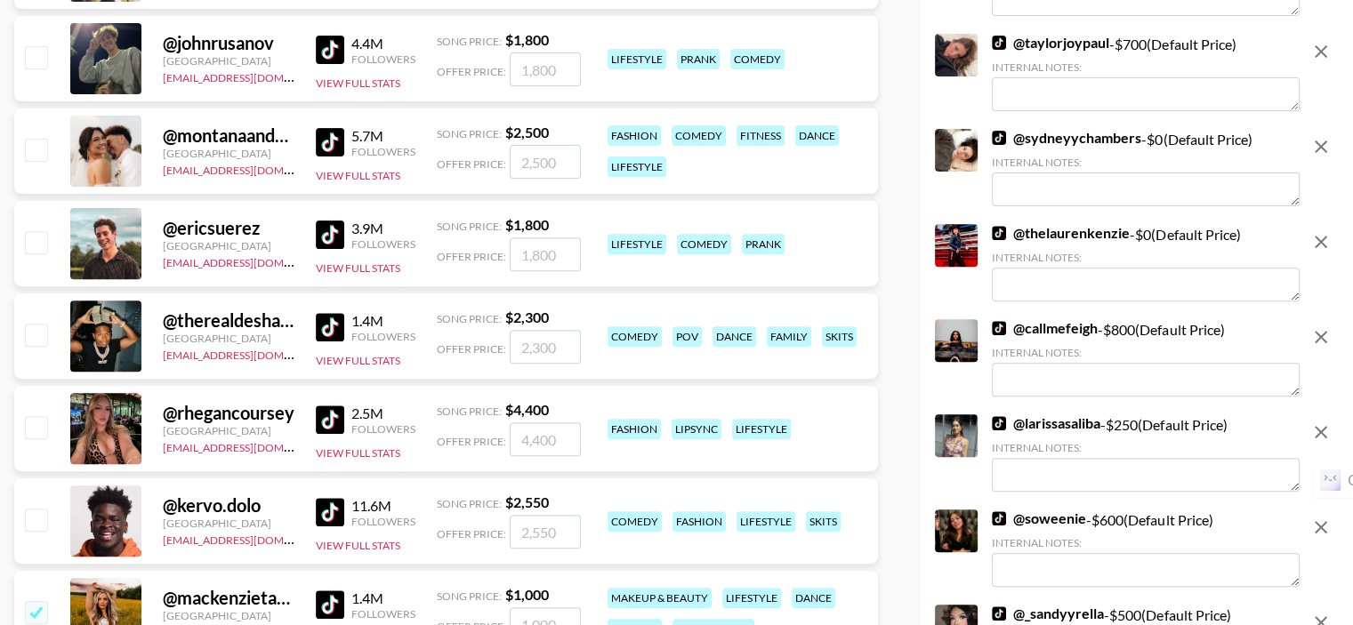
scroll to position [0, 0]
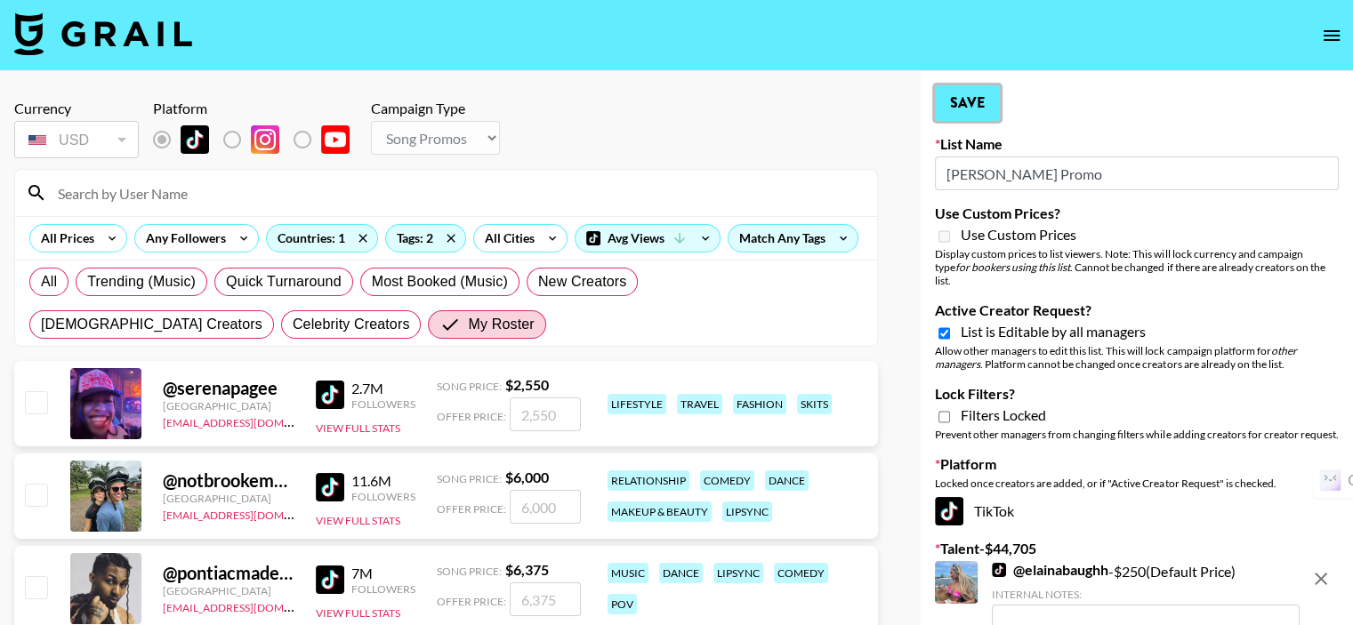
click at [975, 103] on button "Save" at bounding box center [967, 103] width 65 height 36
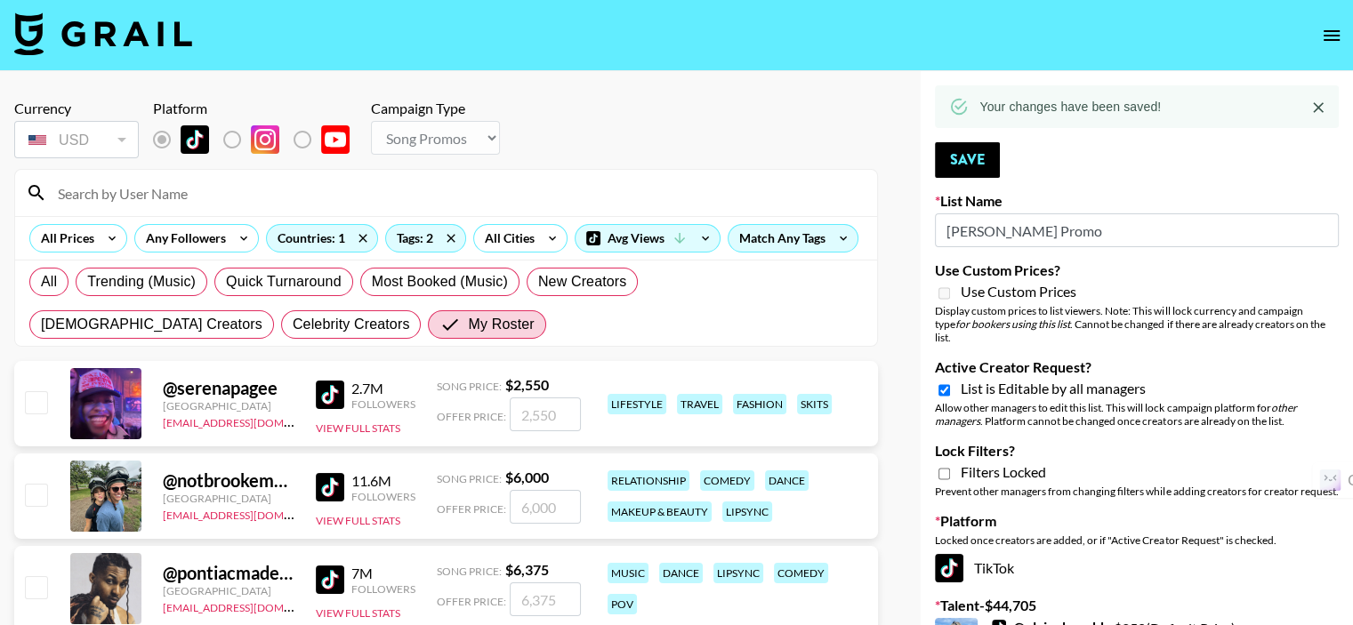
click at [1320, 106] on icon "Close" at bounding box center [1318, 107] width 11 height 11
